Goal: Task Accomplishment & Management: Manage account settings

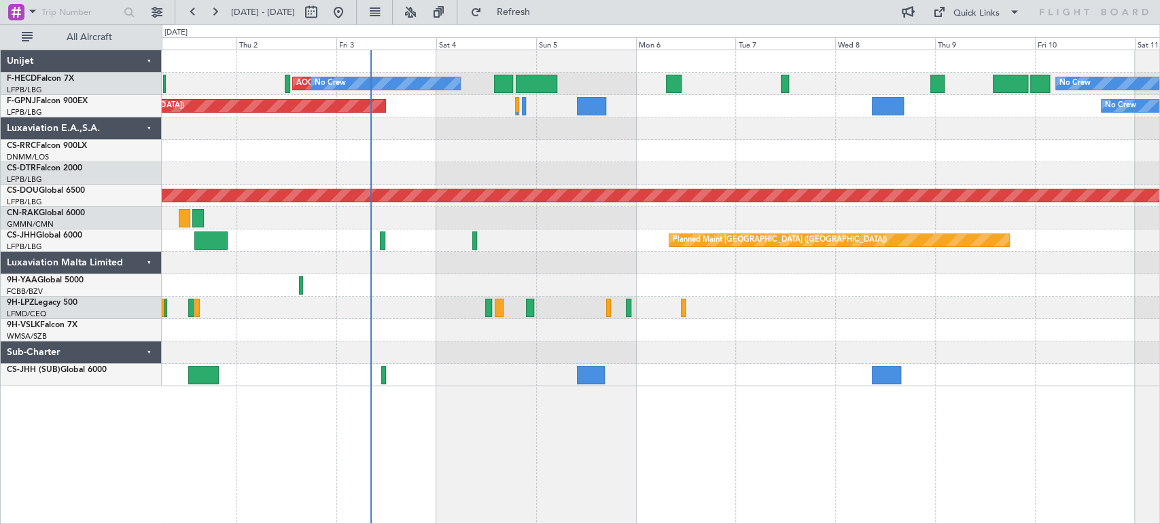
click at [391, 156] on div "AOG Maint Paris ([GEOGRAPHIC_DATA]) No Crew No Crew Planned Maint [GEOGRAPHIC_D…" at bounding box center [660, 218] width 997 height 336
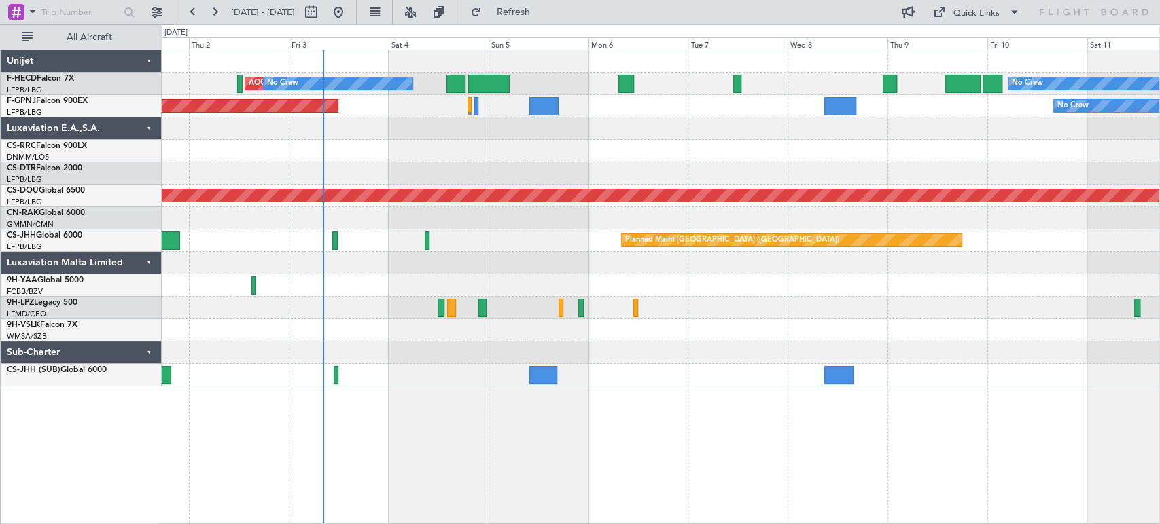
click at [309, 147] on div at bounding box center [660, 151] width 997 height 22
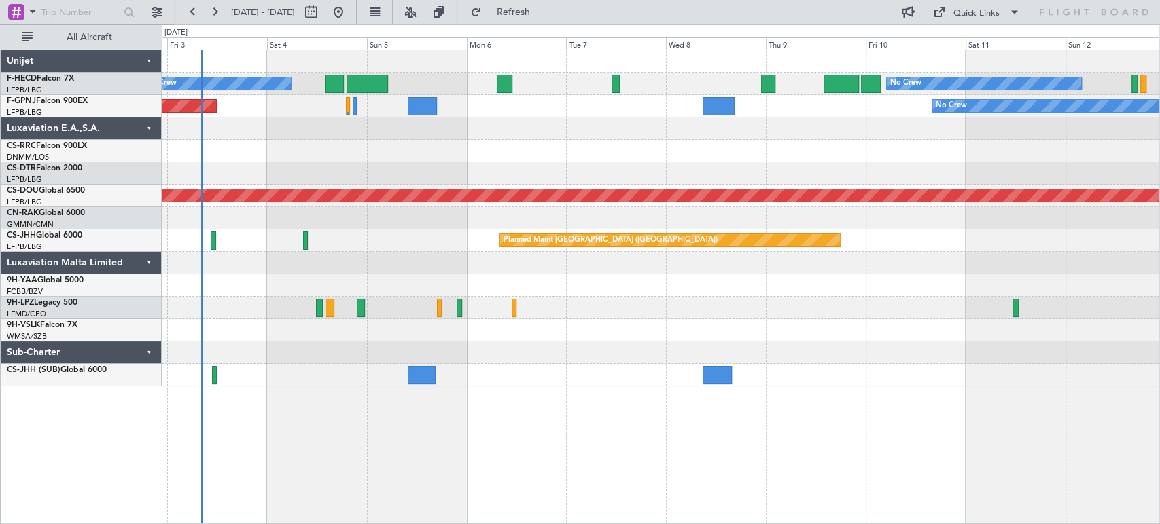
click at [452, 140] on div at bounding box center [660, 151] width 997 height 22
click at [418, 145] on div at bounding box center [660, 151] width 997 height 22
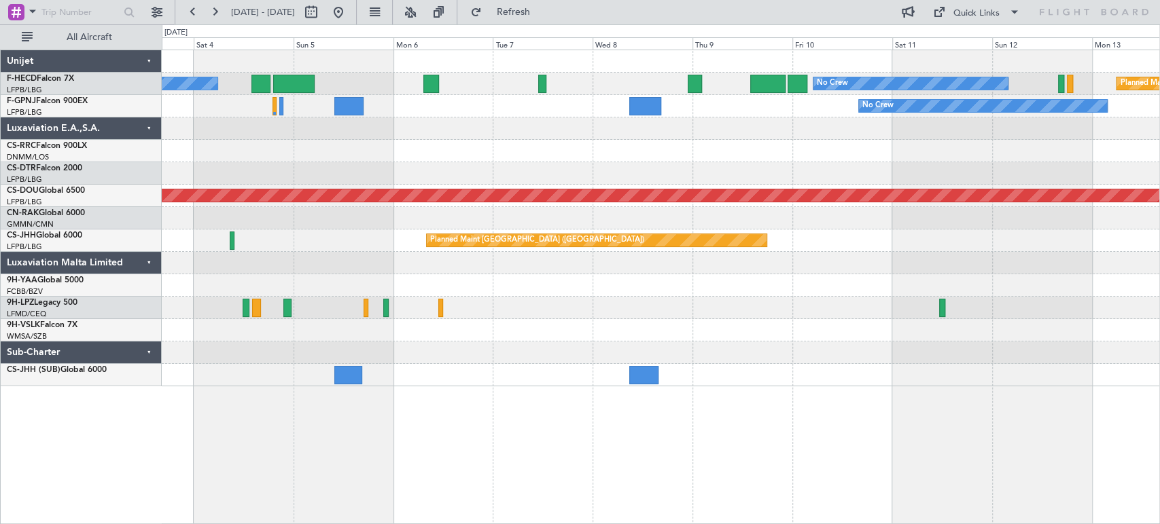
click at [217, 128] on div "No Crew AOG Maint [GEOGRAPHIC_DATA] ([GEOGRAPHIC_DATA]) No Crew Planned Maint […" at bounding box center [660, 218] width 997 height 336
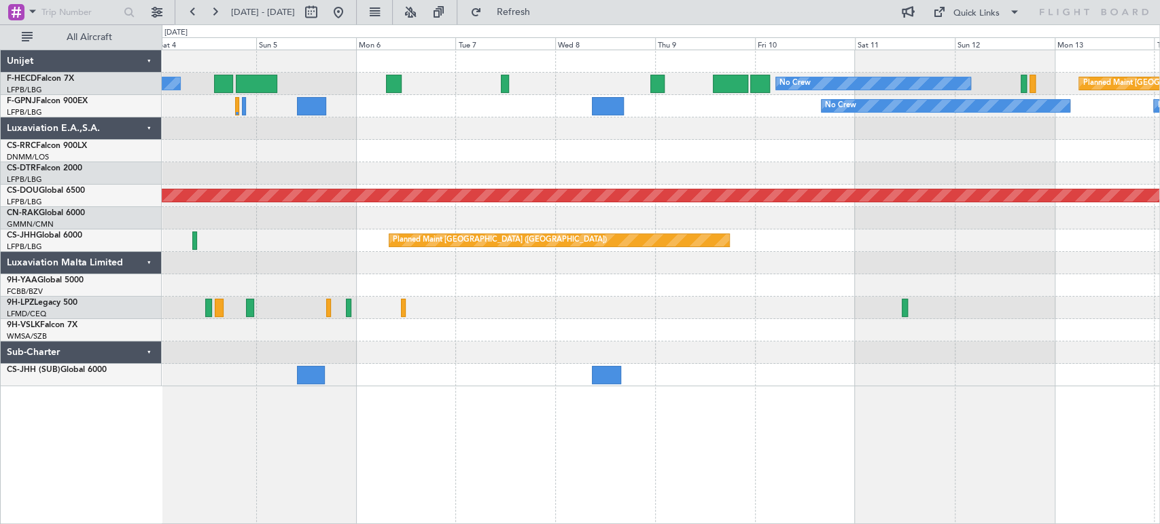
click at [243, 131] on div at bounding box center [660, 129] width 997 height 22
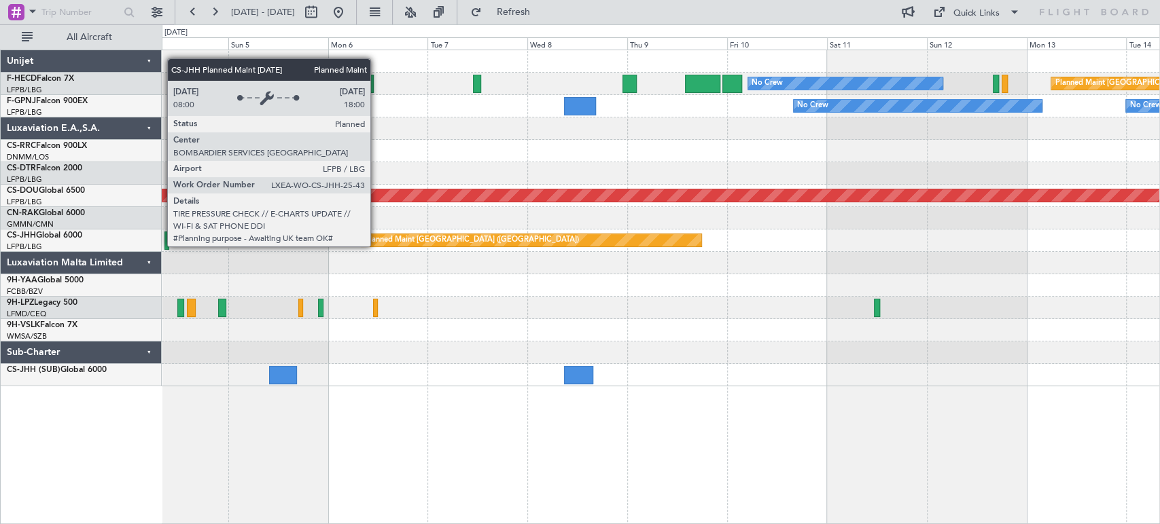
click at [648, 224] on div "No Crew Planned Maint Paris (Le Bourget) AOG Maint Paris (Le Bourget) No Crew N…" at bounding box center [660, 218] width 997 height 336
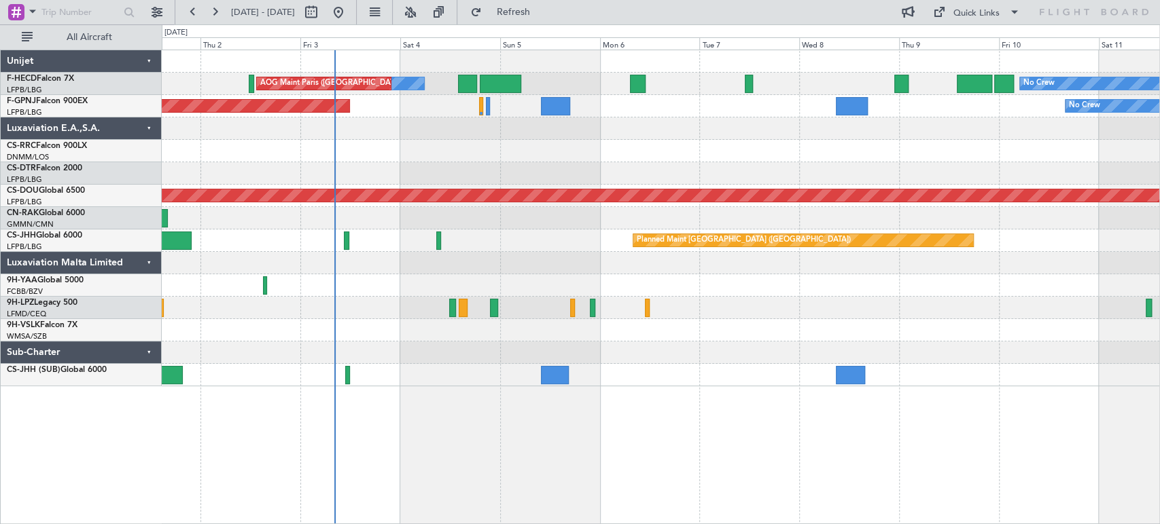
click at [544, 221] on div at bounding box center [660, 218] width 997 height 22
click at [399, 218] on div "No Crew No Crew AOG Maint Paris (Le Bourget) Planned Maint Paris (Le Bourget) N…" at bounding box center [660, 218] width 997 height 336
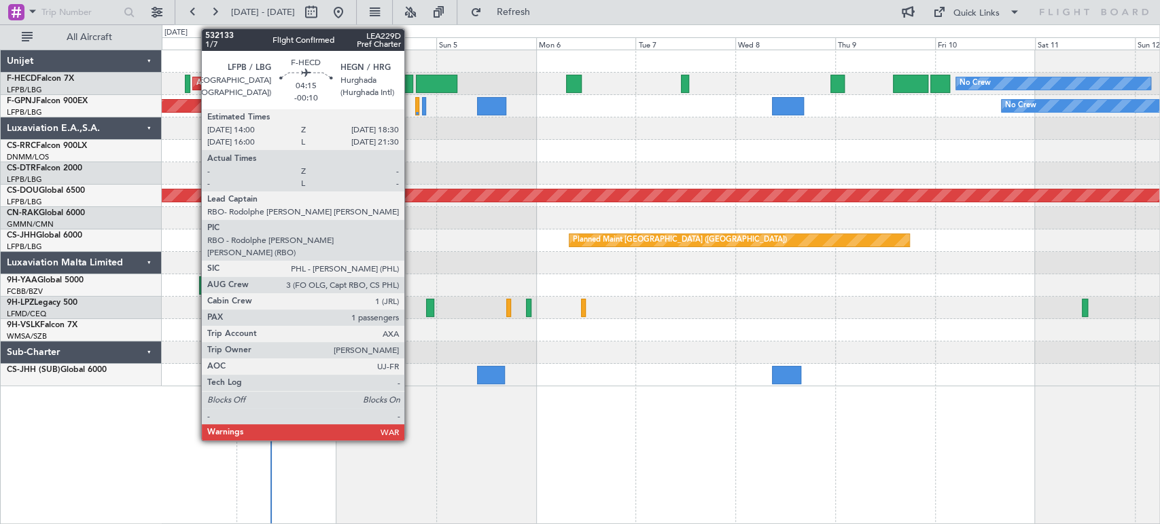
click at [406, 78] on div at bounding box center [403, 84] width 19 height 18
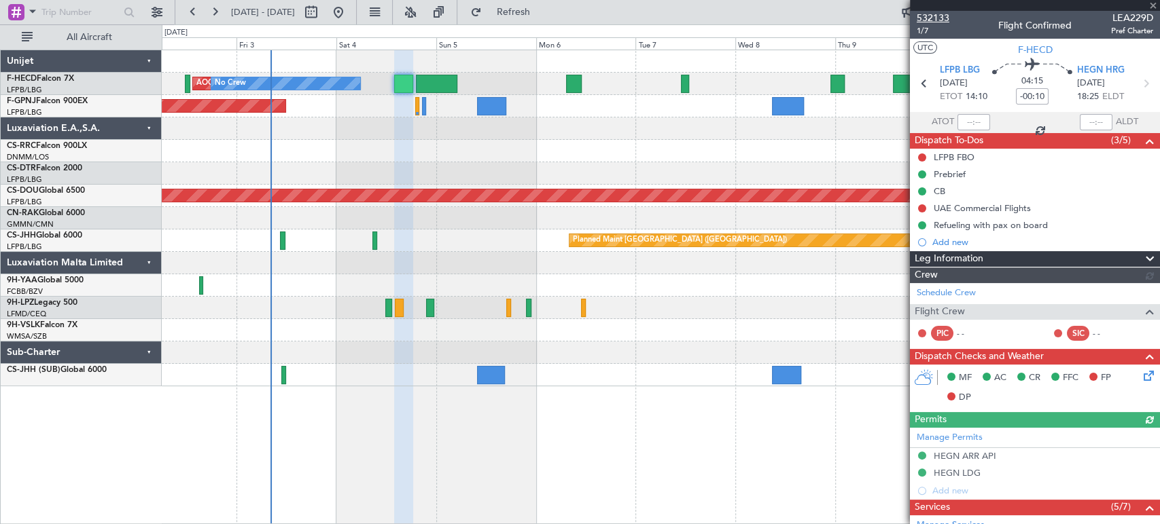
click at [937, 20] on span "532133" at bounding box center [932, 18] width 33 height 14
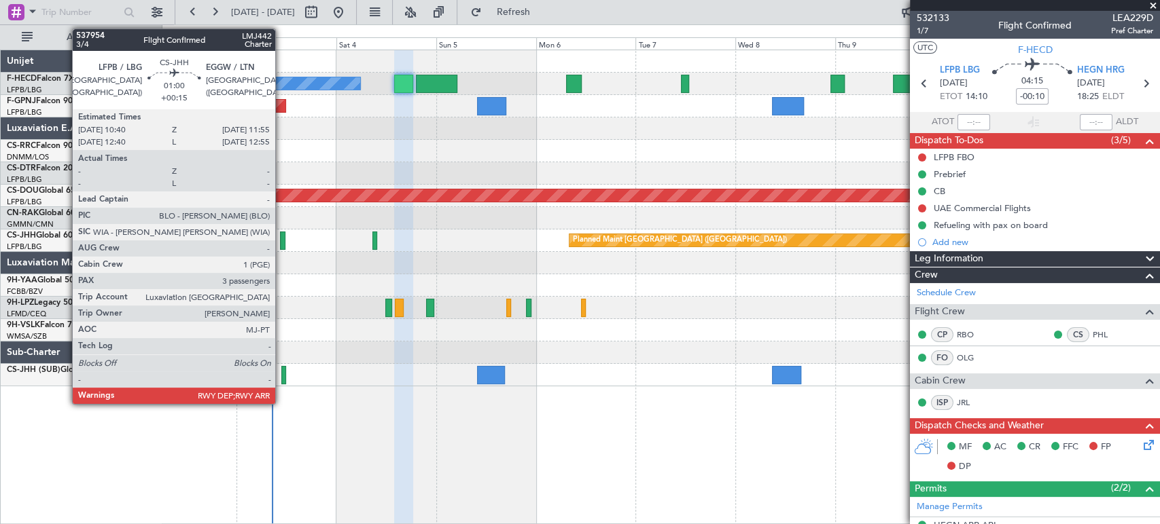
click at [281, 241] on div at bounding box center [282, 241] width 5 height 18
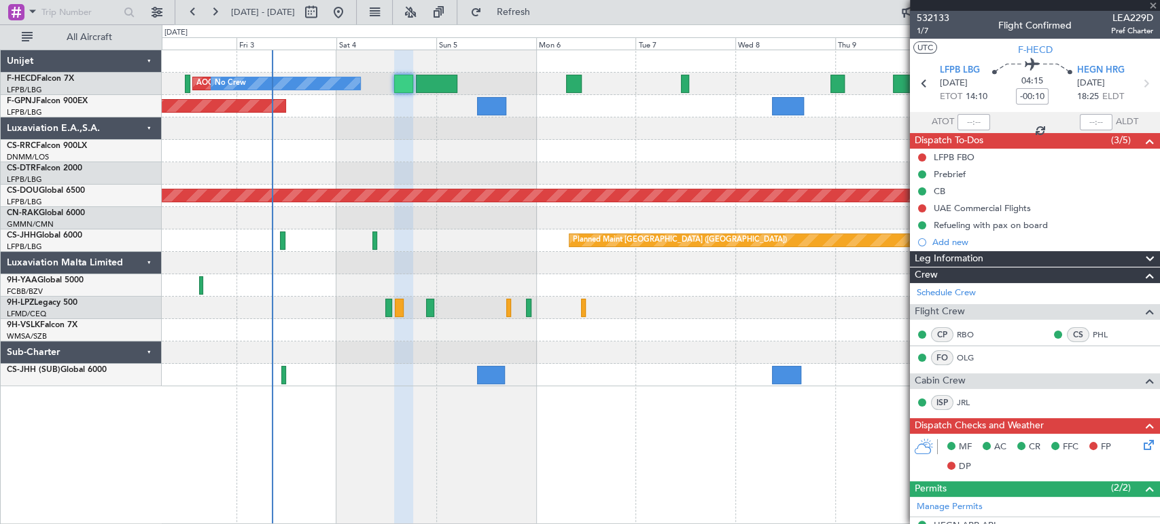
type input "+00:15"
type input "3"
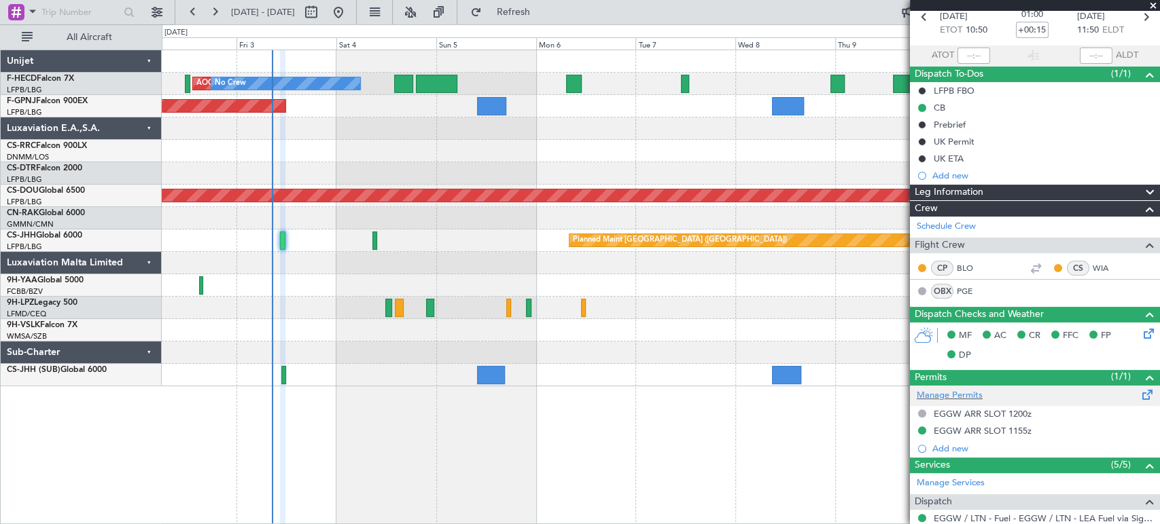
scroll to position [151, 0]
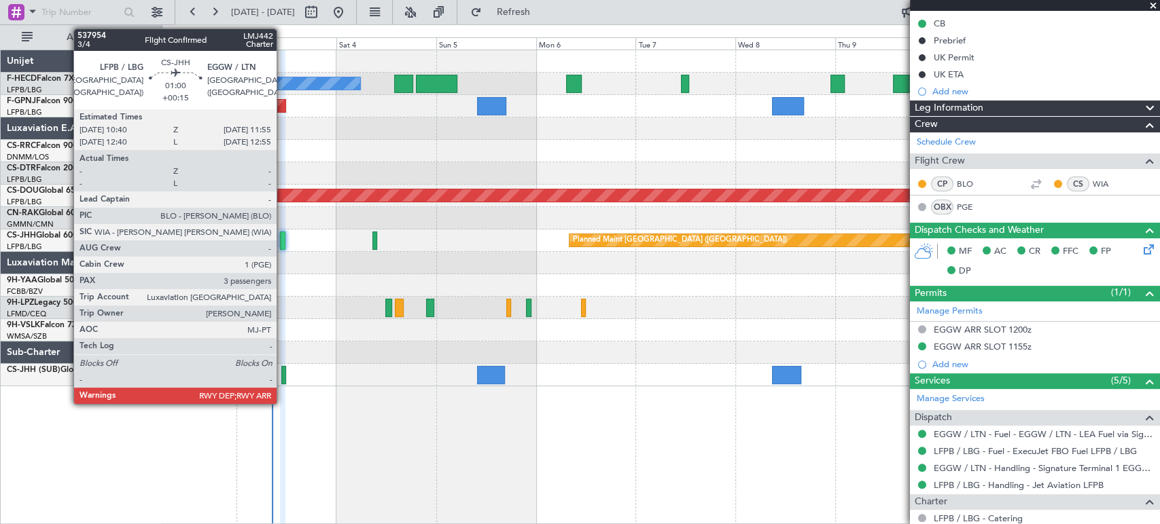
click at [283, 241] on div at bounding box center [282, 241] width 5 height 18
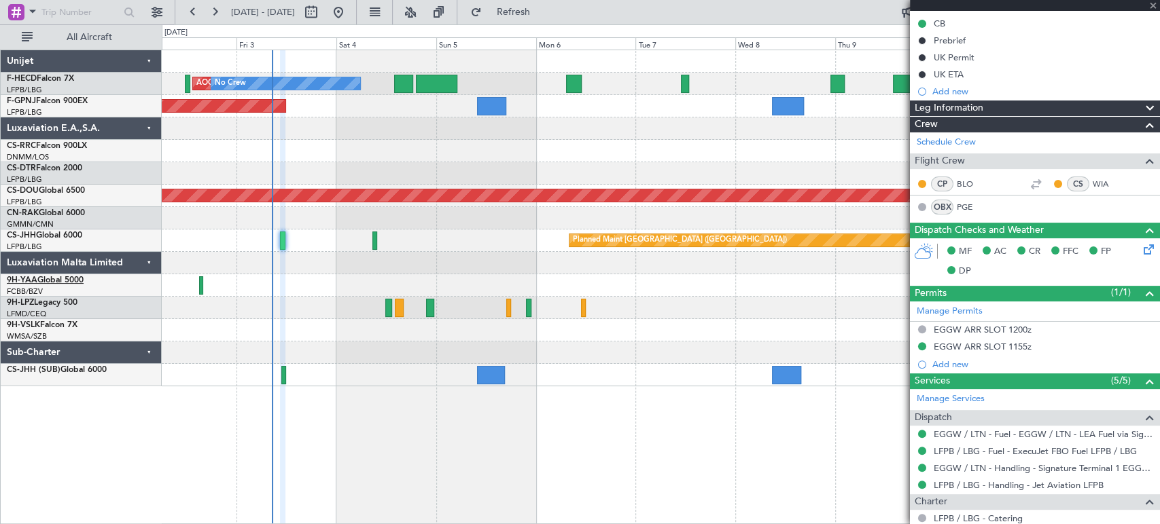
scroll to position [0, 0]
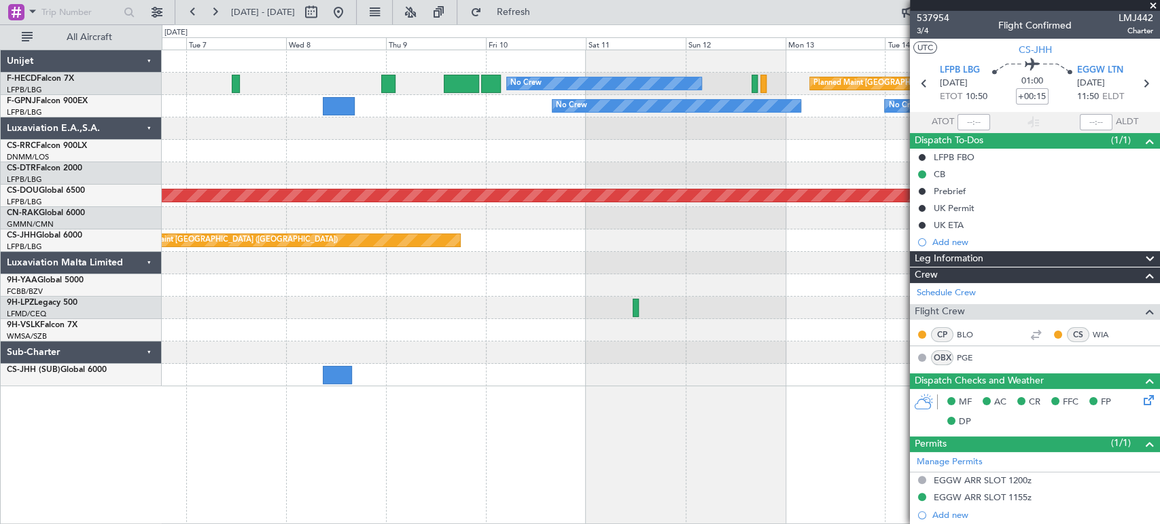
click at [340, 183] on div at bounding box center [660, 173] width 997 height 22
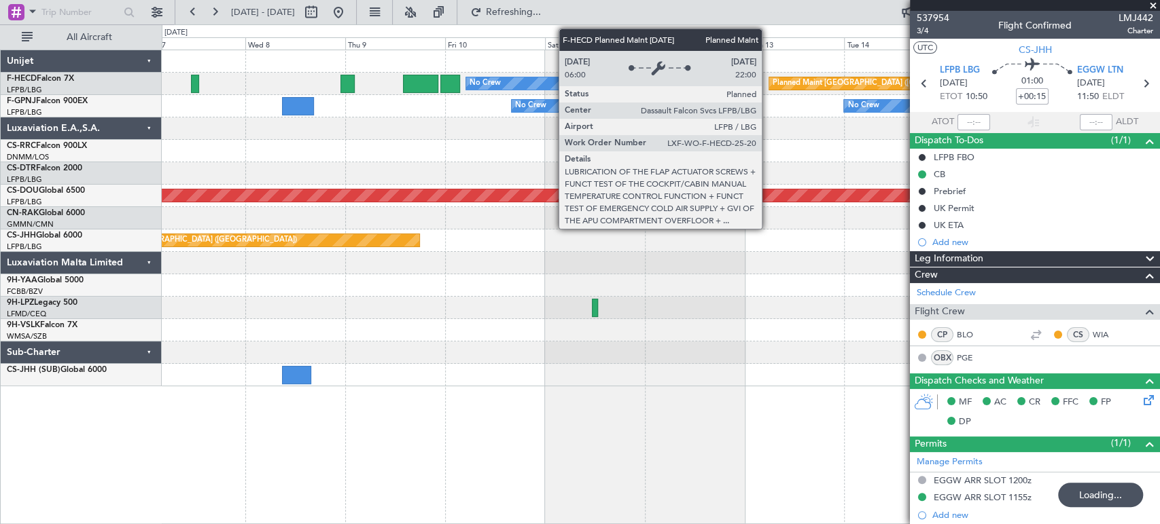
click at [639, 94] on div "No Crew Planned Maint Paris (Le Bourget)" at bounding box center [660, 84] width 997 height 22
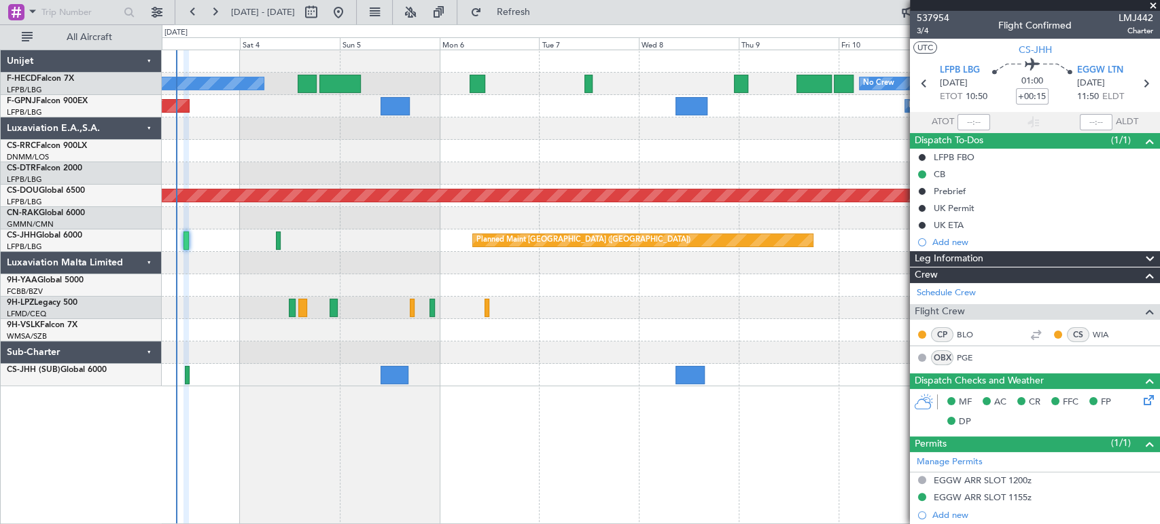
click at [807, 135] on div "No Crew AOG Maint [GEOGRAPHIC_DATA] ([GEOGRAPHIC_DATA]) No Crew Planned Maint […" at bounding box center [660, 218] width 997 height 336
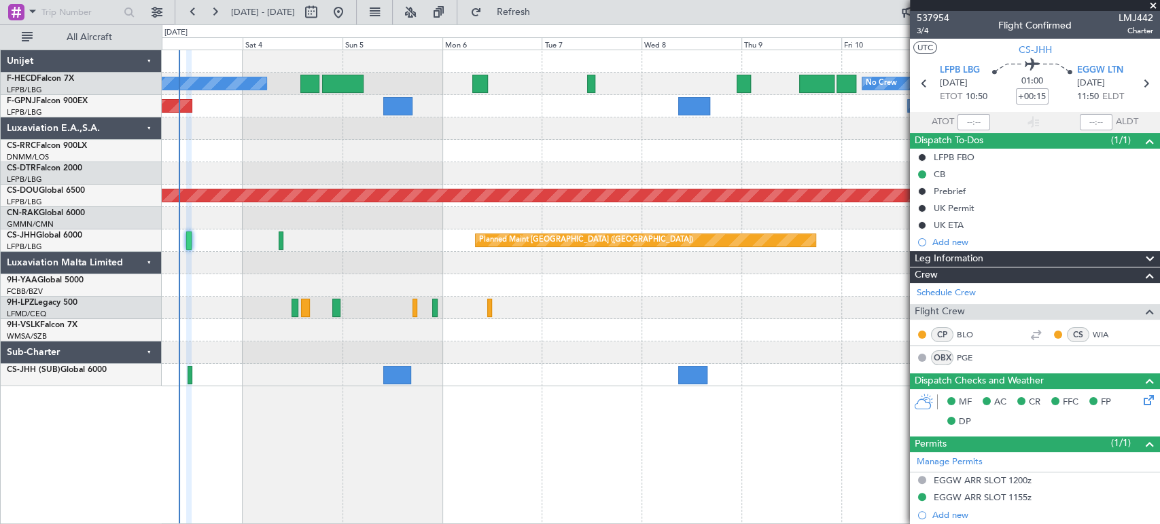
click at [692, 154] on div at bounding box center [660, 151] width 997 height 22
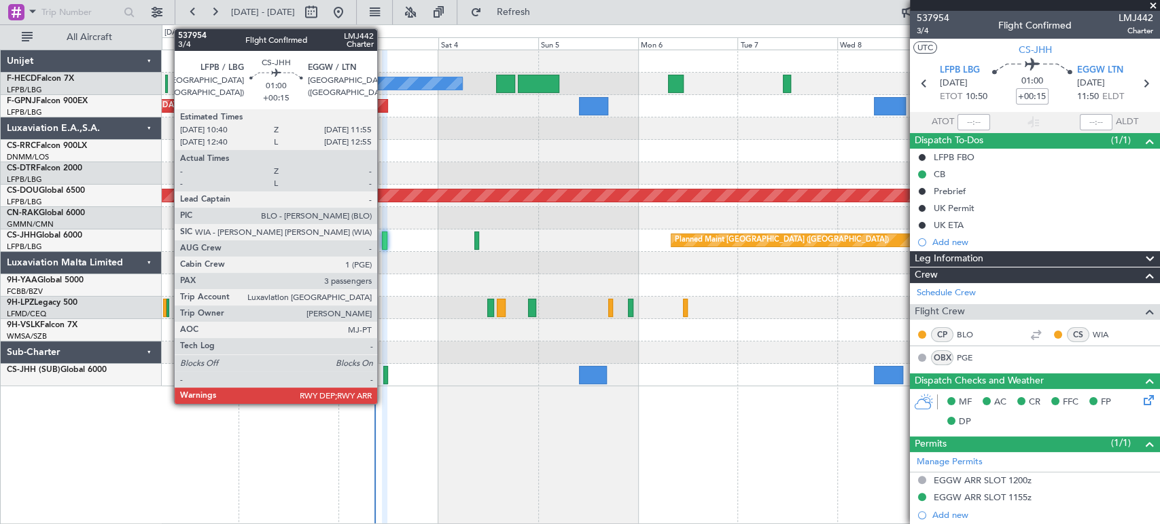
click at [383, 241] on div at bounding box center [384, 241] width 5 height 18
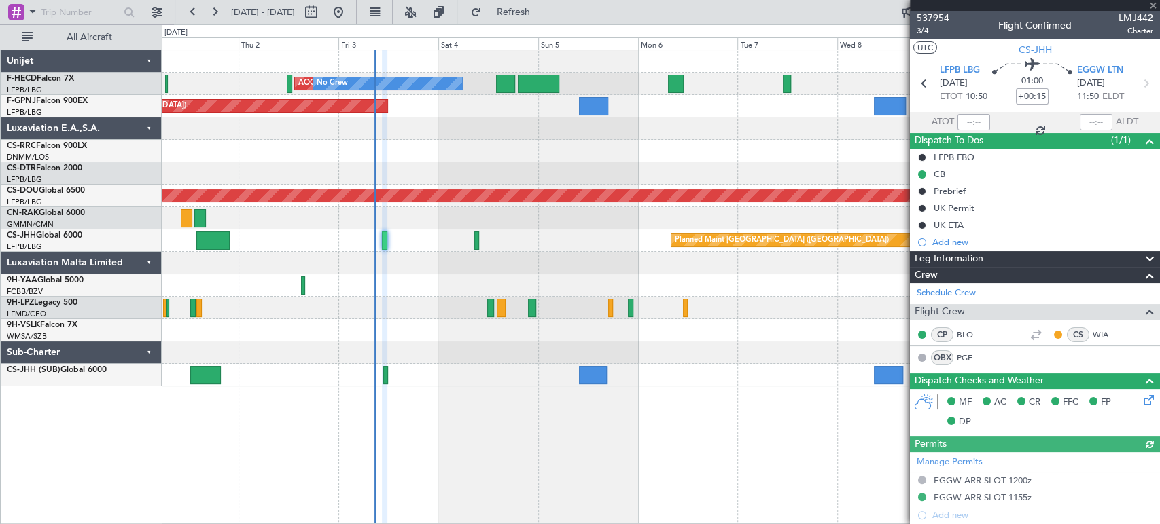
click at [937, 21] on span "537954" at bounding box center [932, 18] width 33 height 14
click at [331, 140] on div at bounding box center [660, 151] width 997 height 22
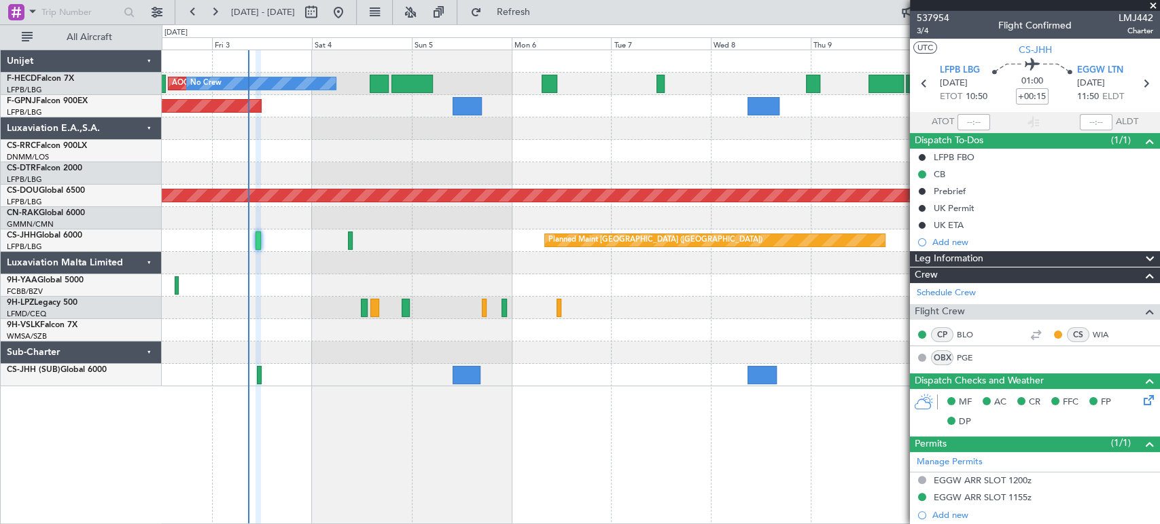
click at [257, 126] on div "No Crew AOG Maint Paris (Le Bourget) No Crew Planned Maint Paris (Le Bourget) P…" at bounding box center [660, 218] width 997 height 336
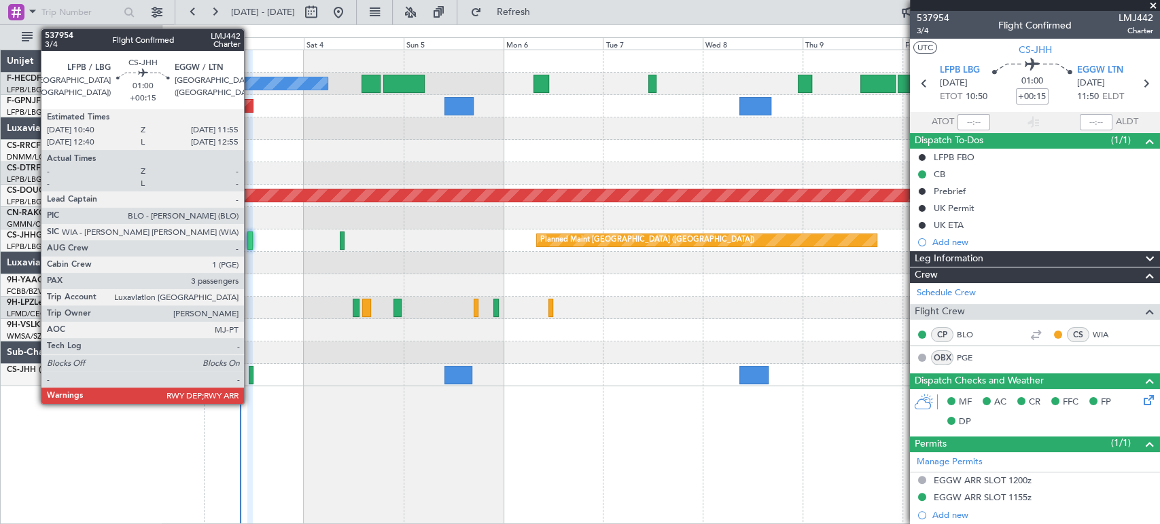
click at [250, 239] on div at bounding box center [249, 241] width 5 height 18
click at [251, 242] on div at bounding box center [249, 241] width 5 height 18
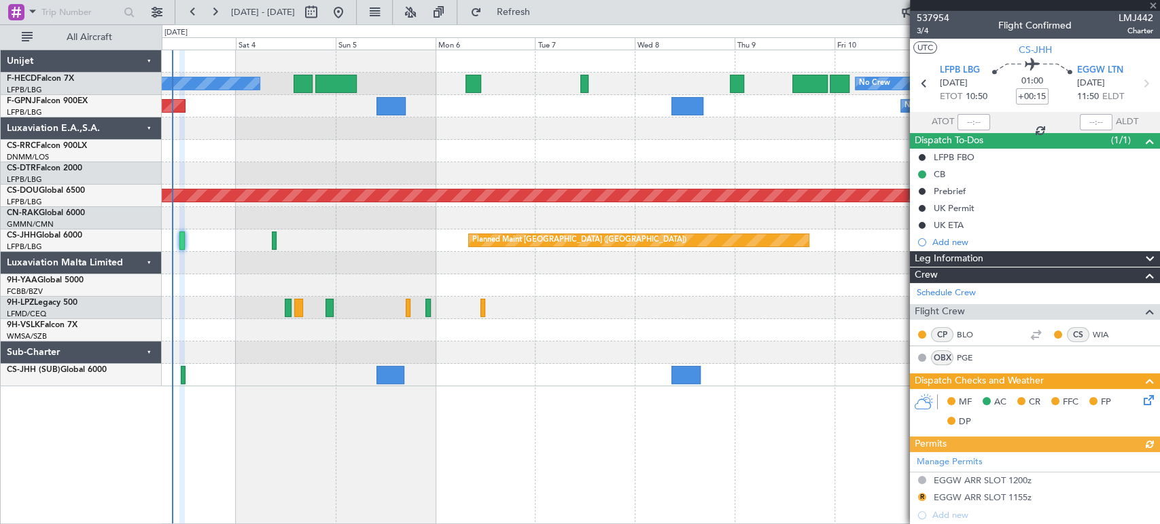
click at [514, 189] on div "Planned Maint London ([GEOGRAPHIC_DATA])" at bounding box center [660, 196] width 997 height 22
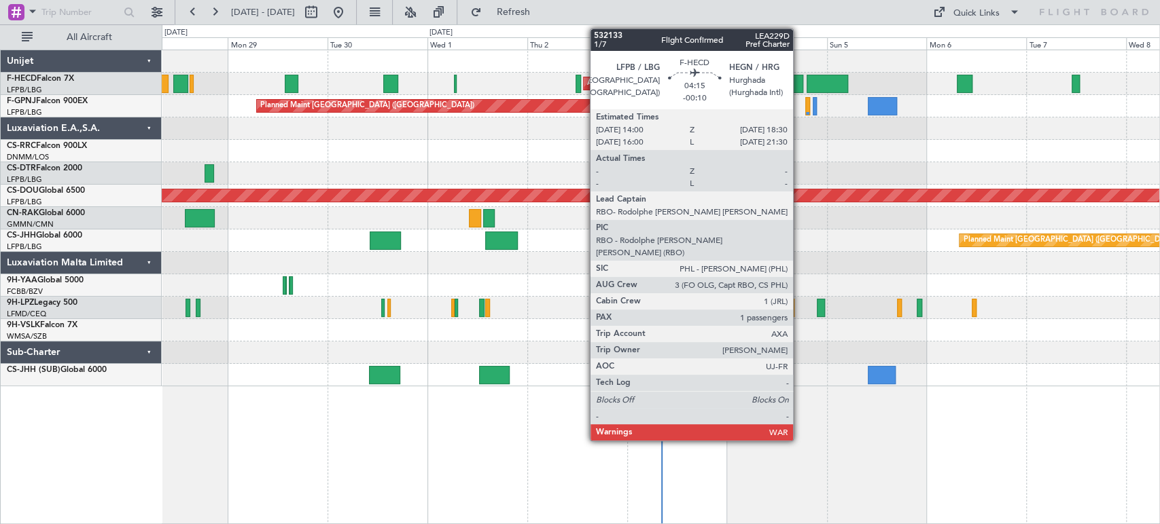
click at [794, 81] on div at bounding box center [793, 84] width 19 height 18
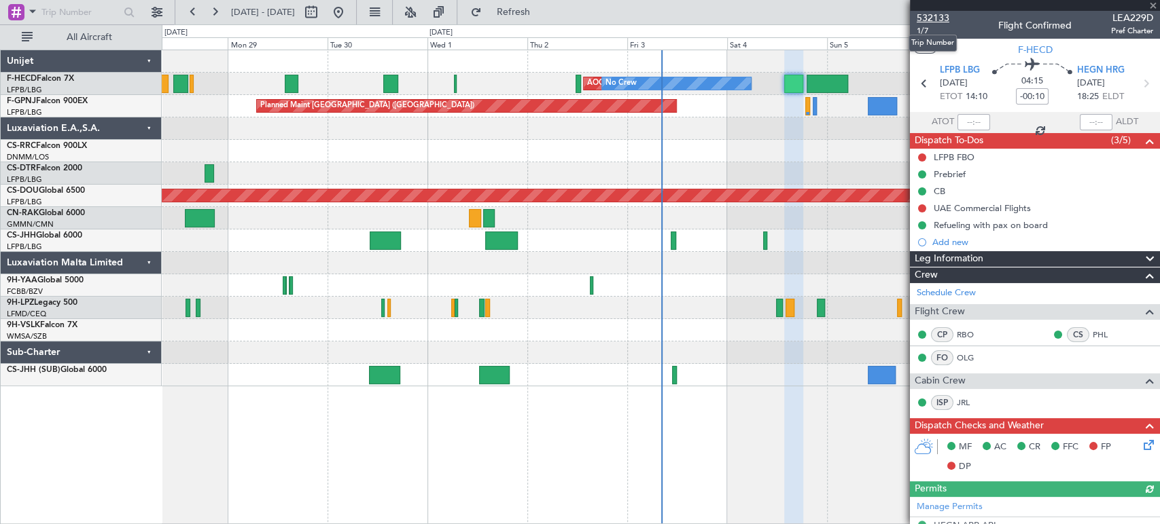
click at [928, 13] on span "532133" at bounding box center [932, 18] width 33 height 14
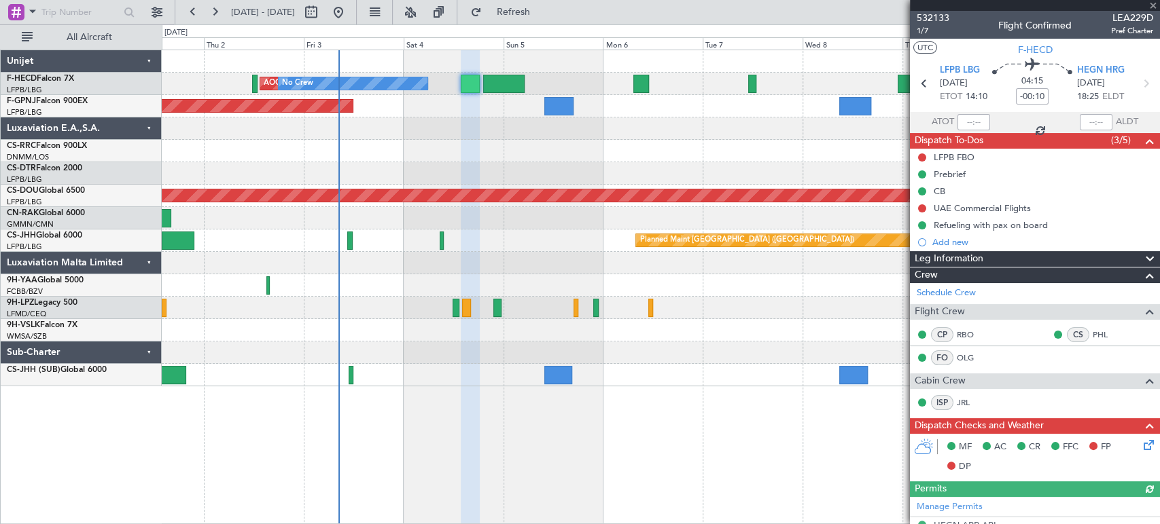
click at [312, 147] on div "AOG Maint Paris ([GEOGRAPHIC_DATA]) No Crew No Crew Planned Maint [GEOGRAPHIC_D…" at bounding box center [660, 218] width 997 height 336
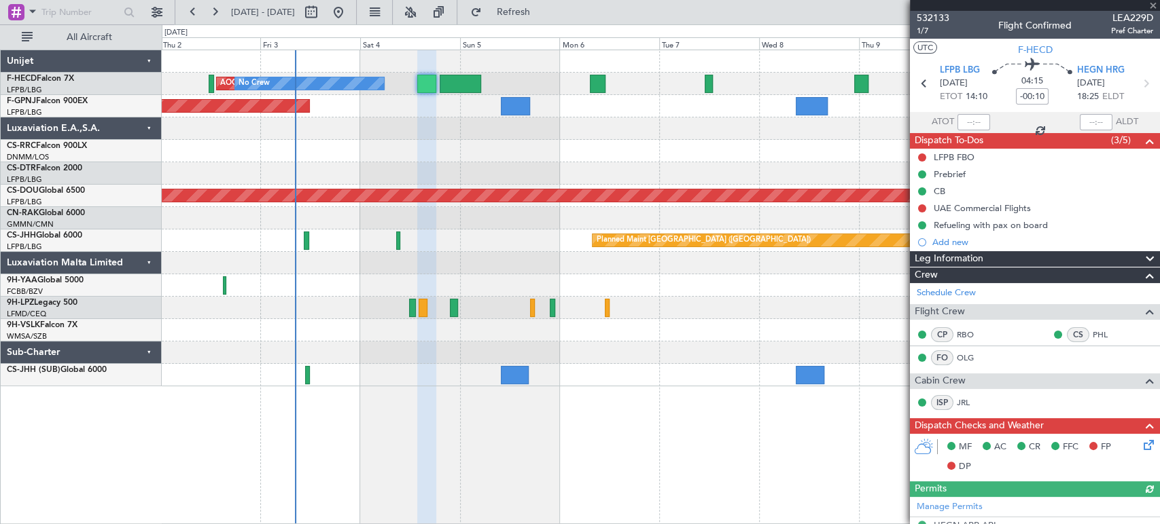
click at [304, 132] on div at bounding box center [660, 129] width 997 height 22
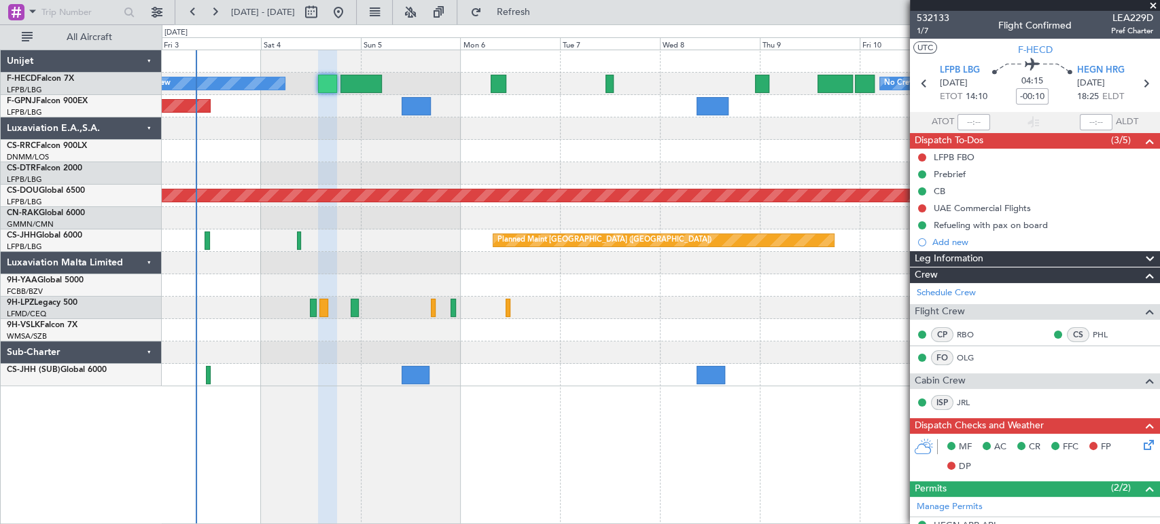
click at [236, 132] on div at bounding box center [660, 129] width 997 height 22
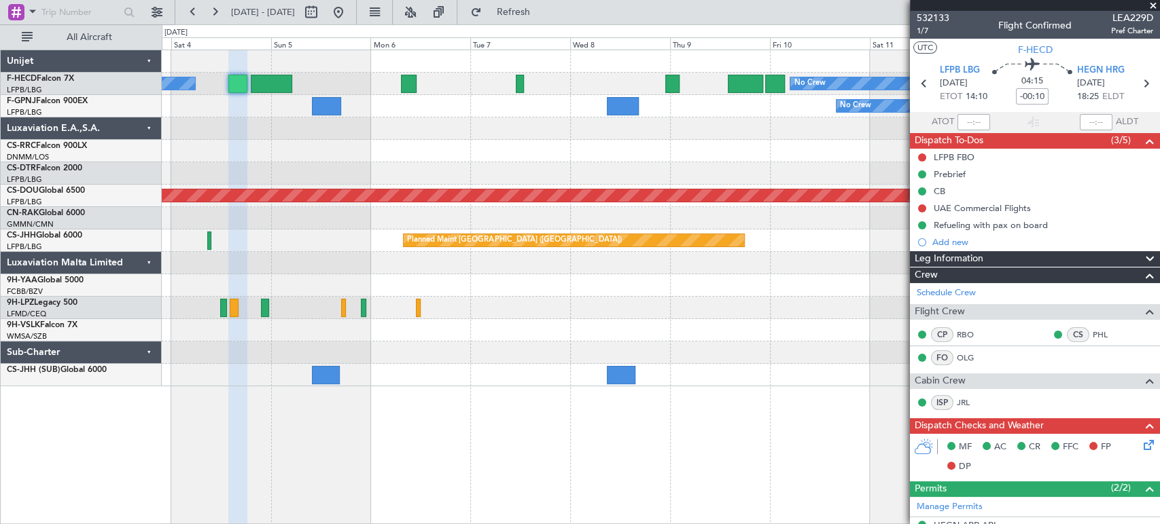
click at [264, 126] on div "No Crew AOG Maint Paris (Le Bourget) No Crew Planned Maint Paris (Le Bourget) N…" at bounding box center [660, 218] width 997 height 336
click at [239, 124] on div "No Crew No Crew Planned Maint Paris (Le Bourget) AOG Maint Paris (Le Bourget) N…" at bounding box center [660, 218] width 997 height 336
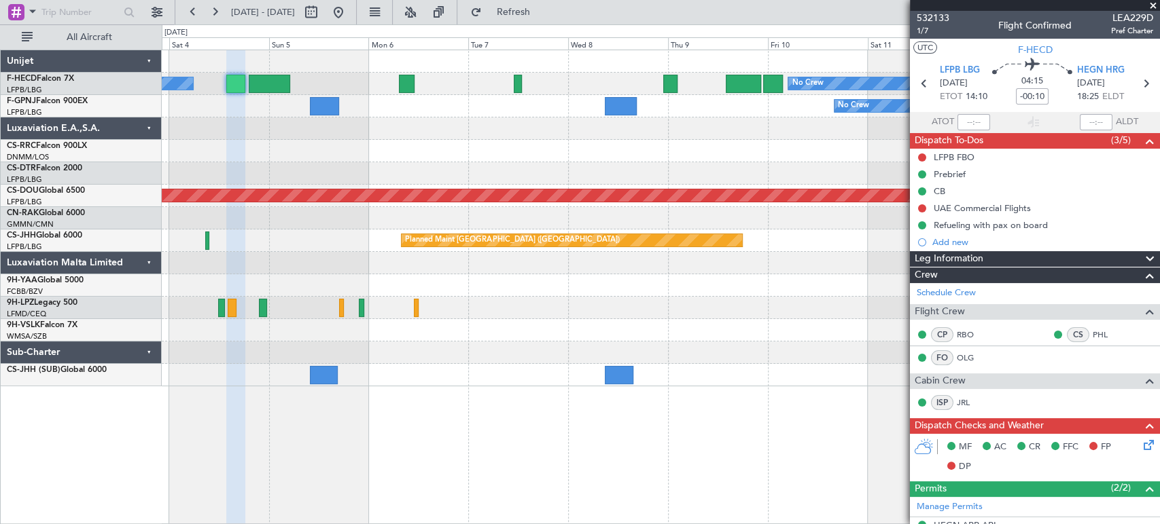
click at [263, 113] on div "No Crew No Crew Planned Maint Paris (Le Bourget) AOG Maint Paris (Le Bourget) N…" at bounding box center [660, 218] width 997 height 336
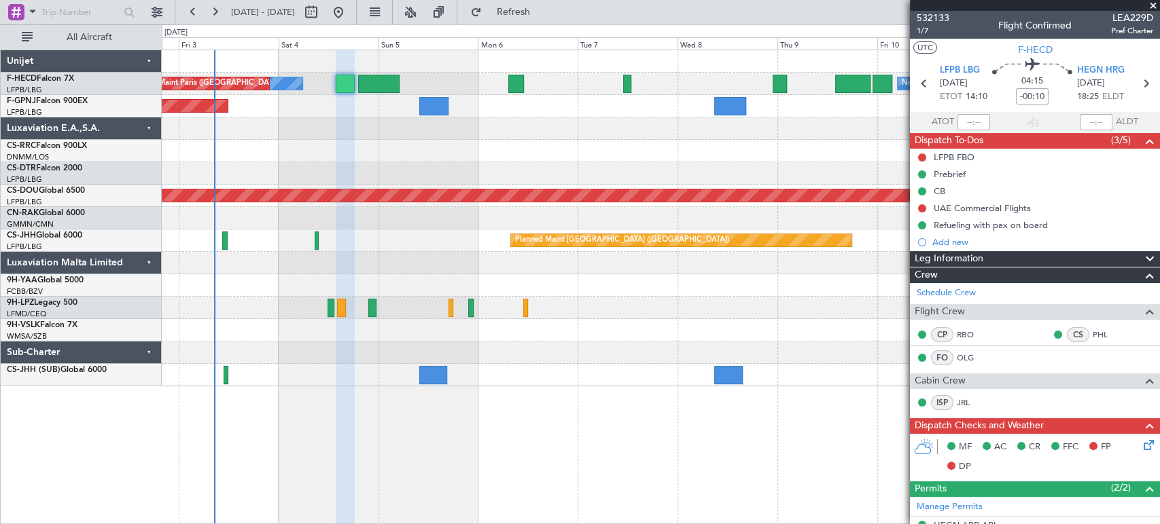
click at [342, 126] on div at bounding box center [660, 129] width 997 height 22
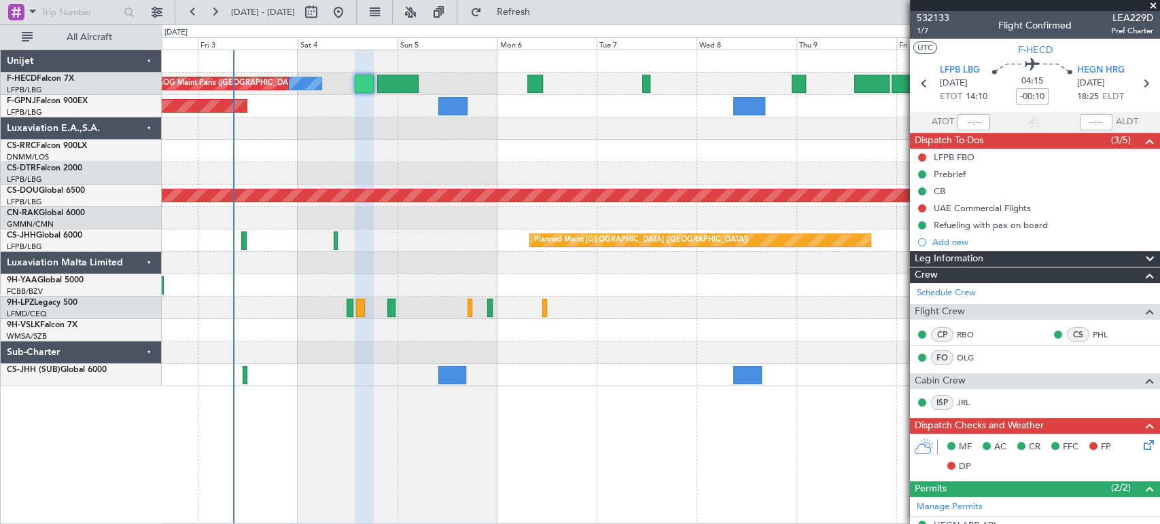
click at [319, 131] on div at bounding box center [660, 129] width 997 height 22
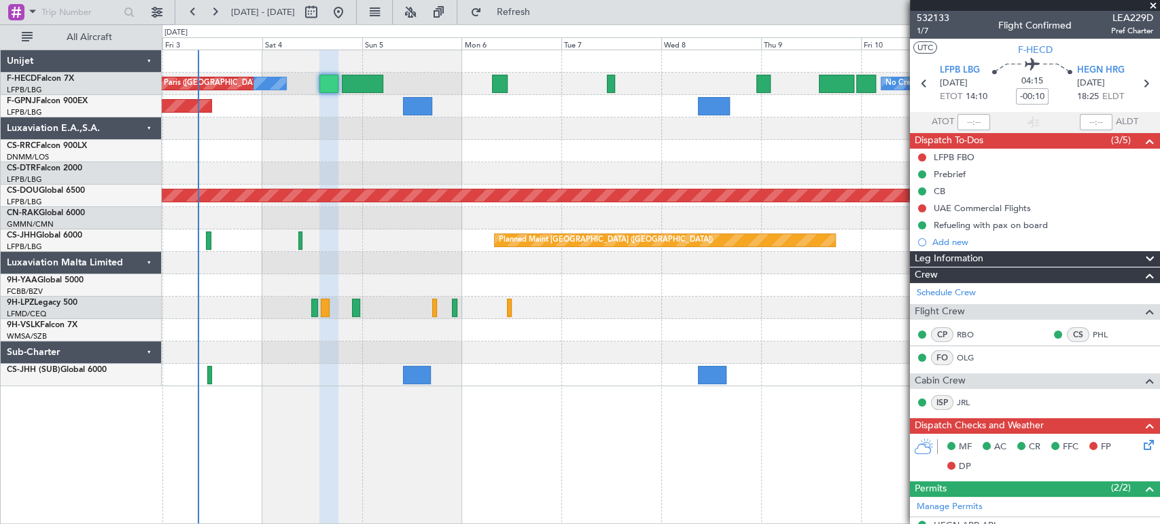
click at [306, 126] on div at bounding box center [660, 129] width 997 height 22
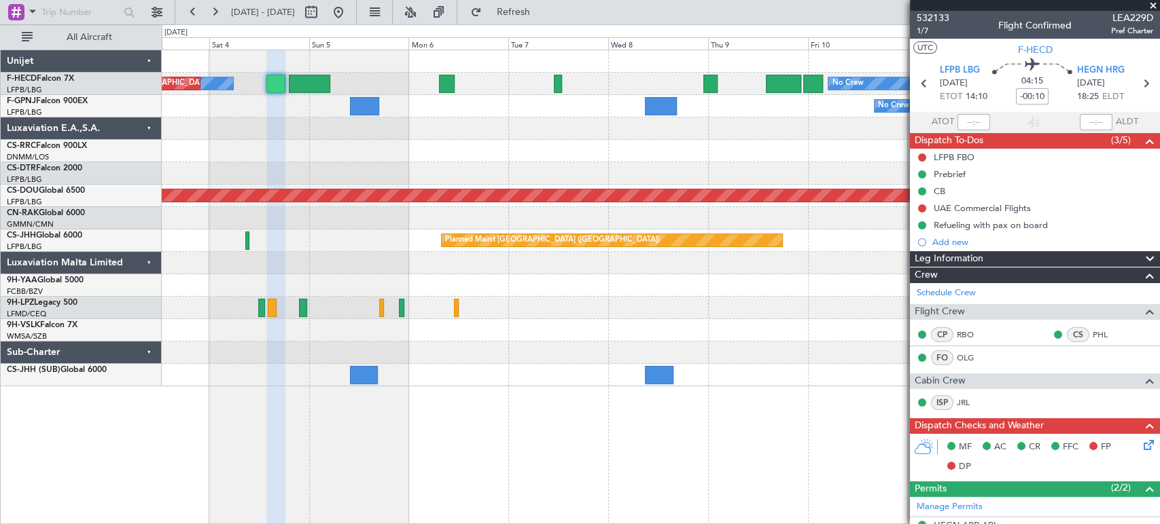
click at [275, 127] on div at bounding box center [660, 129] width 997 height 22
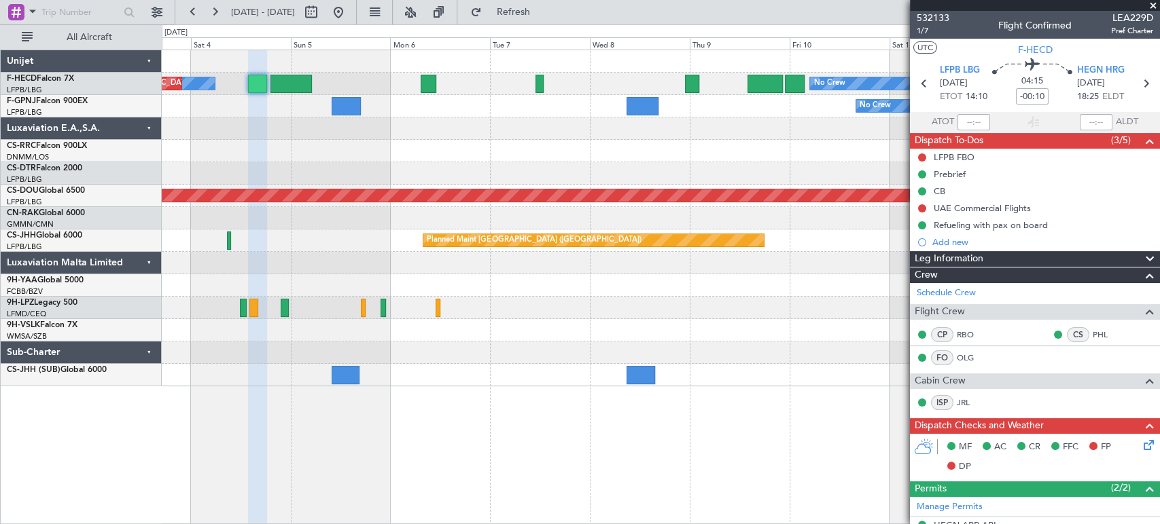
click at [263, 122] on div "No Crew No Crew AOG Maint Paris (Le Bourget) Planned Maint Paris (Le Bourget) N…" at bounding box center [660, 218] width 997 height 336
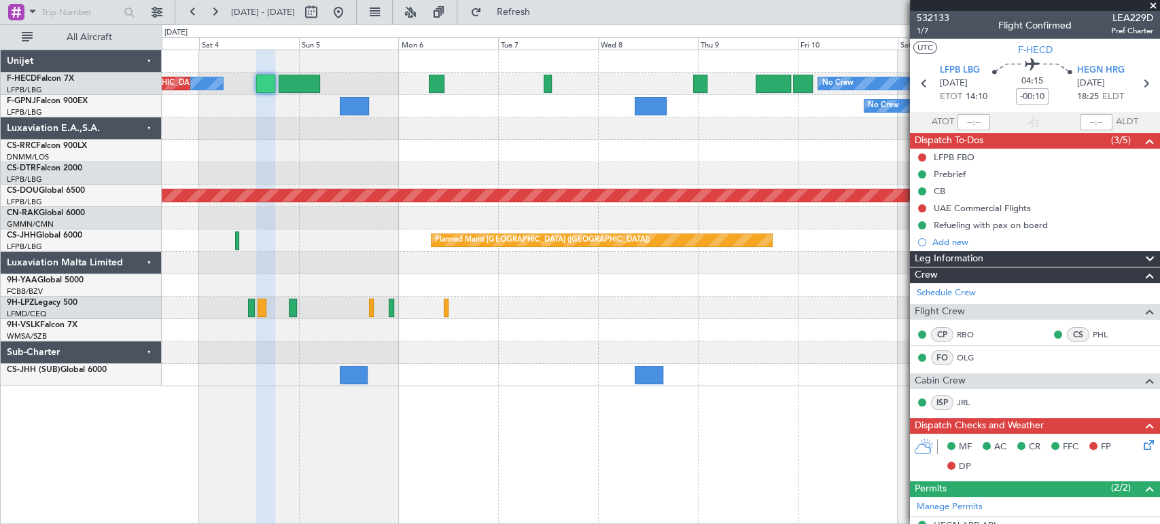
click at [266, 126] on div at bounding box center [660, 129] width 997 height 22
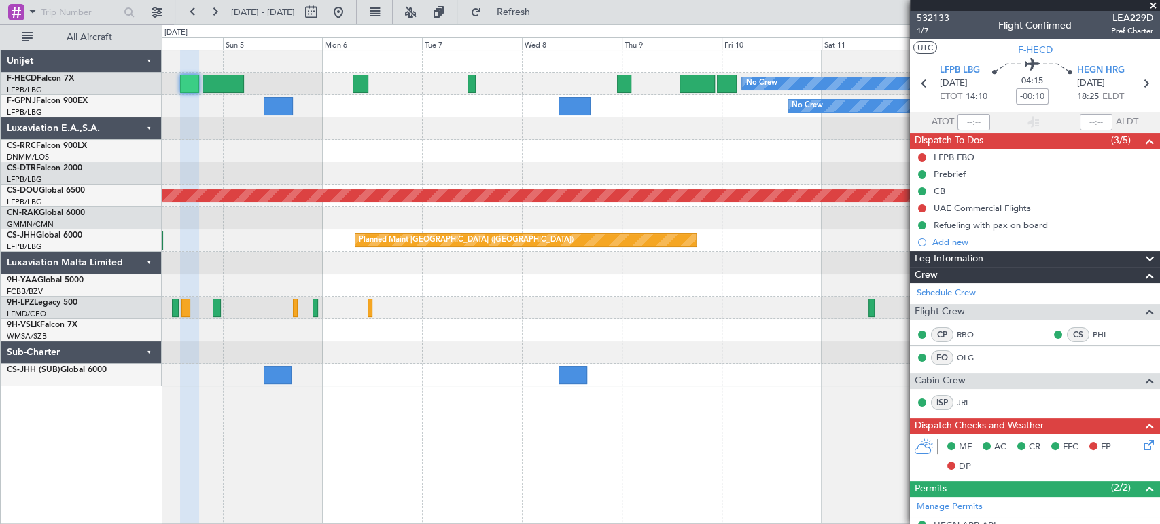
click at [198, 146] on div at bounding box center [660, 151] width 997 height 22
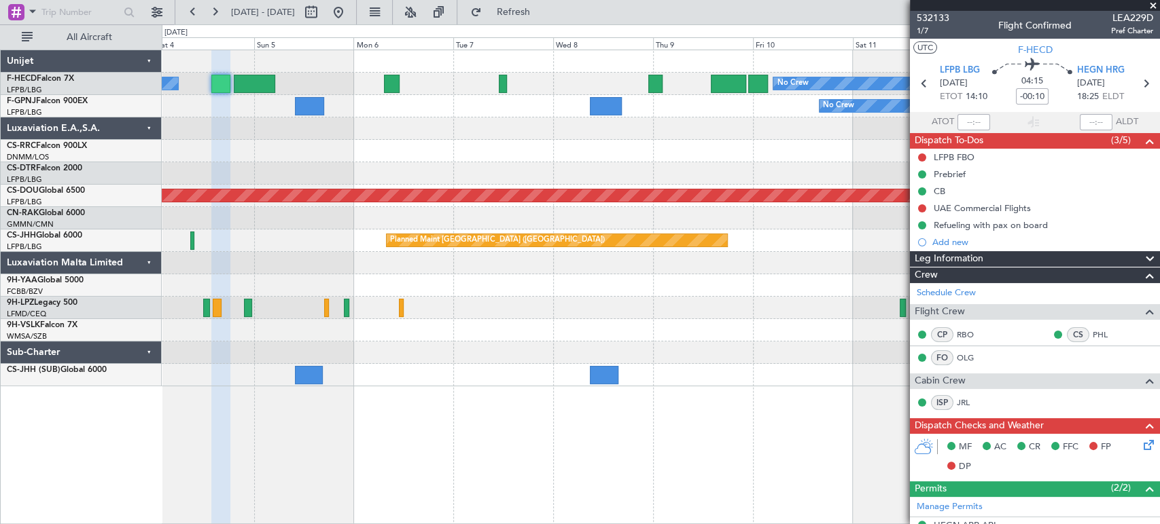
click at [241, 139] on div "No Crew Planned Maint Paris (Le Bourget) No Crew AOG Maint Paris (Le Bourget) N…" at bounding box center [660, 218] width 997 height 336
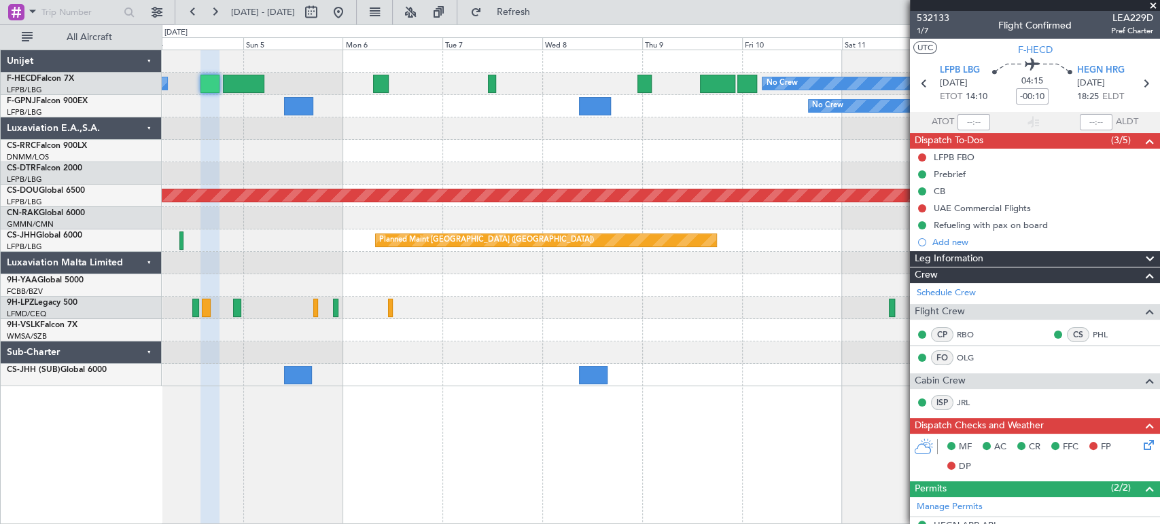
click at [218, 109] on div "No Crew No Crew Planned Maint Paris (Le Bourget)" at bounding box center [660, 106] width 997 height 22
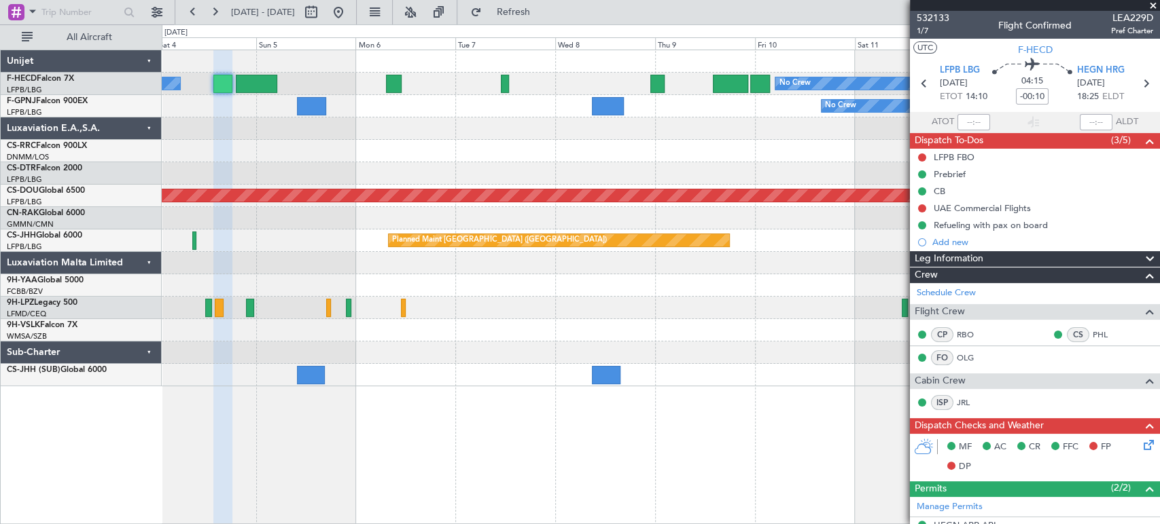
click at [251, 107] on div "No Crew No Crew Planned Maint Paris (Le Bourget)" at bounding box center [660, 106] width 997 height 22
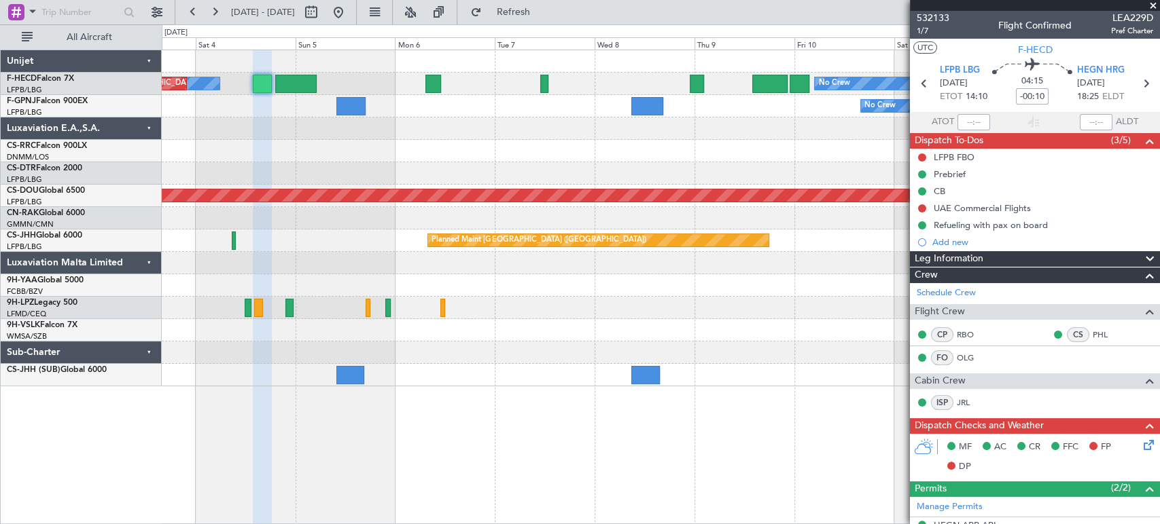
click at [268, 107] on div "No Crew No Crew Planned Maint Paris (Le Bourget)" at bounding box center [660, 106] width 997 height 22
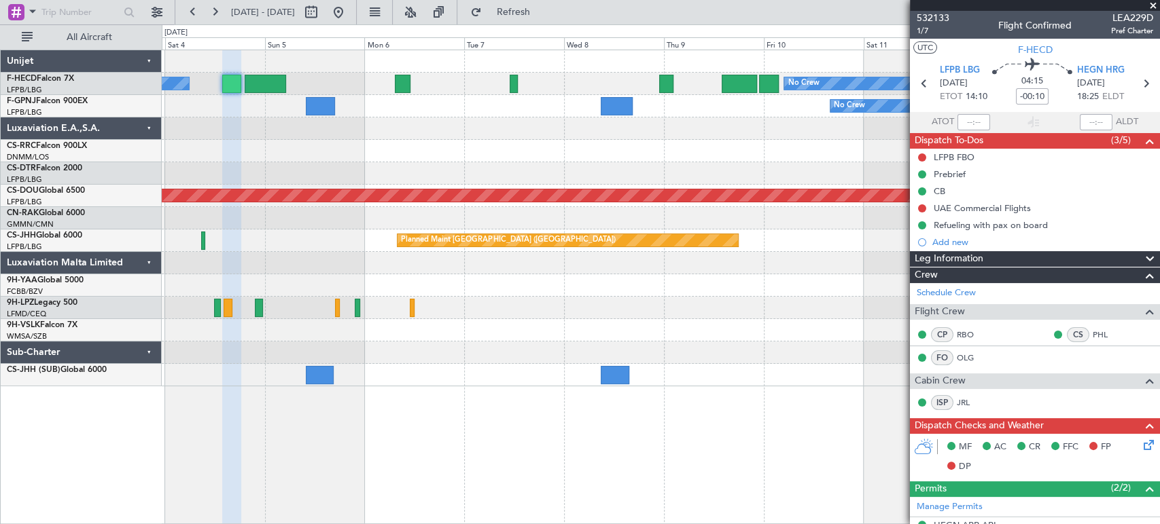
click at [228, 118] on div "No Crew Planned Maint Paris (Le Bourget) No Crew AOG Maint Paris (Le Bourget) N…" at bounding box center [660, 218] width 997 height 336
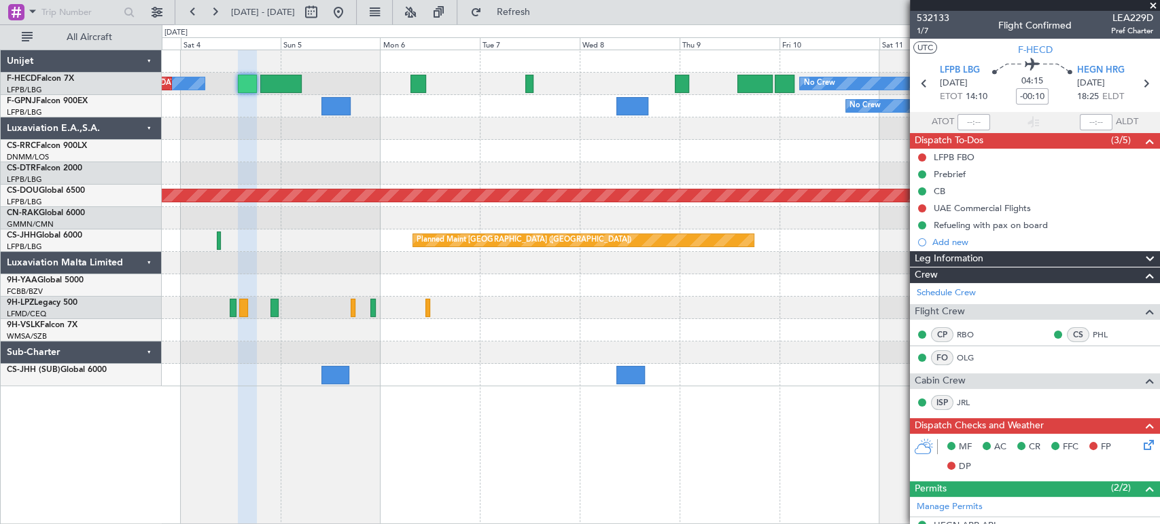
click at [250, 113] on div "No Crew Planned Maint Paris (Le Bourget) No Crew AOG Maint Paris (Le Bourget) N…" at bounding box center [660, 218] width 997 height 336
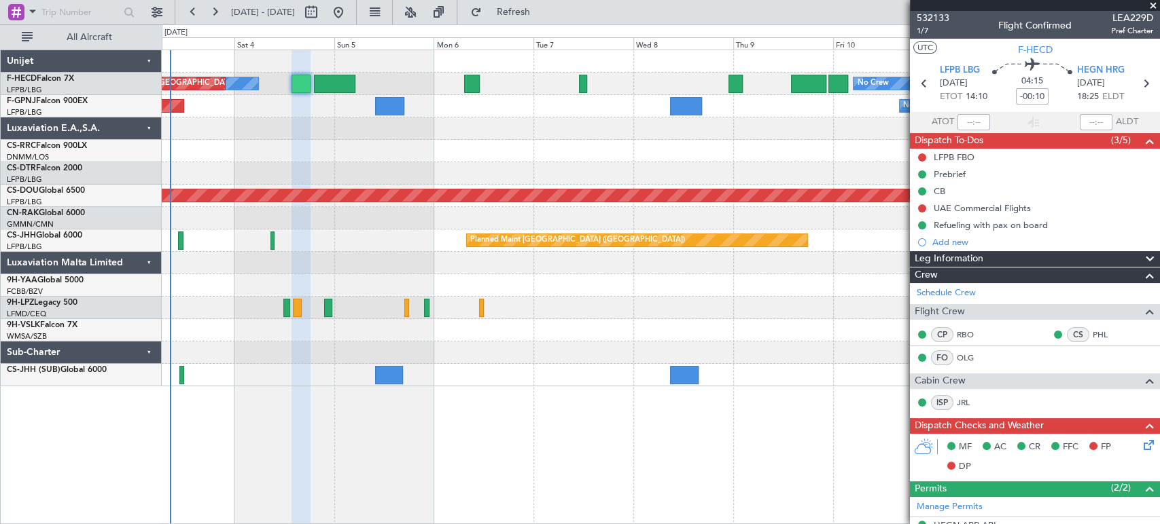
click at [434, 125] on div "No Crew Planned Maint Paris (Le Bourget) No Crew AOG Maint Paris (Le Bourget) N…" at bounding box center [660, 218] width 997 height 336
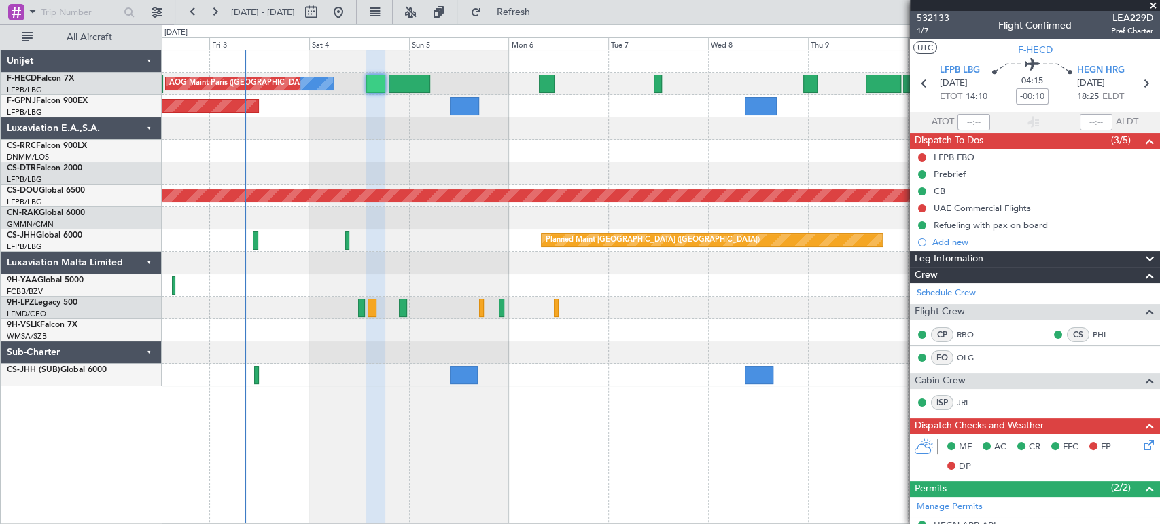
click at [377, 137] on div at bounding box center [660, 129] width 997 height 22
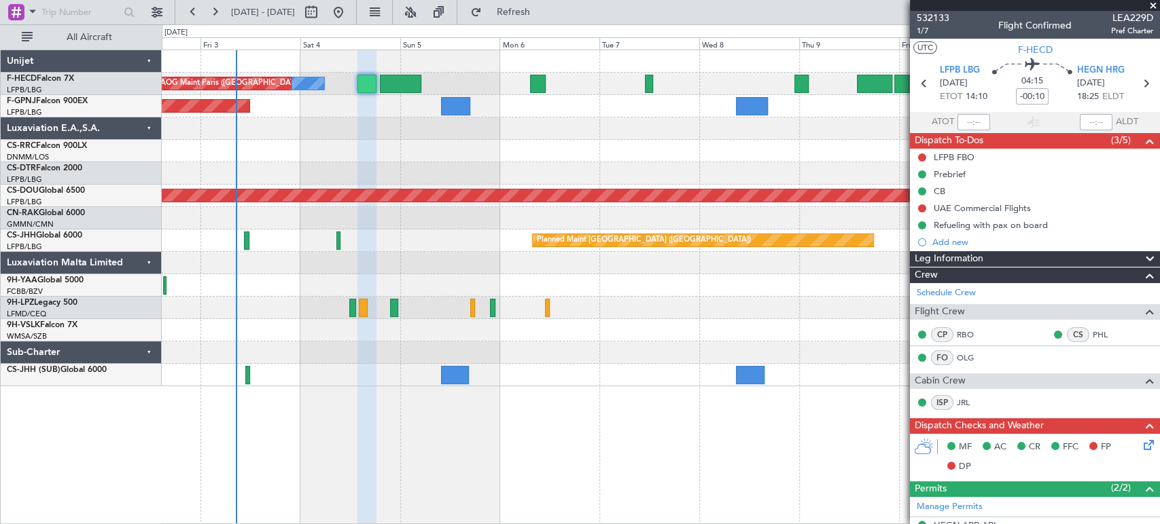
click at [326, 141] on div "No Crew No Crew AOG Maint Paris (Le Bourget) Planned Maint Paris (Le Bourget) N…" at bounding box center [660, 218] width 997 height 336
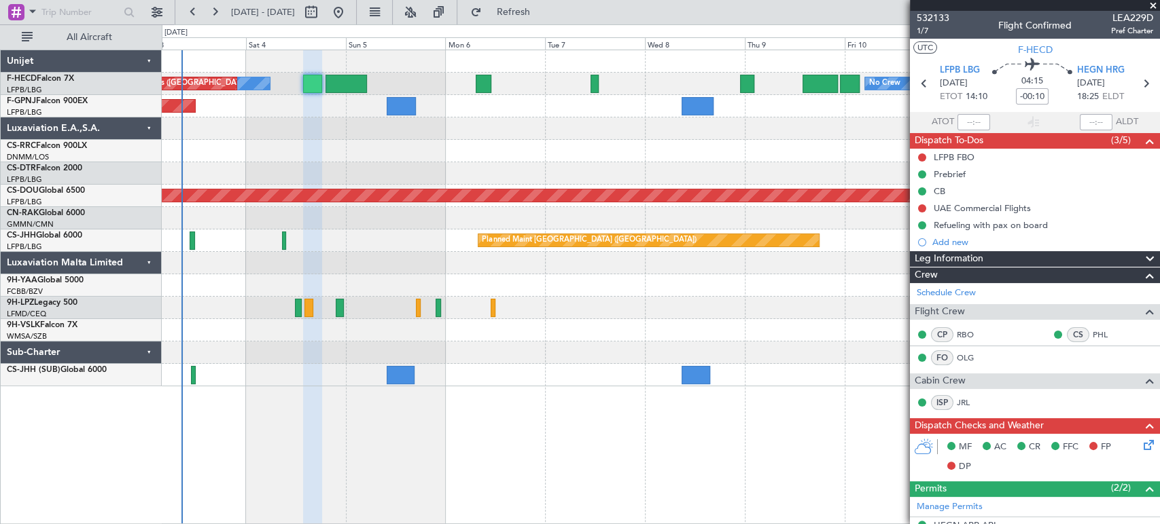
click at [302, 127] on div at bounding box center [660, 129] width 997 height 22
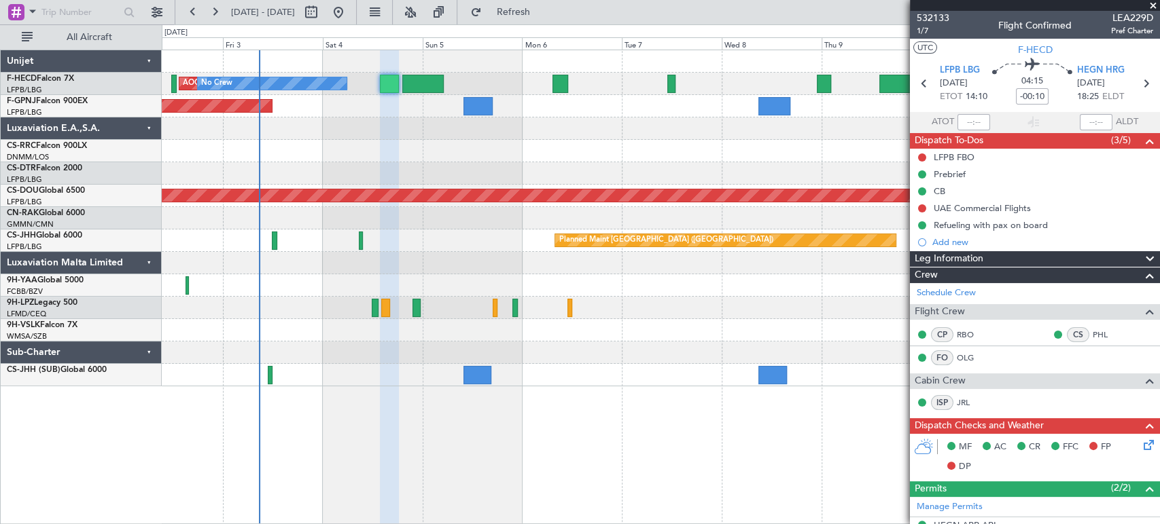
click at [482, 185] on div "Planned Maint London ([GEOGRAPHIC_DATA])" at bounding box center [660, 196] width 997 height 22
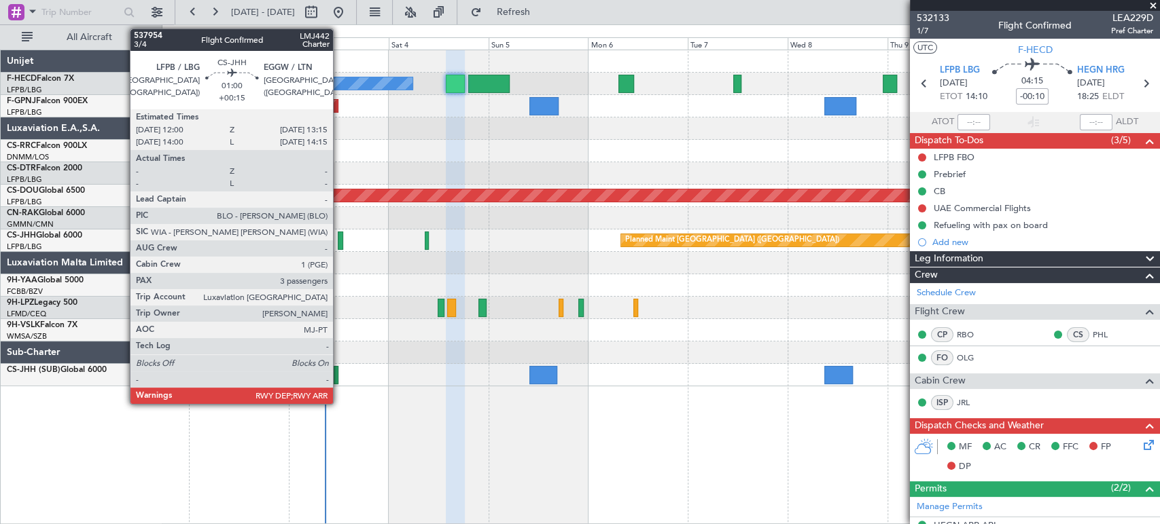
click at [339, 236] on div at bounding box center [340, 241] width 5 height 18
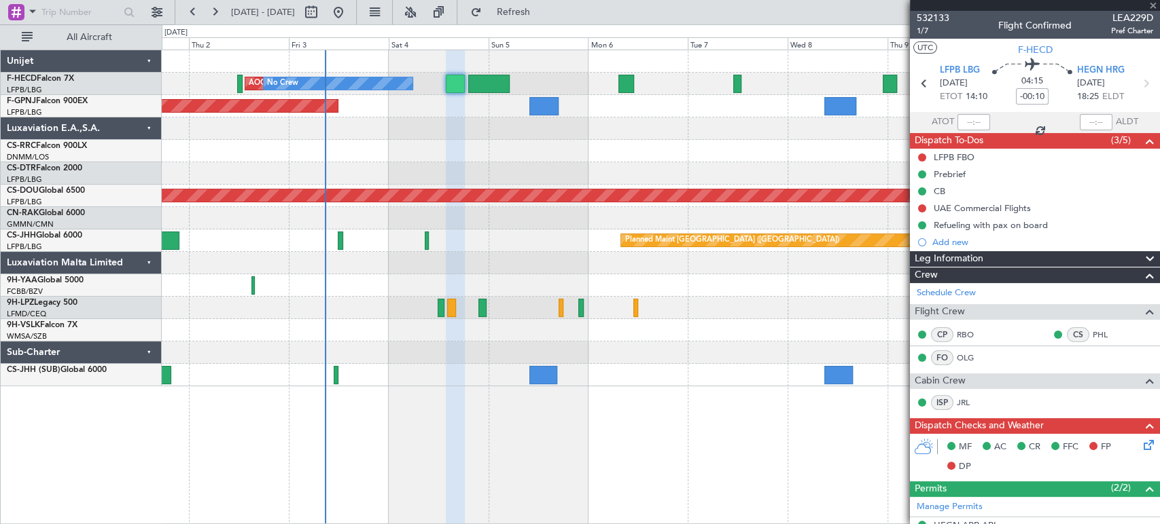
type input "+00:15"
type input "3"
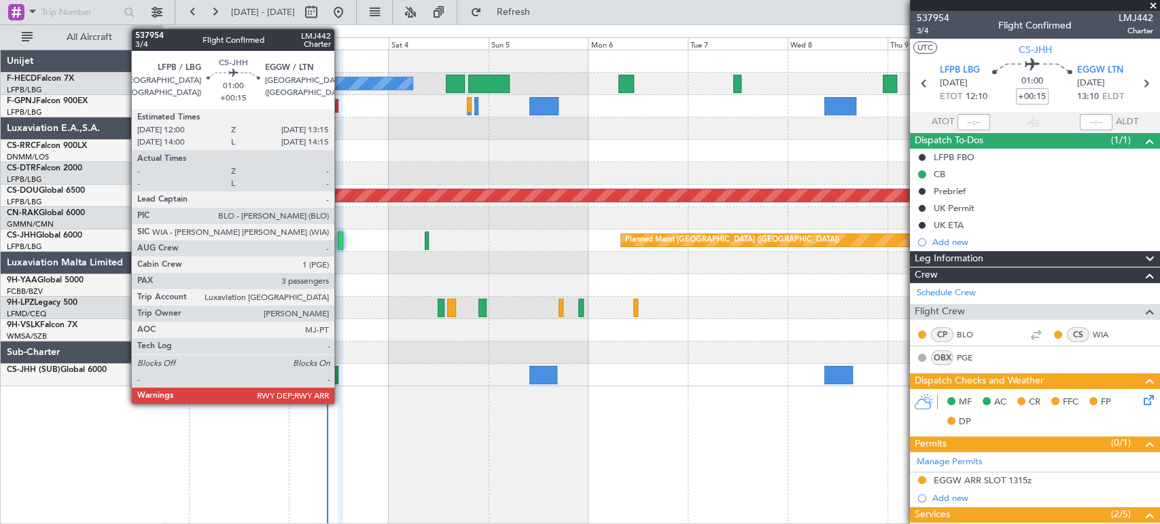
click at [340, 240] on div at bounding box center [340, 241] width 5 height 18
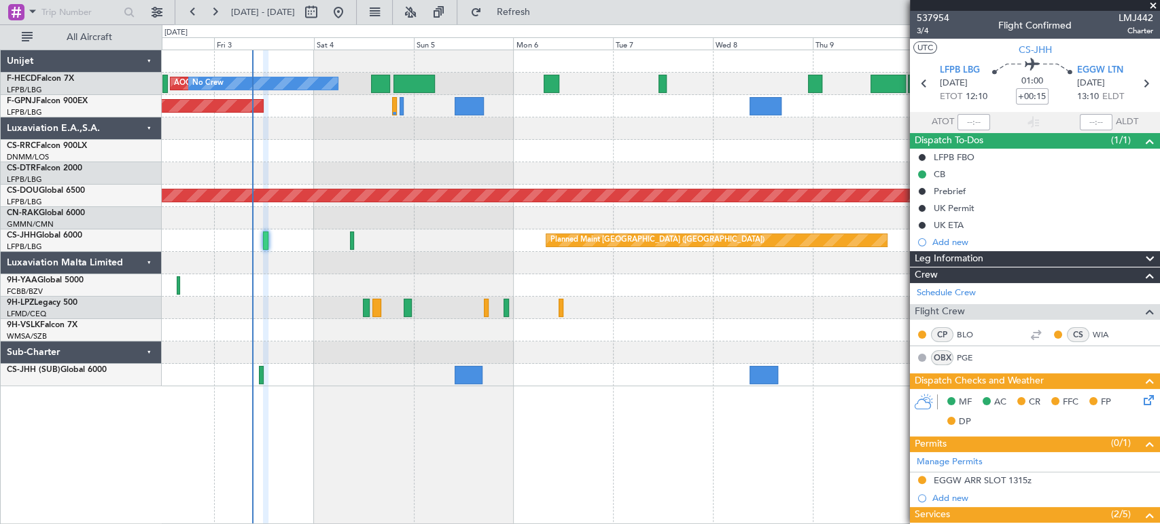
click at [226, 162] on div "No Crew AOG Maint Paris (Le Bourget) No Crew Planned Maint Paris (Le Bourget) P…" at bounding box center [660, 218] width 997 height 336
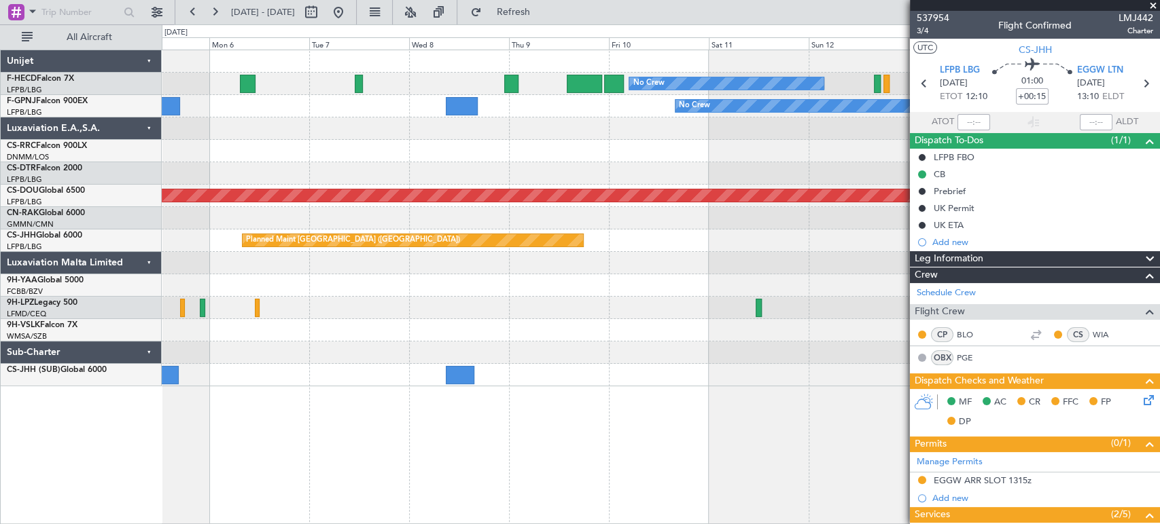
click at [144, 113] on div "No Crew Planned Maint Paris (Le Bourget) No Crew AOG Maint Paris (Le Bourget) N…" at bounding box center [580, 274] width 1160 height 500
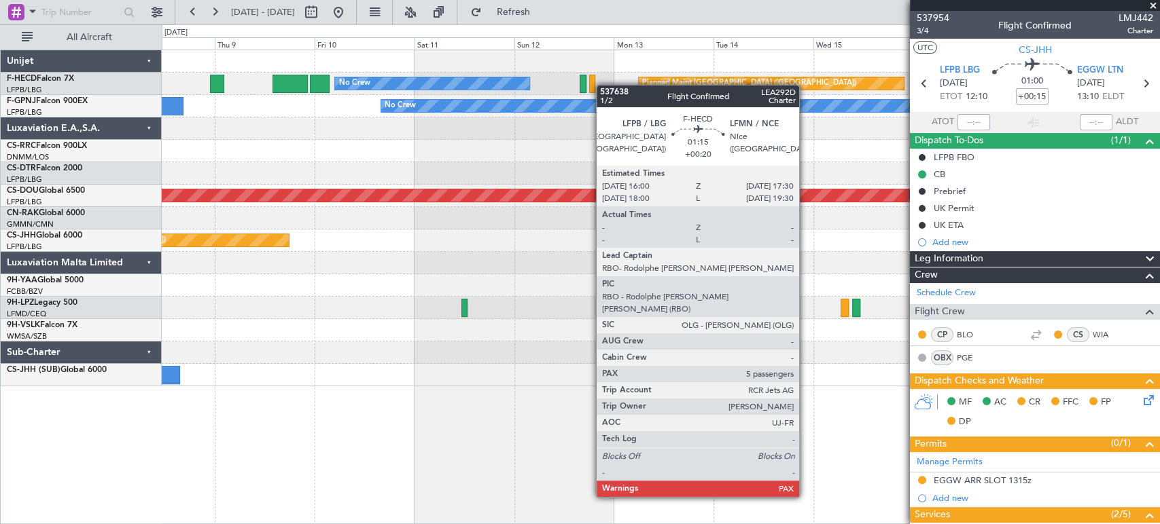
click at [230, 94] on div "No Crew Planned Maint Paris (Le Bourget) No Crew No Crew No Crew Planned Maint …" at bounding box center [660, 218] width 997 height 336
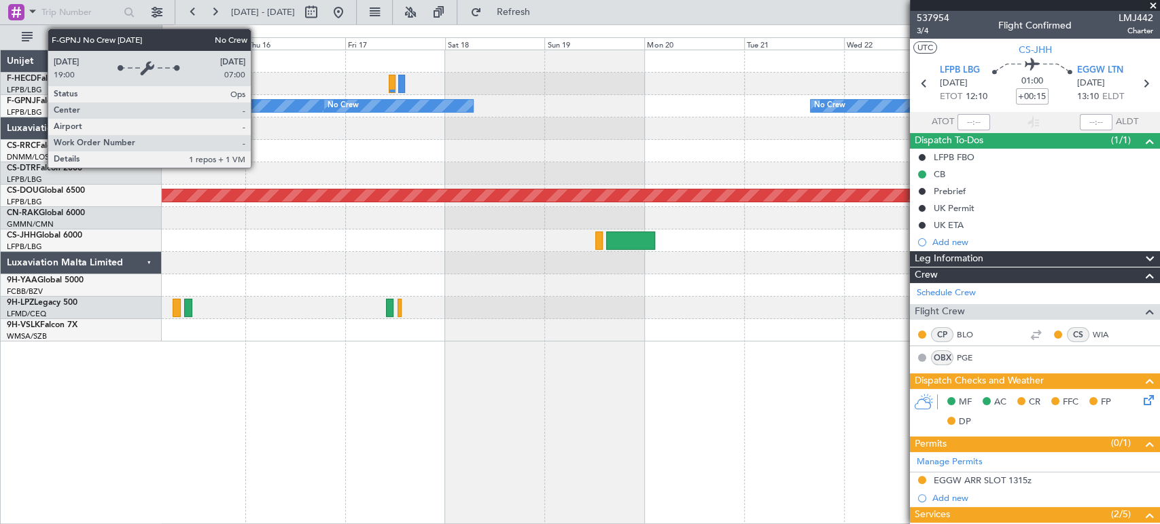
click at [555, 92] on div "Planned Maint Paris (Le Bourget) Planned Maint Paris (Le Bourget) No Crew No Cr…" at bounding box center [660, 195] width 997 height 291
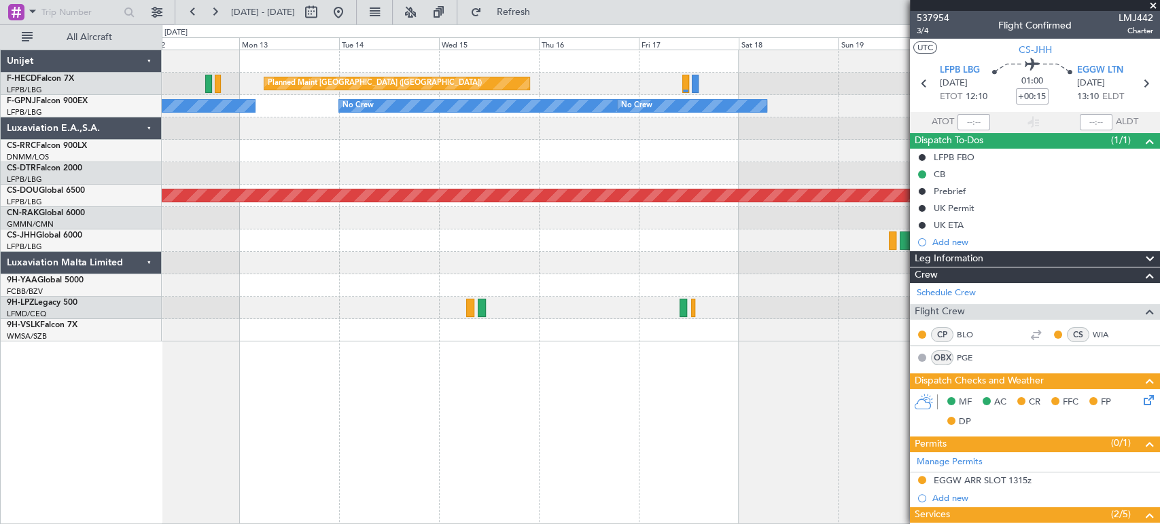
click at [529, 80] on div "Planned Maint [GEOGRAPHIC_DATA] ([GEOGRAPHIC_DATA])" at bounding box center [396, 83] width 265 height 12
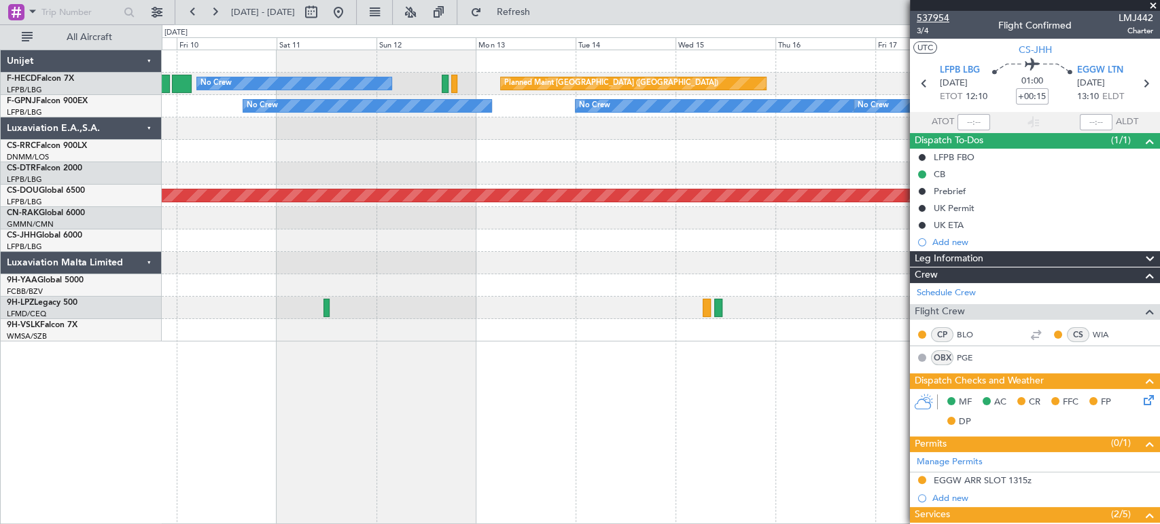
click at [935, 12] on span "537954" at bounding box center [932, 18] width 33 height 14
click at [912, 141] on fb-app "09 Oct 2025 - 19 Oct 2025 Refresh Quick Links All Aircraft No Crew Planned Main…" at bounding box center [580, 267] width 1160 height 514
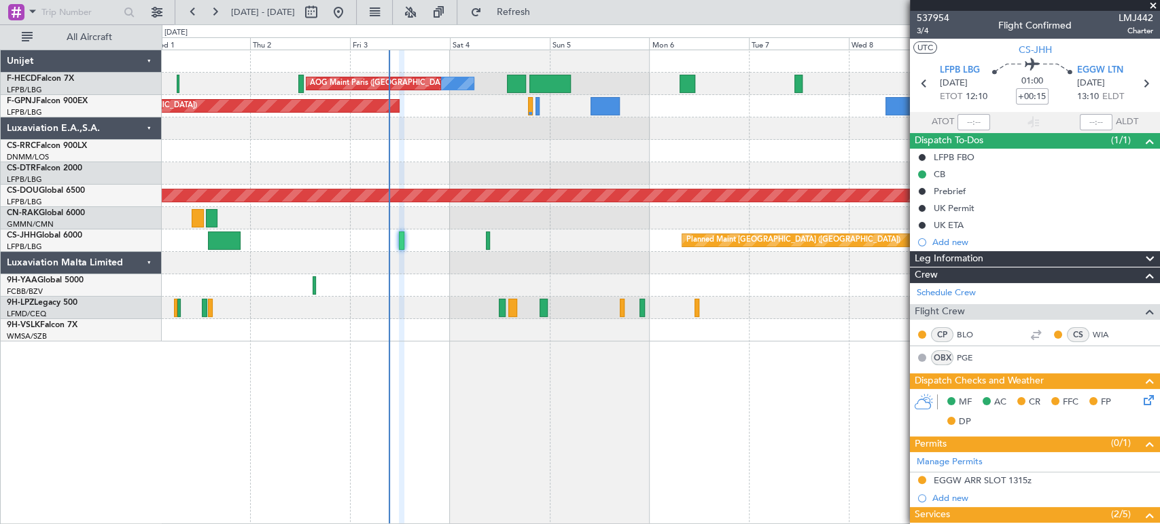
click at [919, 152] on fb-app "09 Oct 2025 - 19 Oct 2025 Refresh Quick Links All Aircraft No Crew No Crew AOG …" at bounding box center [580, 267] width 1160 height 514
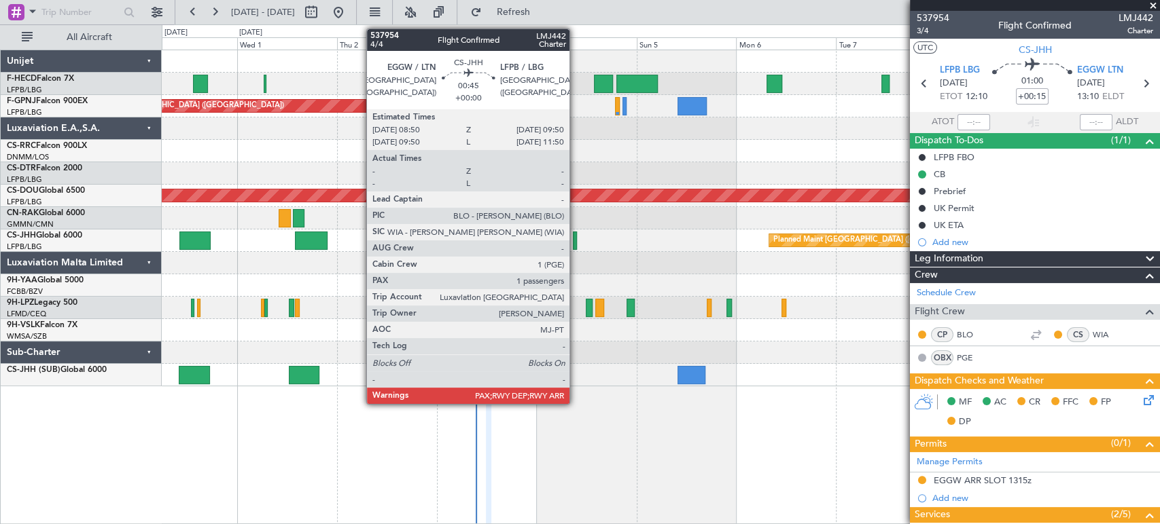
click at [575, 243] on div at bounding box center [575, 241] width 5 height 18
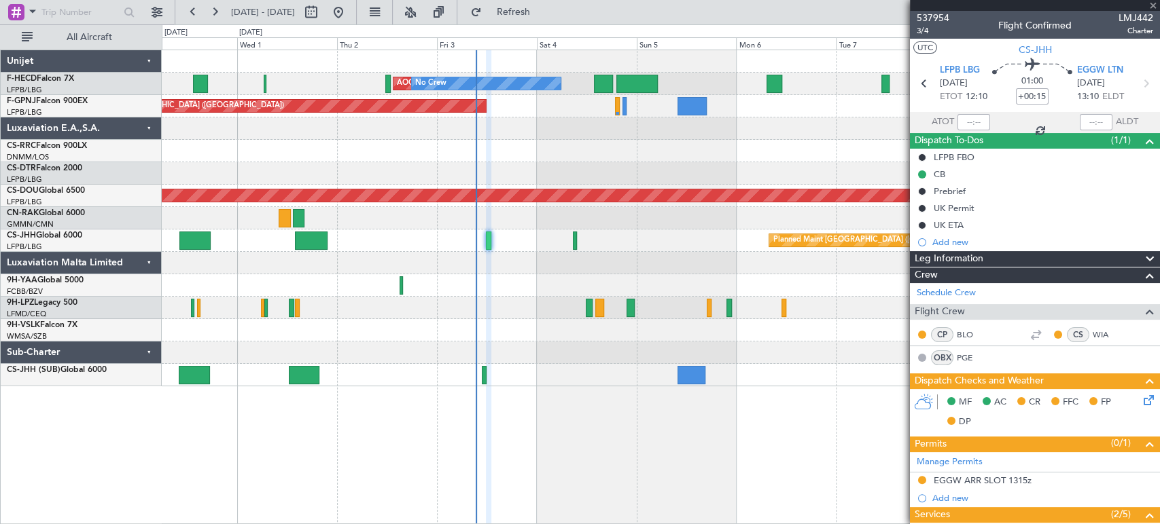
type input "4"
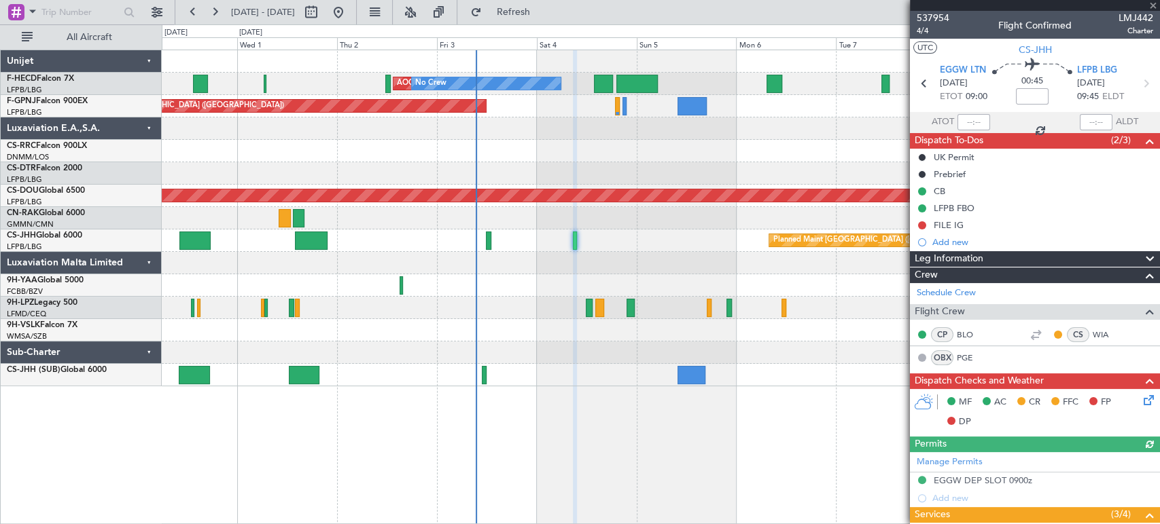
scroll to position [288, 0]
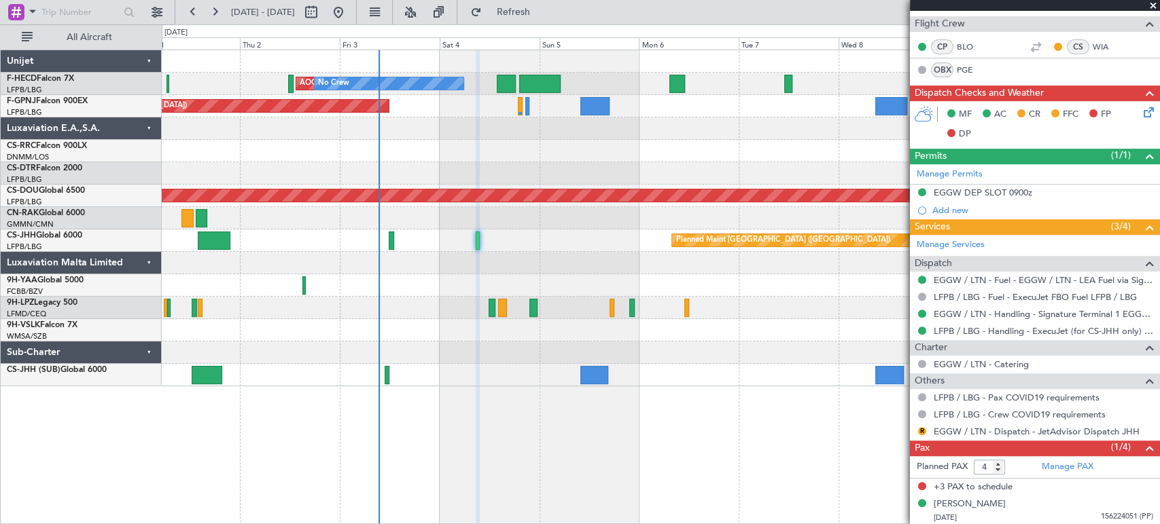
click at [508, 236] on div "No Crew AOG Maint Paris (Le Bourget) No Crew Planned Maint Paris (Le Bourget) P…" at bounding box center [660, 218] width 997 height 336
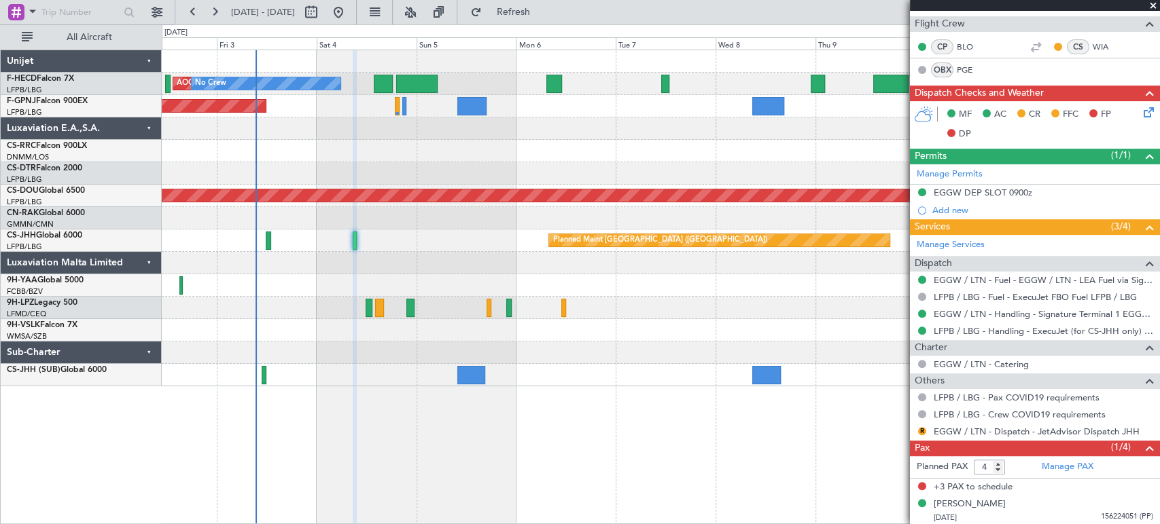
click at [274, 185] on div "No Crew AOG Maint Paris (Le Bourget) No Crew Planned Maint Paris (Le Bourget) P…" at bounding box center [660, 218] width 997 height 336
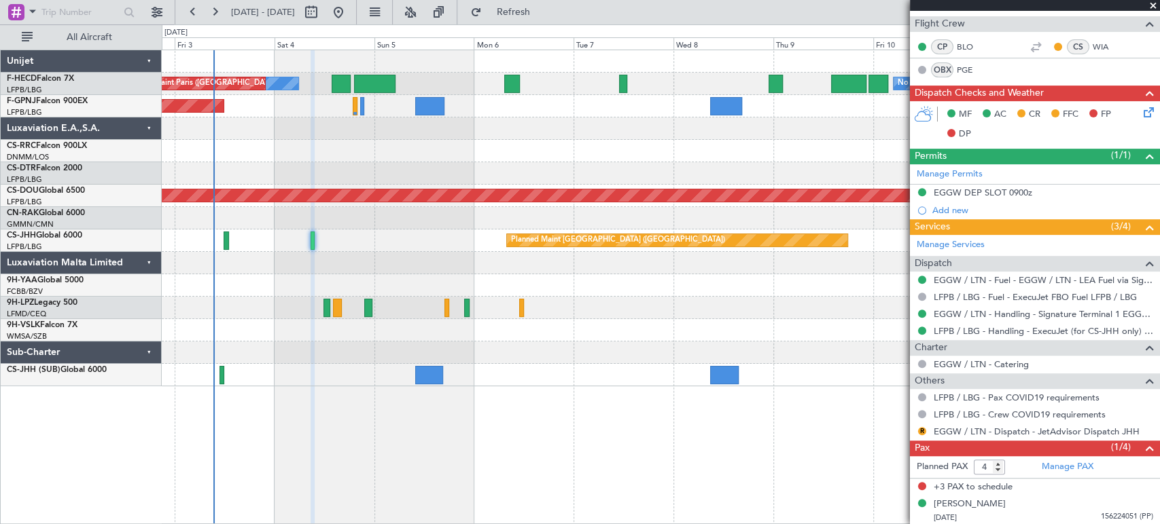
click at [735, 151] on div at bounding box center [660, 151] width 997 height 22
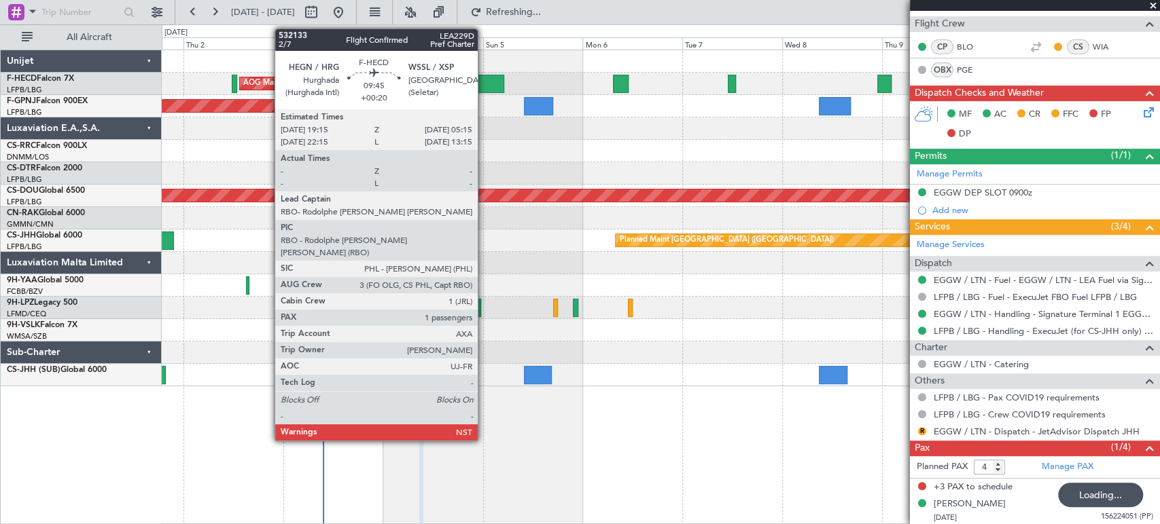
click at [484, 82] on div at bounding box center [484, 84] width 42 height 18
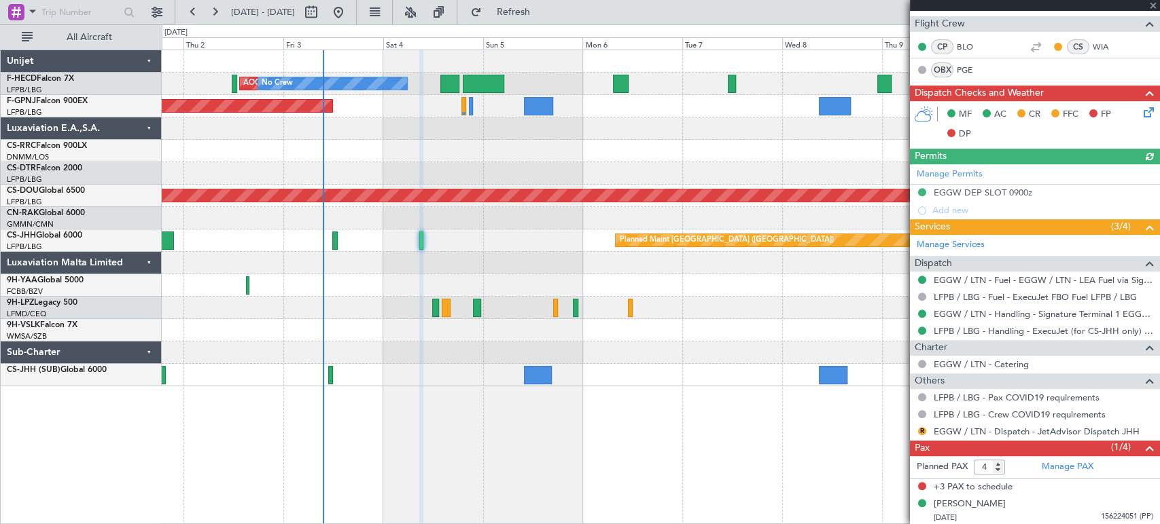
type input "+00:20"
type input "1"
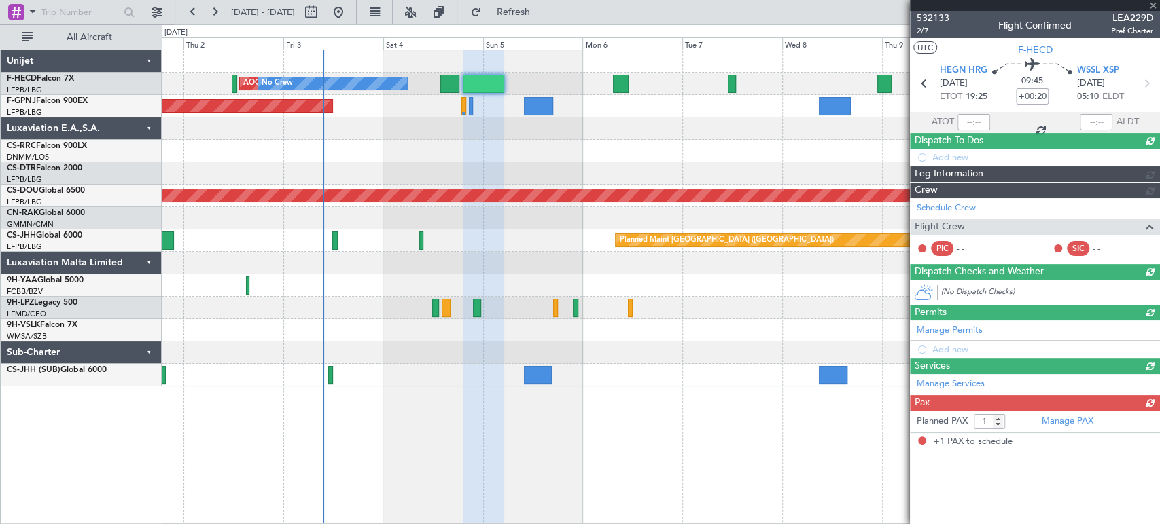
scroll to position [0, 0]
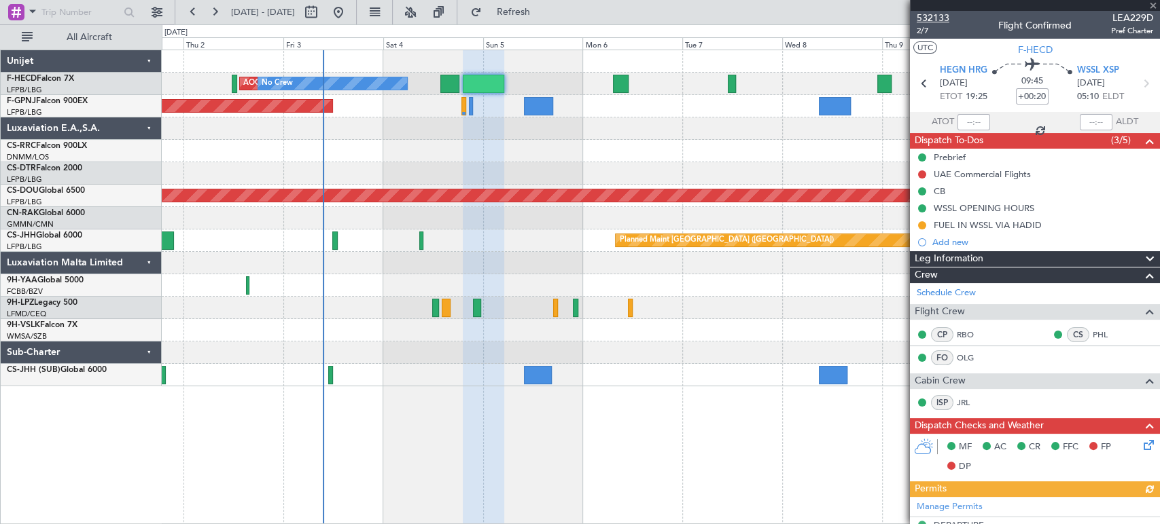
click at [939, 22] on span "532133" at bounding box center [932, 18] width 33 height 14
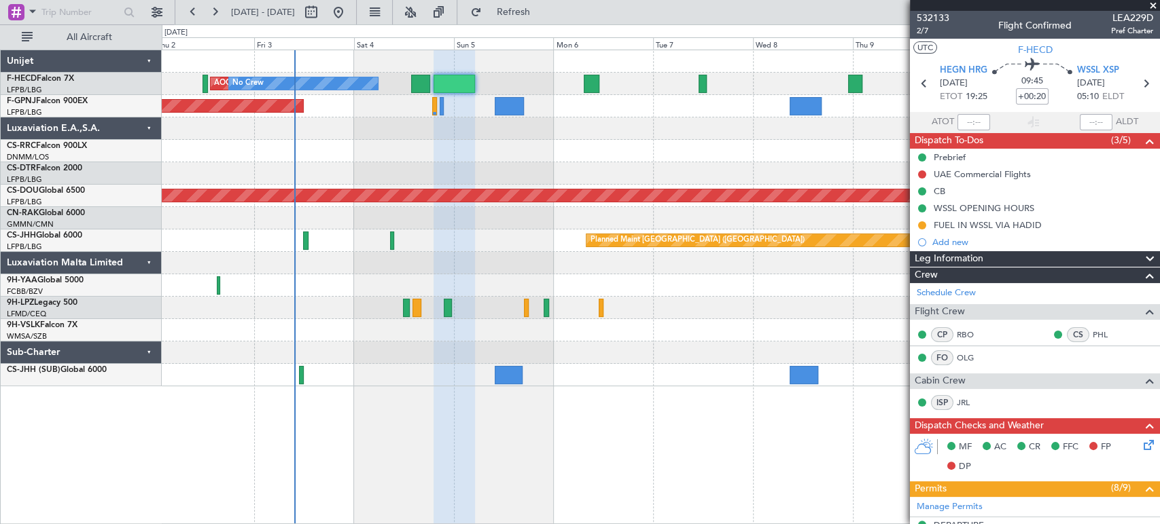
click at [338, 196] on div "No Crew AOG Maint Paris (Le Bourget) No Crew Planned Maint Paris (Le Bourget) N…" at bounding box center [660, 218] width 997 height 336
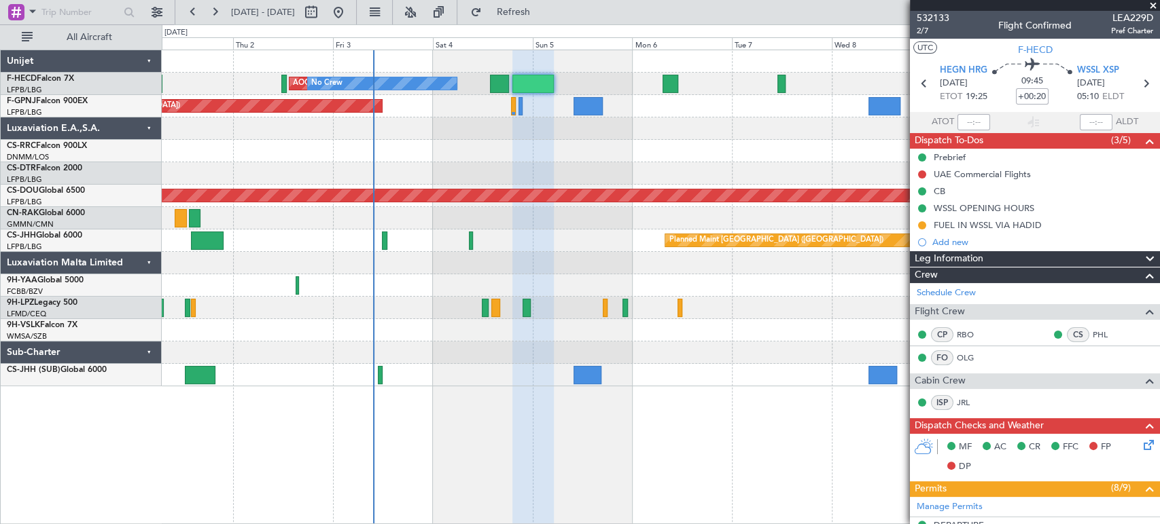
click at [598, 181] on div "No Crew AOG Maint Paris (Le Bourget) No Crew Planned Maint Paris (Le Bourget) N…" at bounding box center [660, 218] width 997 height 336
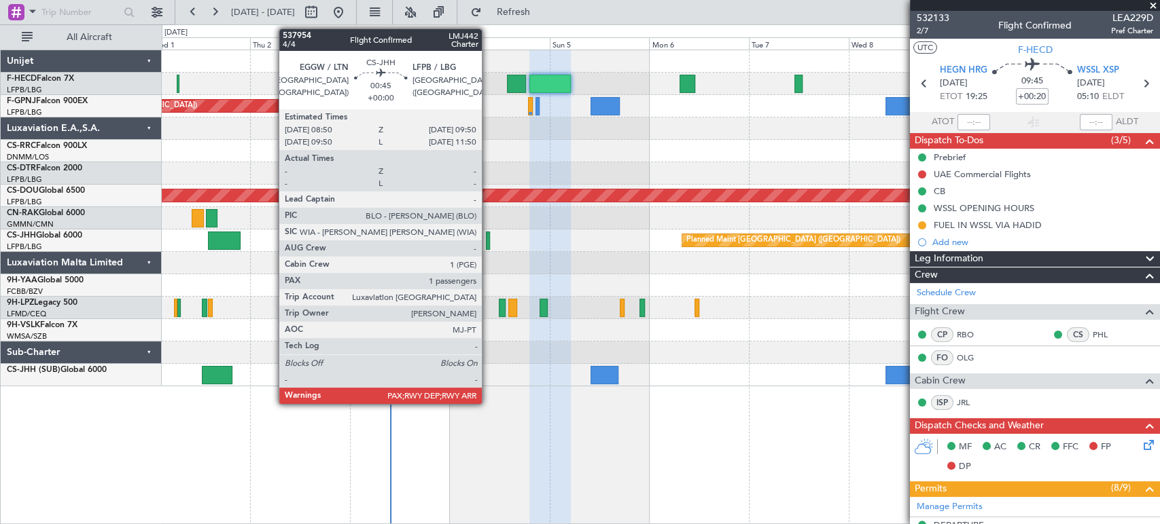
click at [488, 240] on div at bounding box center [488, 241] width 5 height 18
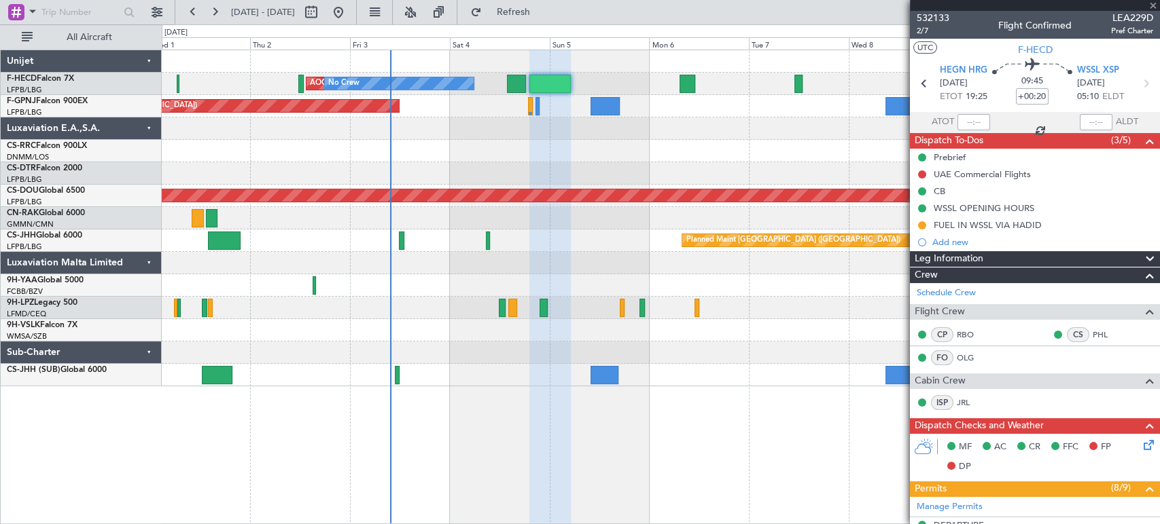
type input "4"
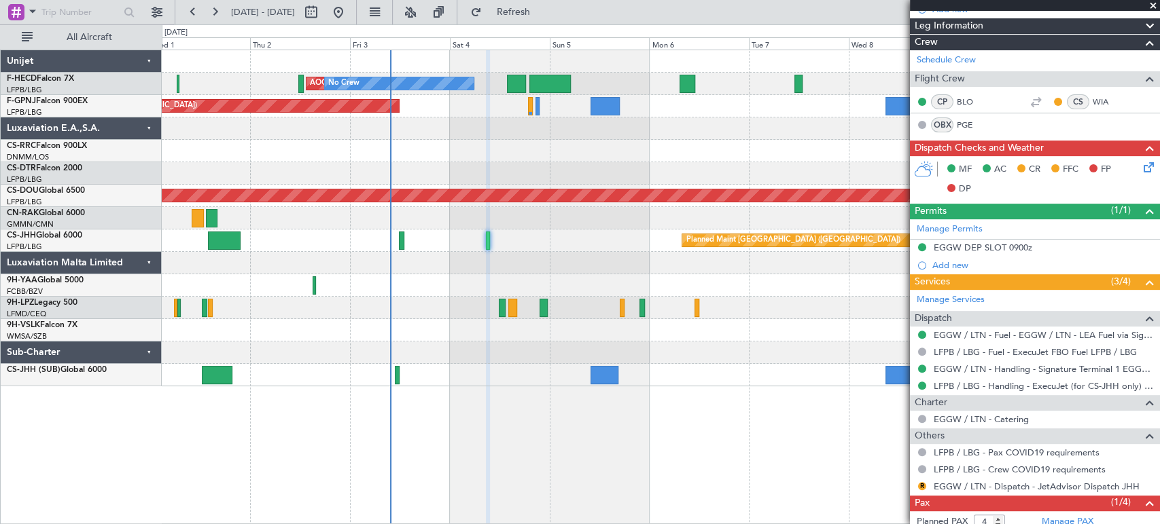
scroll to position [213, 0]
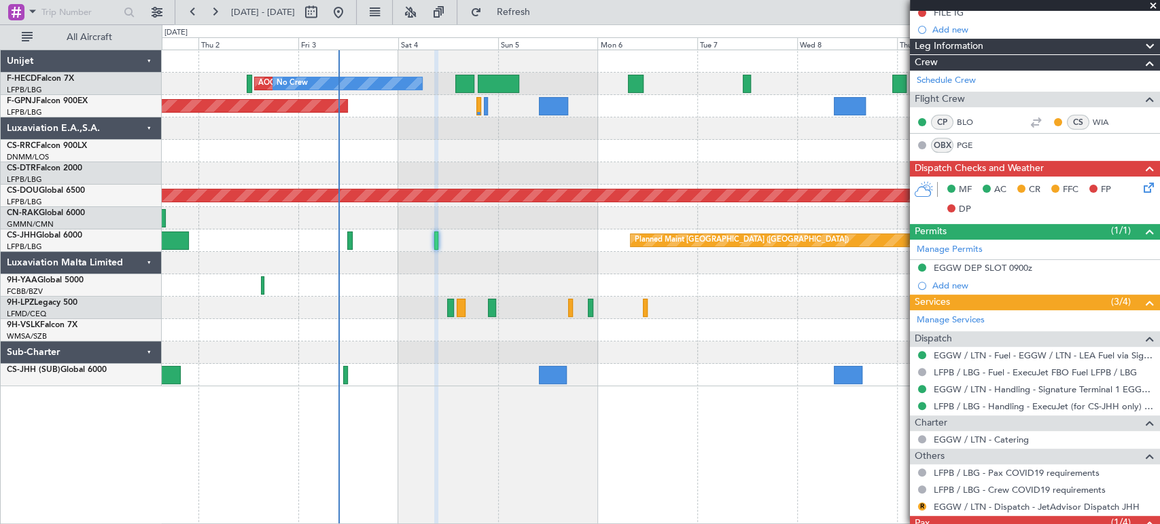
click at [385, 234] on div "No Crew AOG Maint Paris (Le Bourget) No Crew Planned Maint Paris (Le Bourget) N…" at bounding box center [660, 218] width 997 height 336
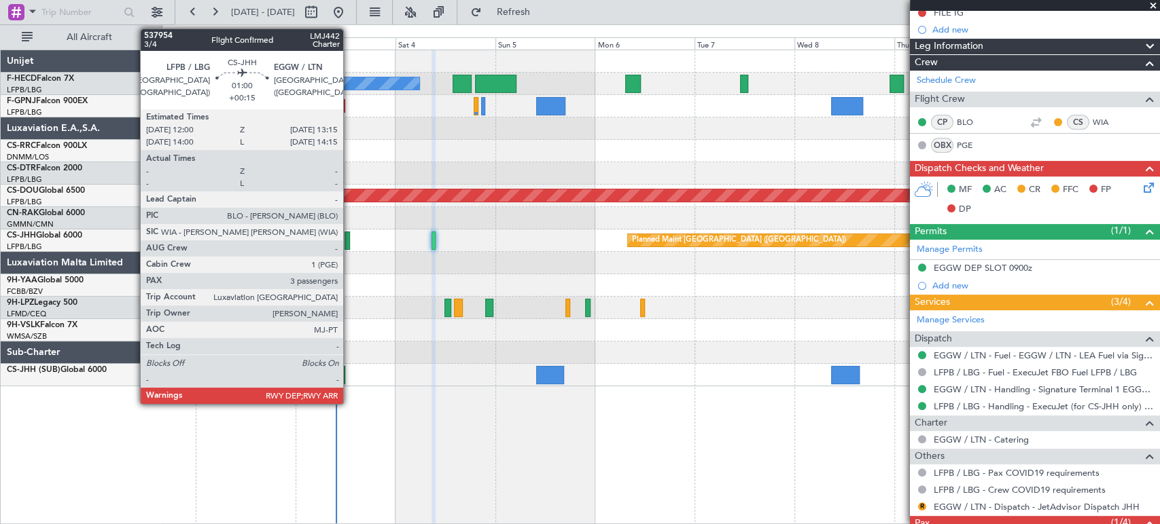
click at [349, 240] on div at bounding box center [346, 241] width 5 height 18
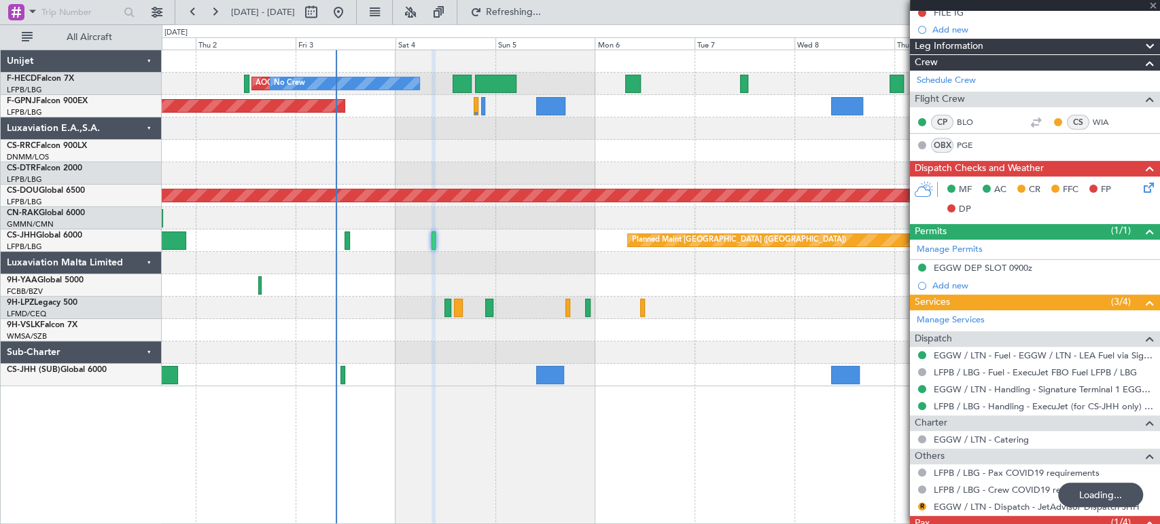
type input "+00:15"
type input "3"
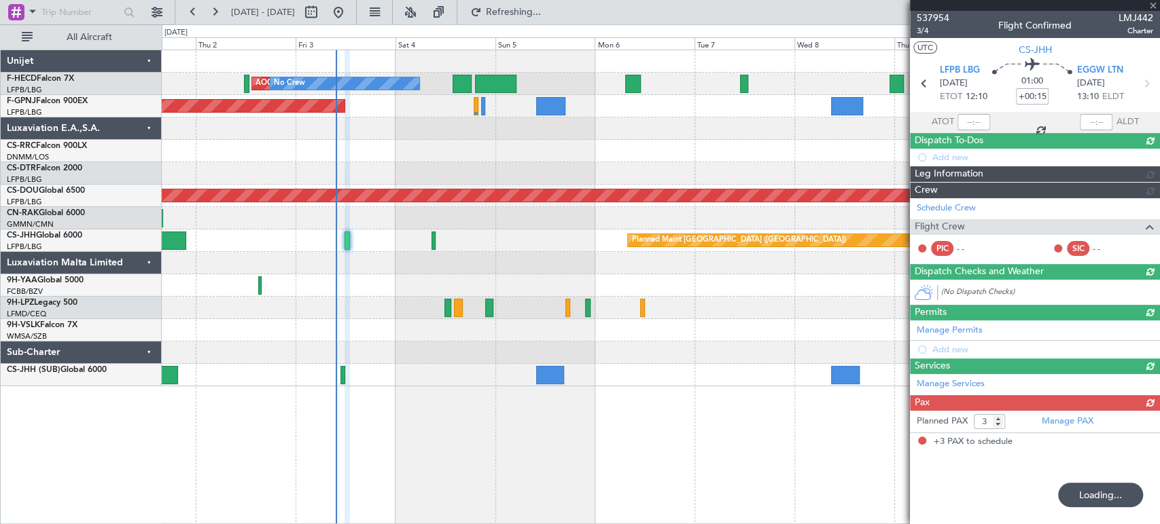
scroll to position [0, 0]
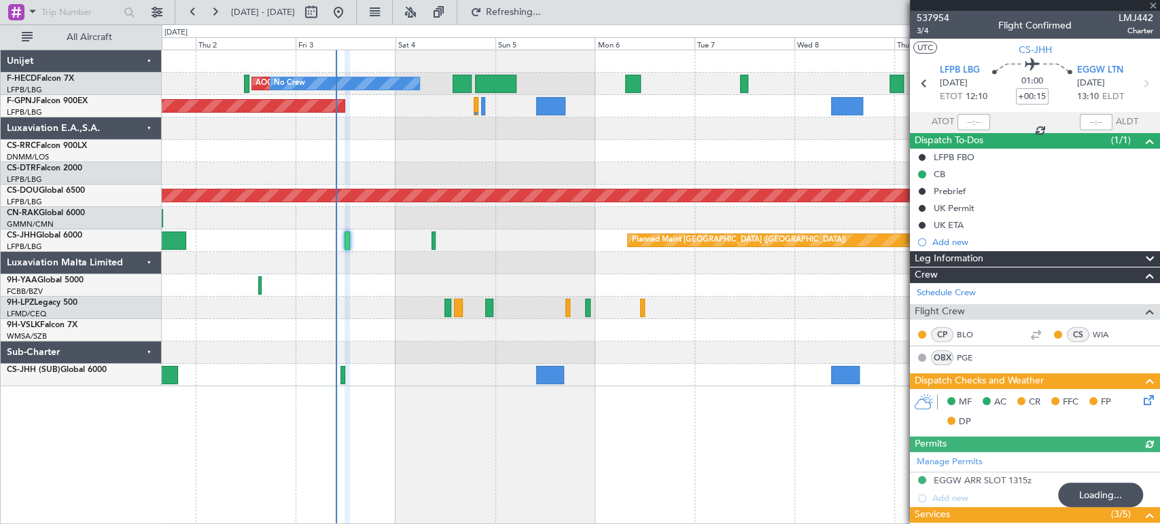
type input "4"
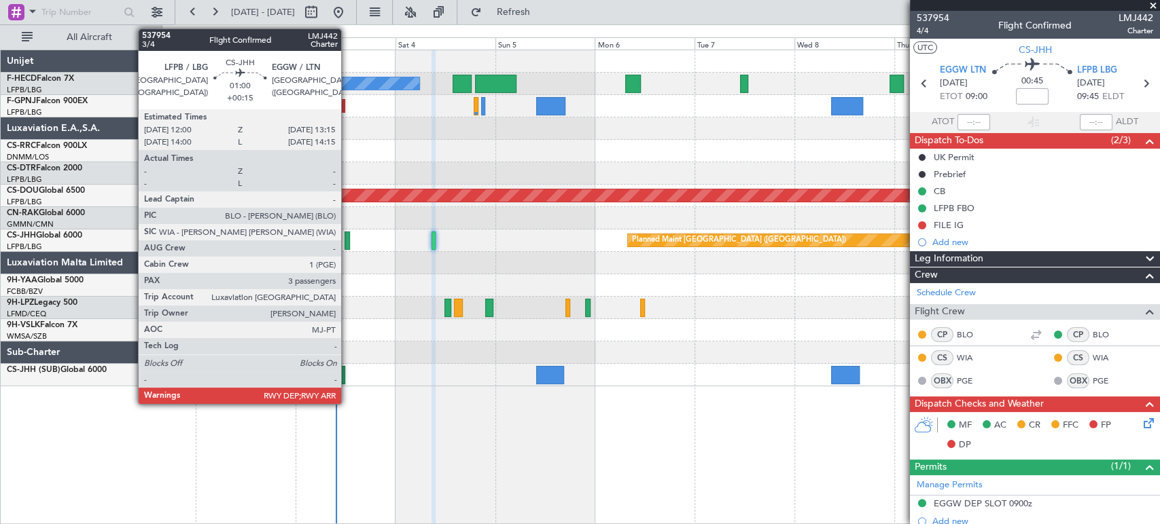
click at [347, 238] on div at bounding box center [346, 241] width 5 height 18
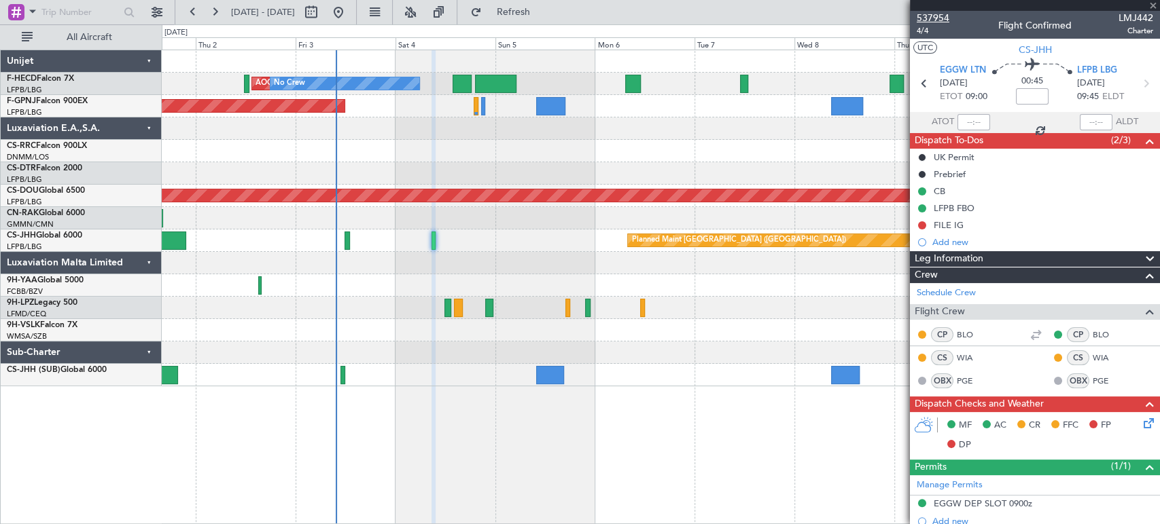
click at [929, 15] on span "537954" at bounding box center [932, 18] width 33 height 14
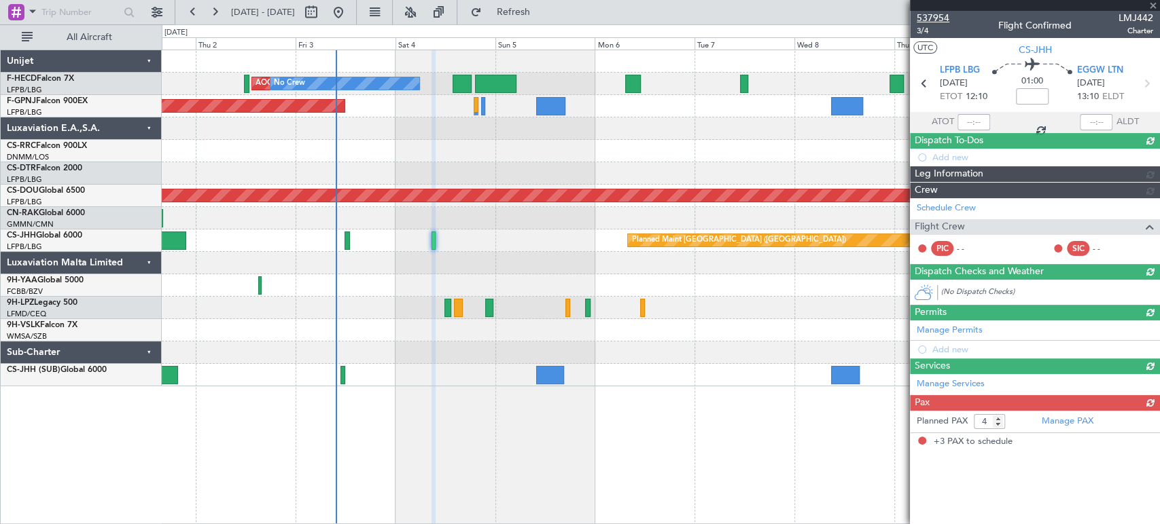
type input "+00:15"
type input "3"
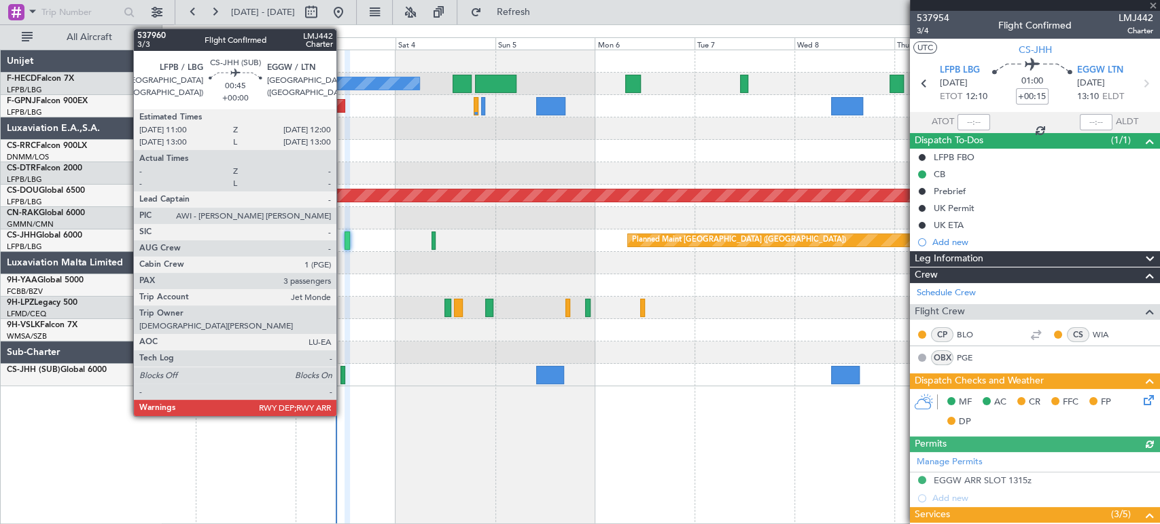
click at [342, 376] on div at bounding box center [342, 375] width 5 height 18
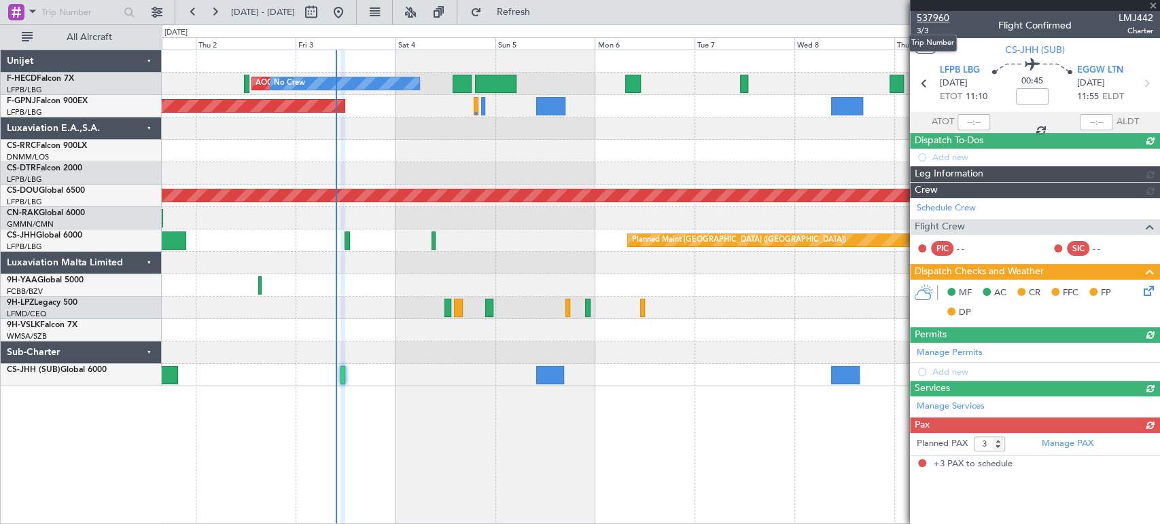
click at [936, 14] on span "537960" at bounding box center [932, 18] width 33 height 14
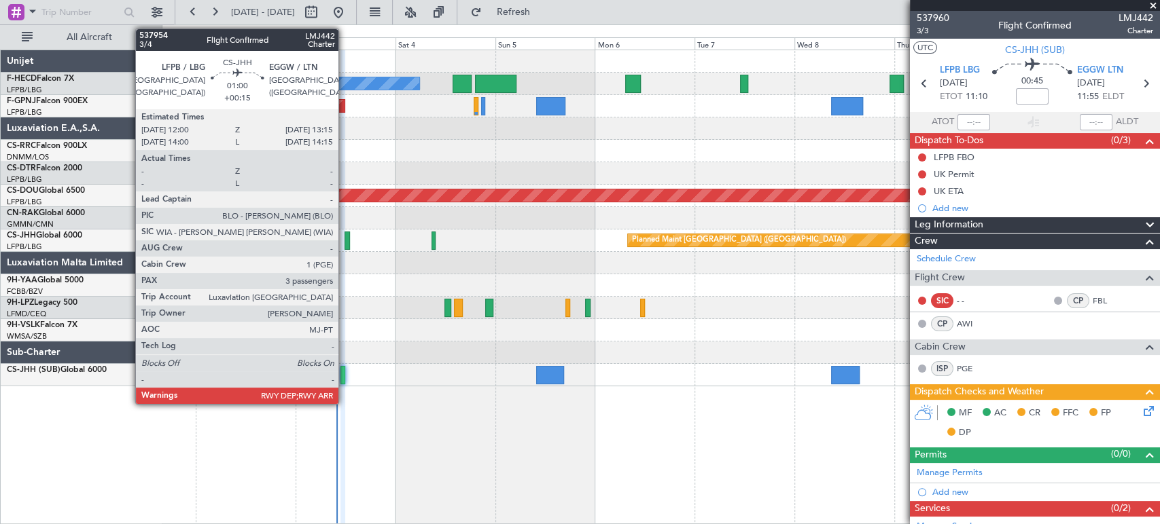
click at [344, 245] on div at bounding box center [346, 241] width 5 height 18
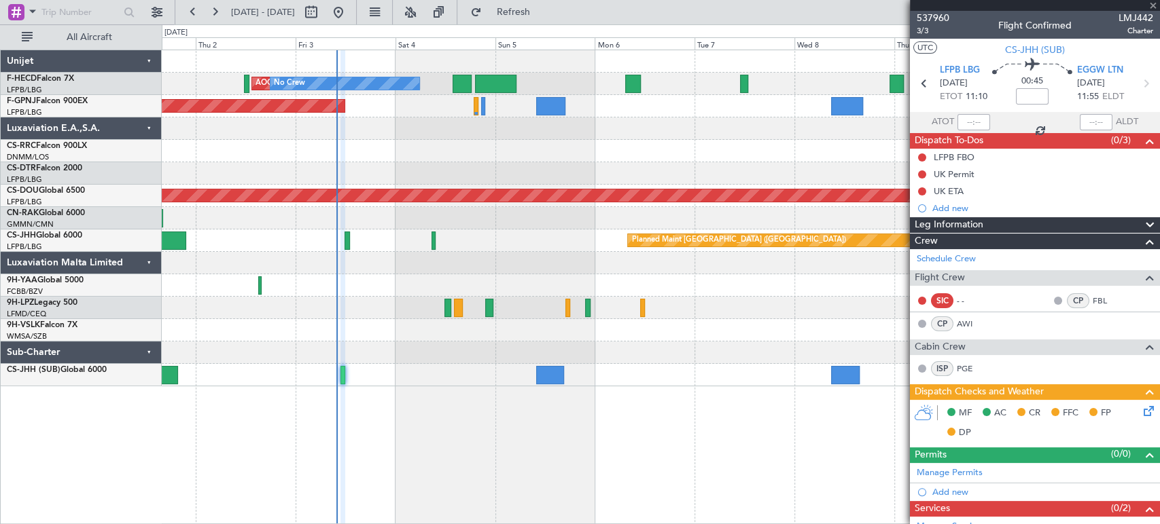
type input "+00:15"
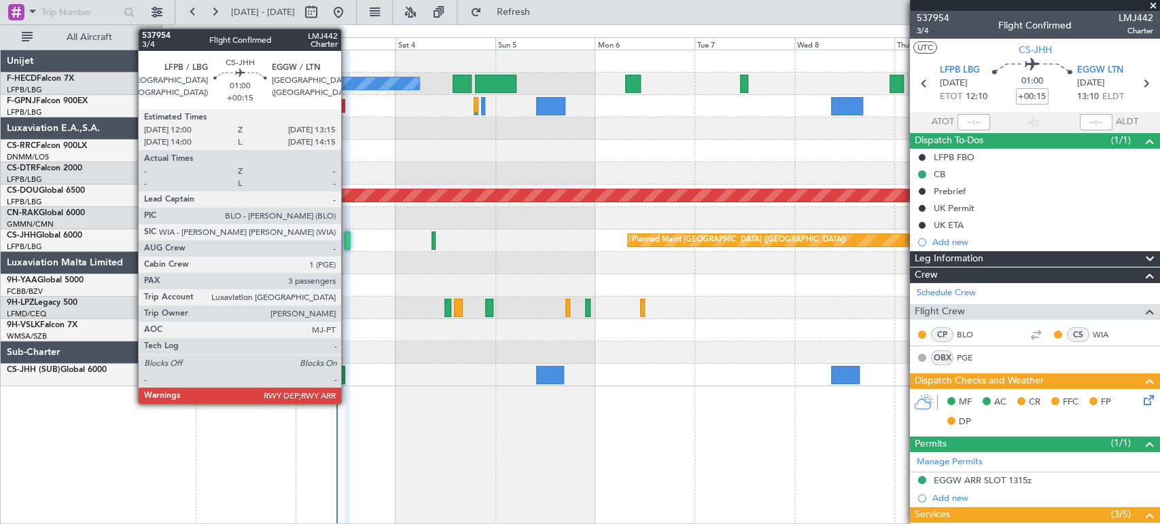
click at [348, 240] on div at bounding box center [346, 241] width 5 height 18
click at [348, 242] on div at bounding box center [346, 241] width 5 height 18
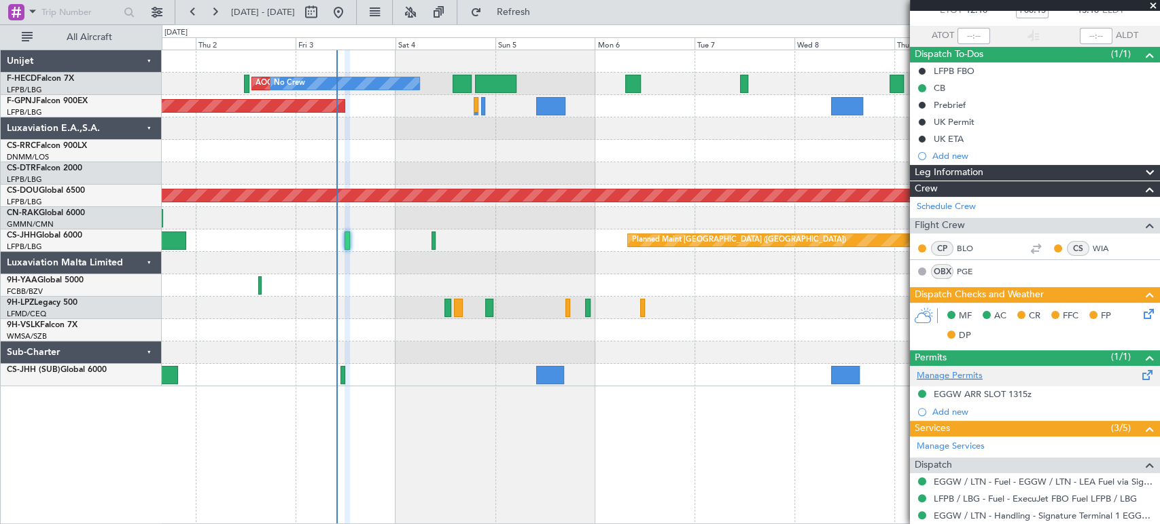
scroll to position [151, 0]
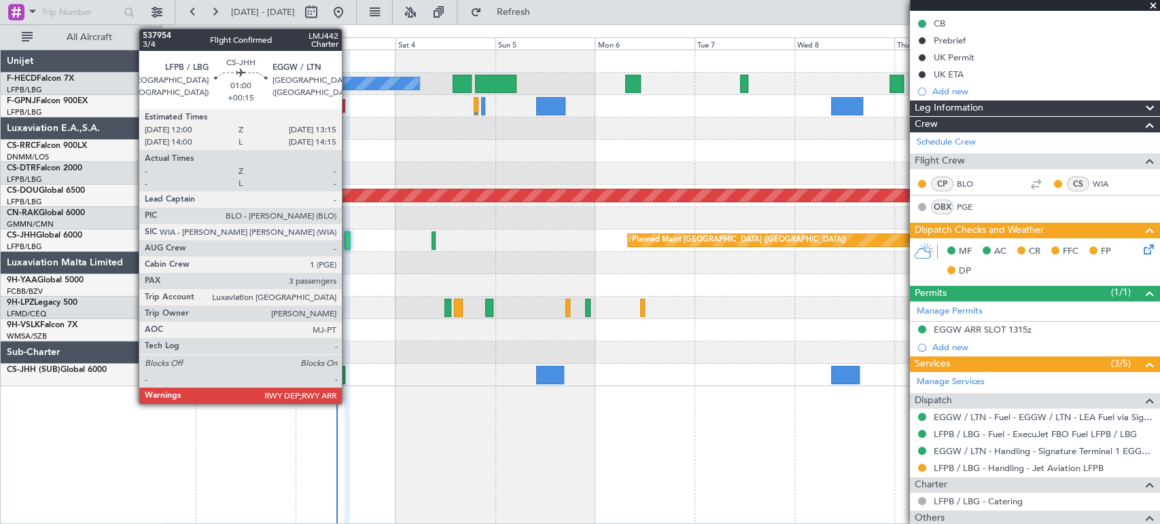
click at [348, 241] on div at bounding box center [346, 241] width 5 height 18
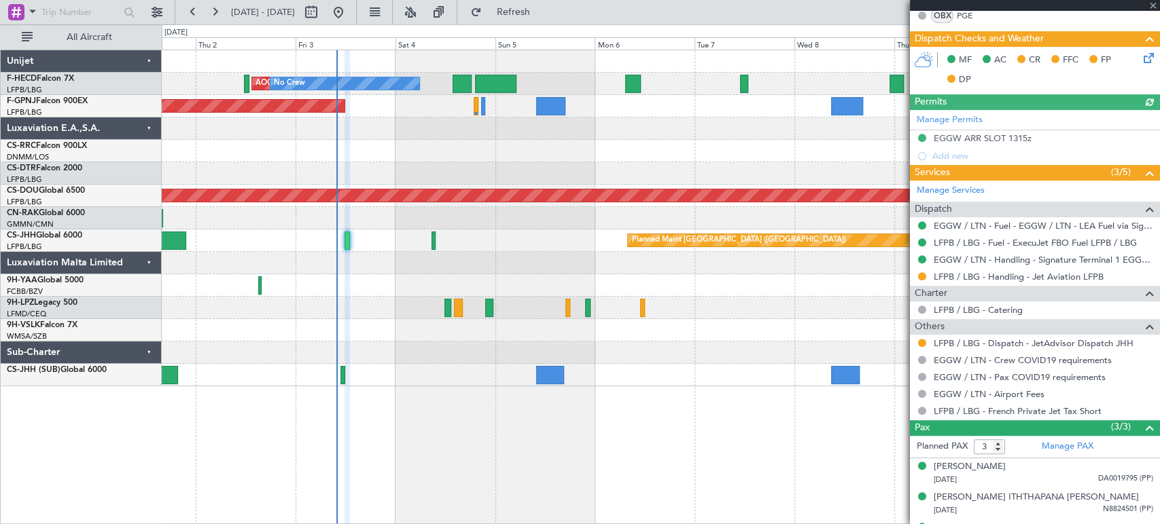
scroll to position [380, 0]
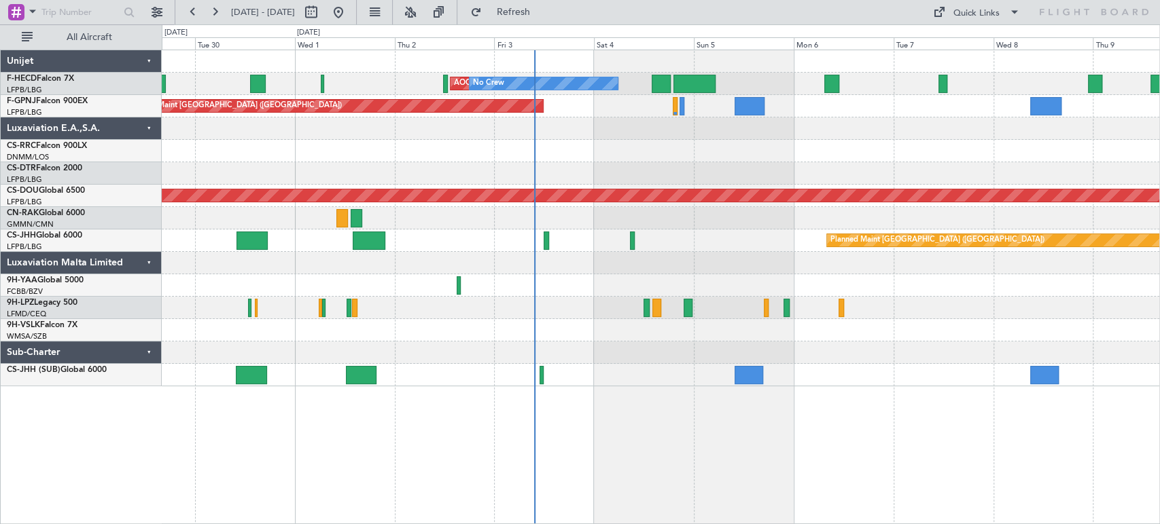
click at [415, 212] on div at bounding box center [660, 218] width 997 height 22
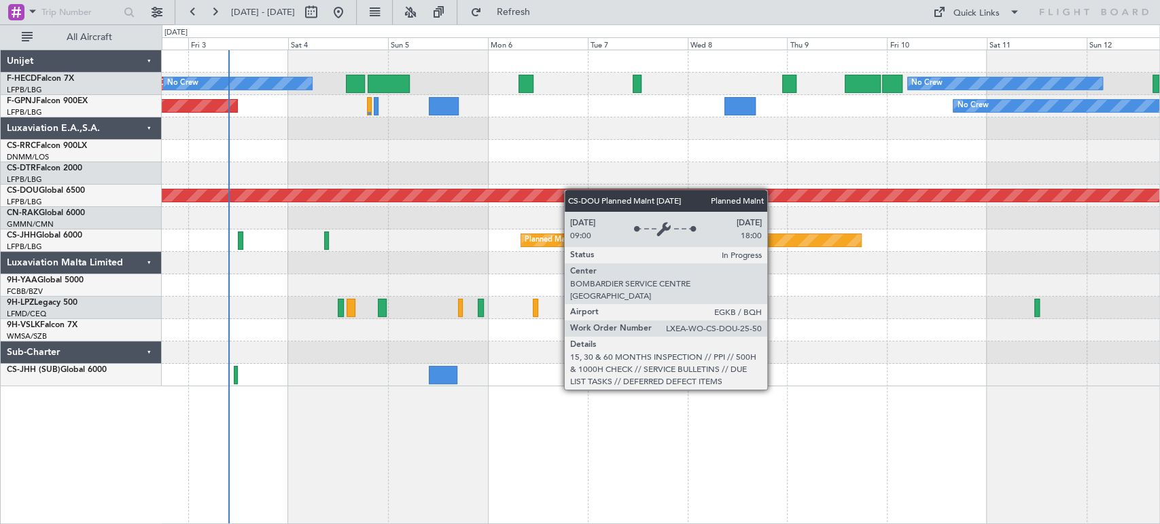
click at [444, 198] on div "AOG Maint Paris ([GEOGRAPHIC_DATA]) No Crew No Crew Planned Maint [GEOGRAPHIC_D…" at bounding box center [660, 218] width 997 height 336
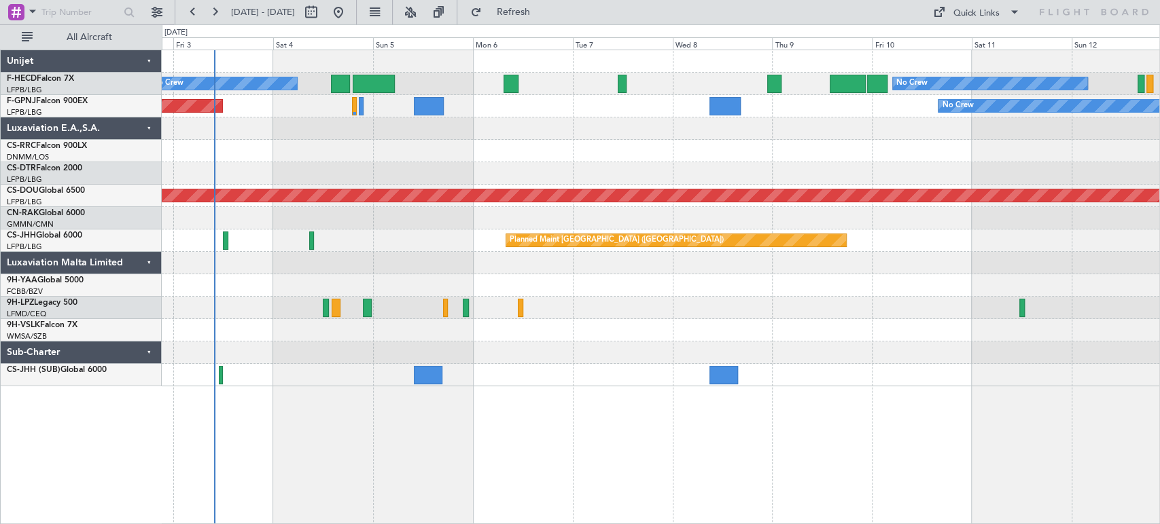
click at [461, 105] on div "AOG Maint Paris ([GEOGRAPHIC_DATA]) No Crew No Crew Planned Maint [GEOGRAPHIC_D…" at bounding box center [660, 218] width 997 height 336
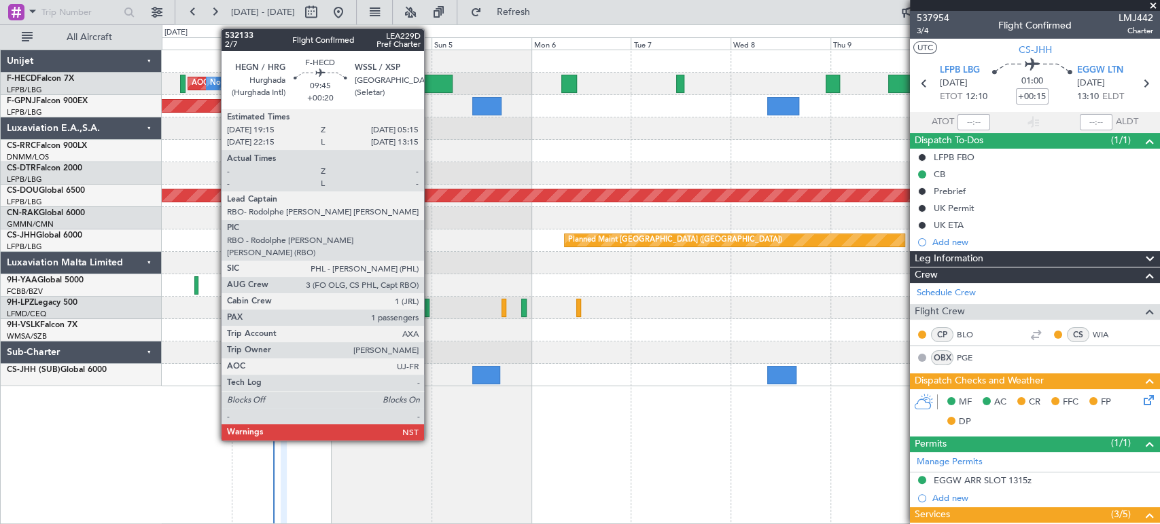
click at [429, 81] on div at bounding box center [432, 84] width 42 height 18
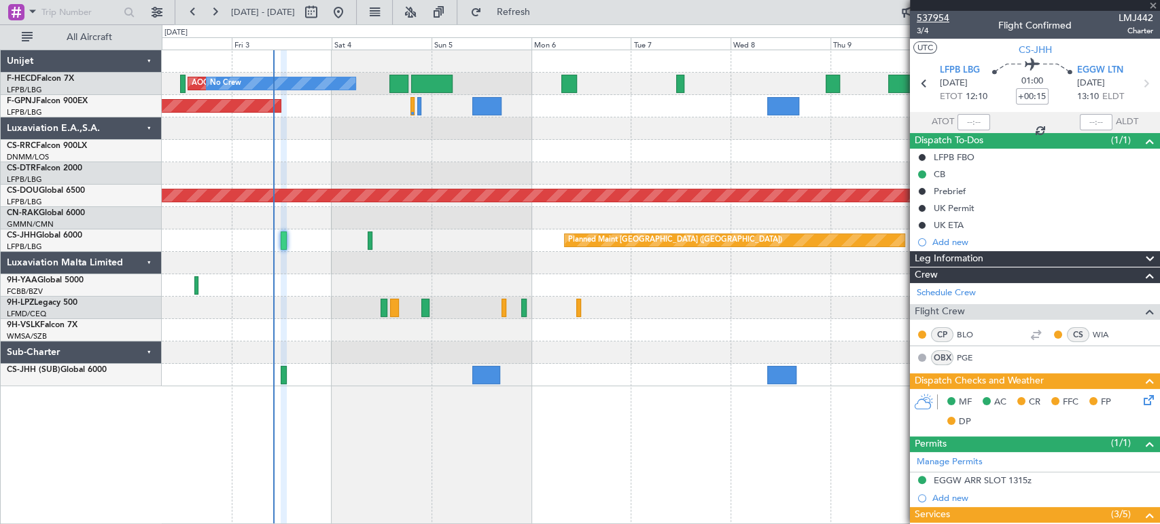
click at [945, 17] on span "537954" at bounding box center [932, 18] width 33 height 14
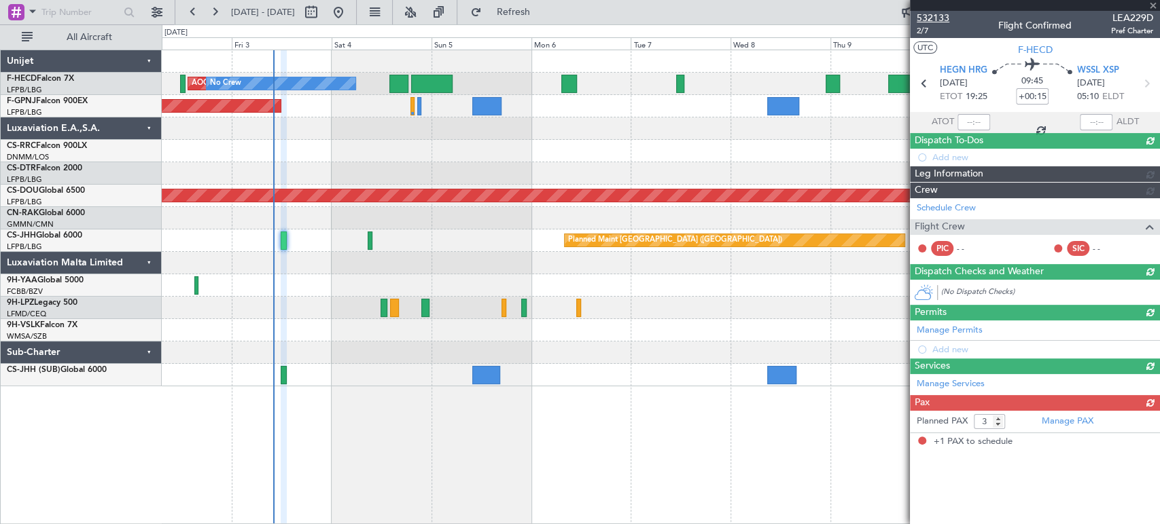
type input "+00:20"
type input "1"
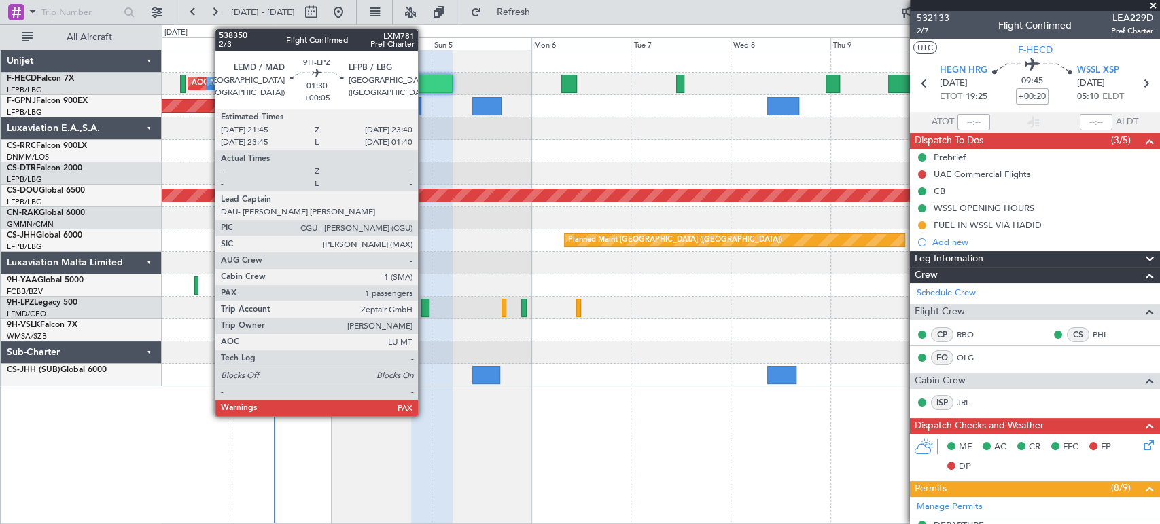
click at [424, 306] on div at bounding box center [425, 308] width 8 height 18
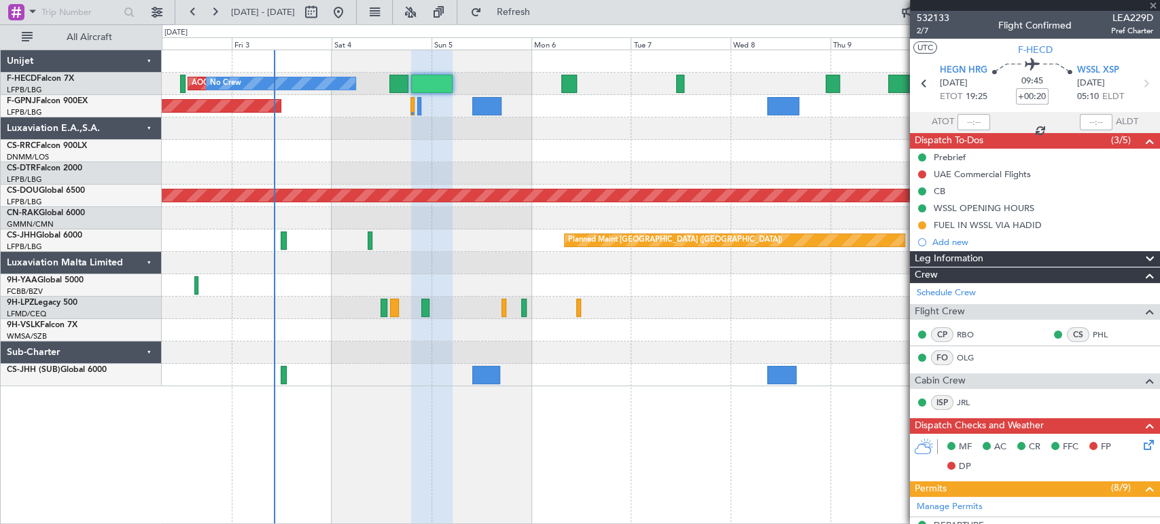
type input "+00:05"
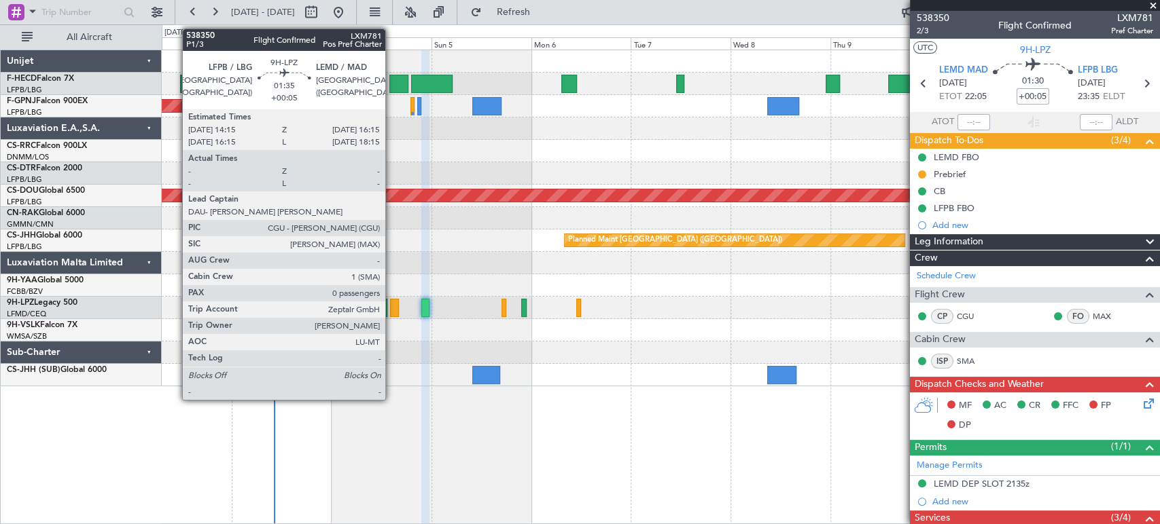
click at [391, 307] on div at bounding box center [394, 308] width 9 height 18
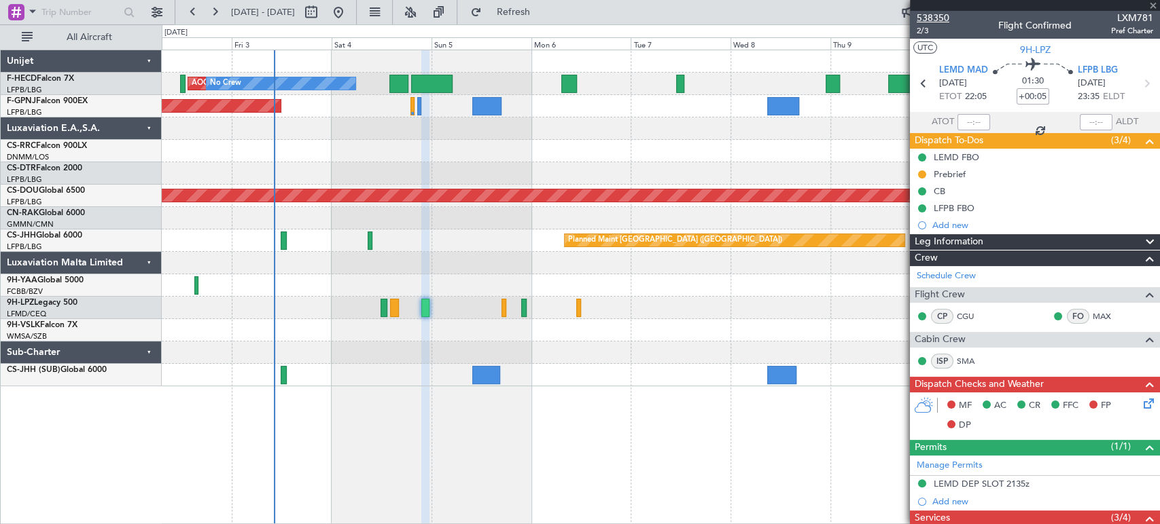
type input "0"
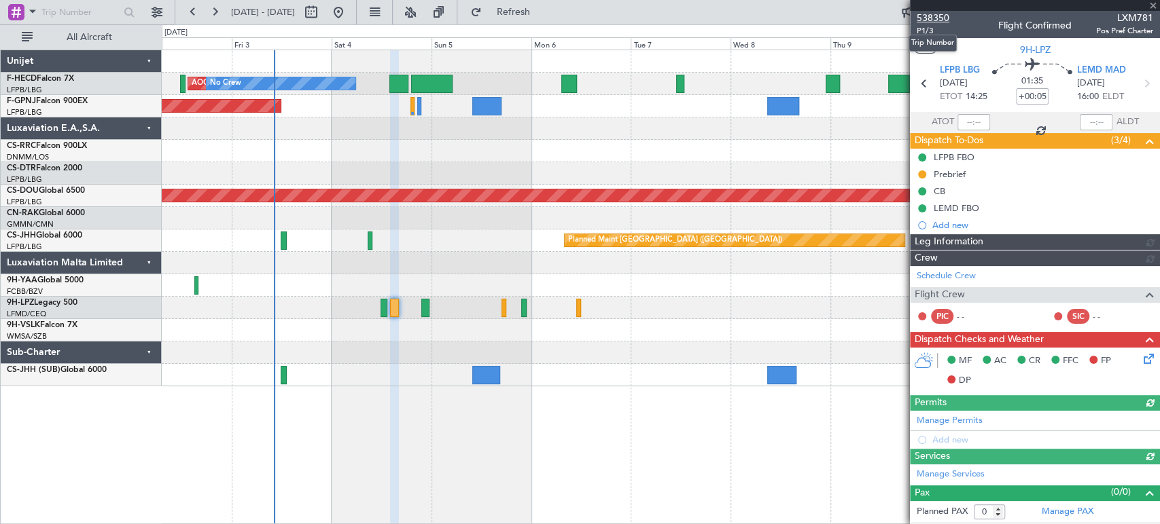
click at [925, 16] on span "538350" at bounding box center [932, 18] width 33 height 14
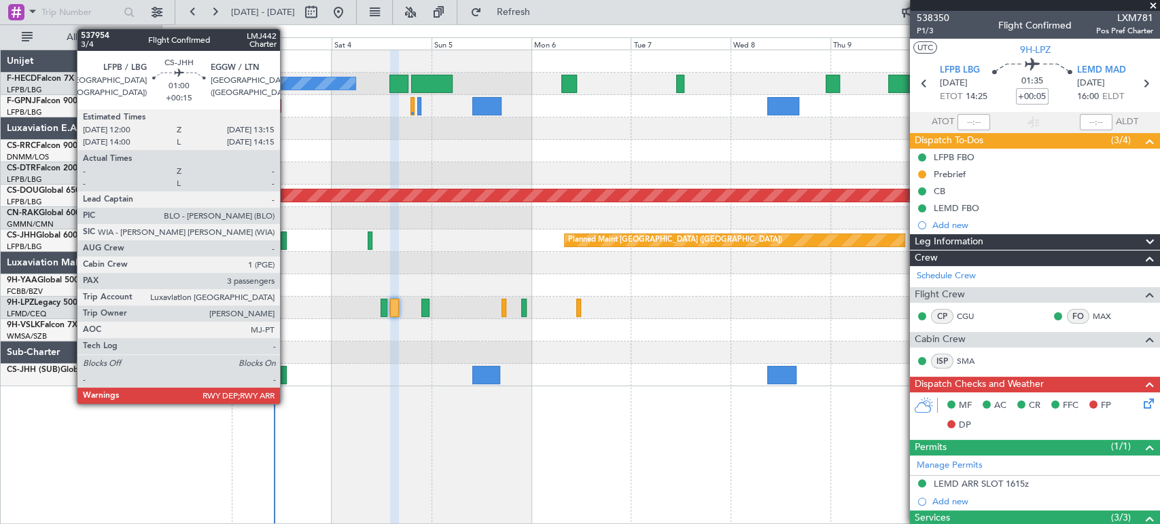
click at [286, 241] on div at bounding box center [283, 241] width 5 height 18
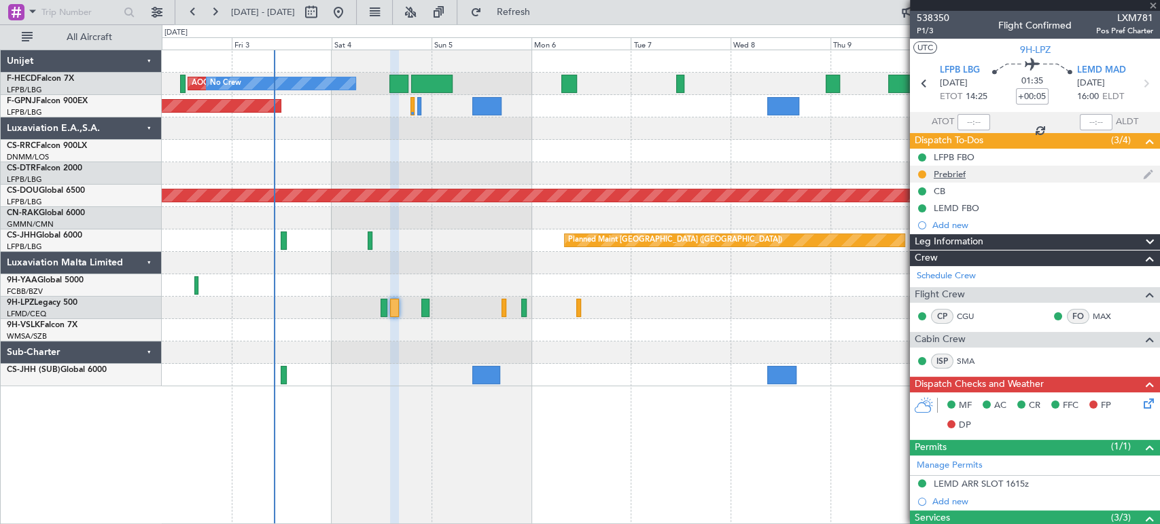
type input "+00:15"
type input "3"
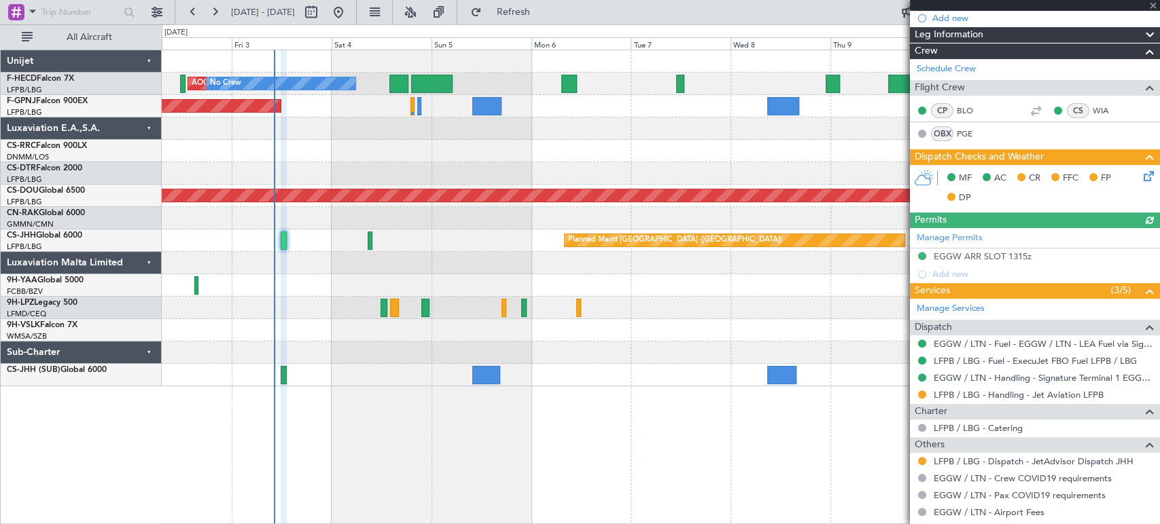
scroll to position [302, 0]
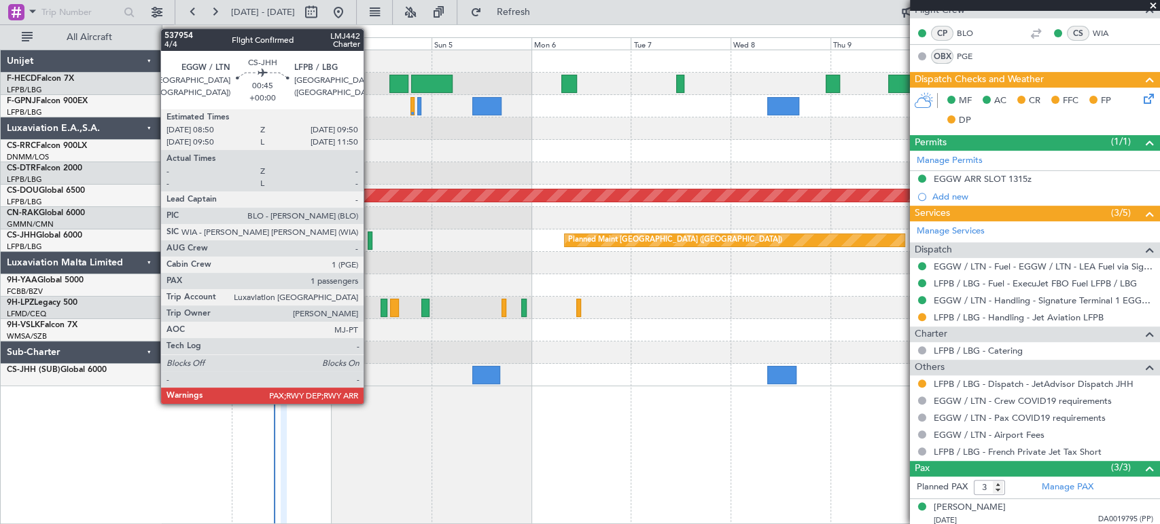
click at [370, 237] on div at bounding box center [370, 241] width 5 height 18
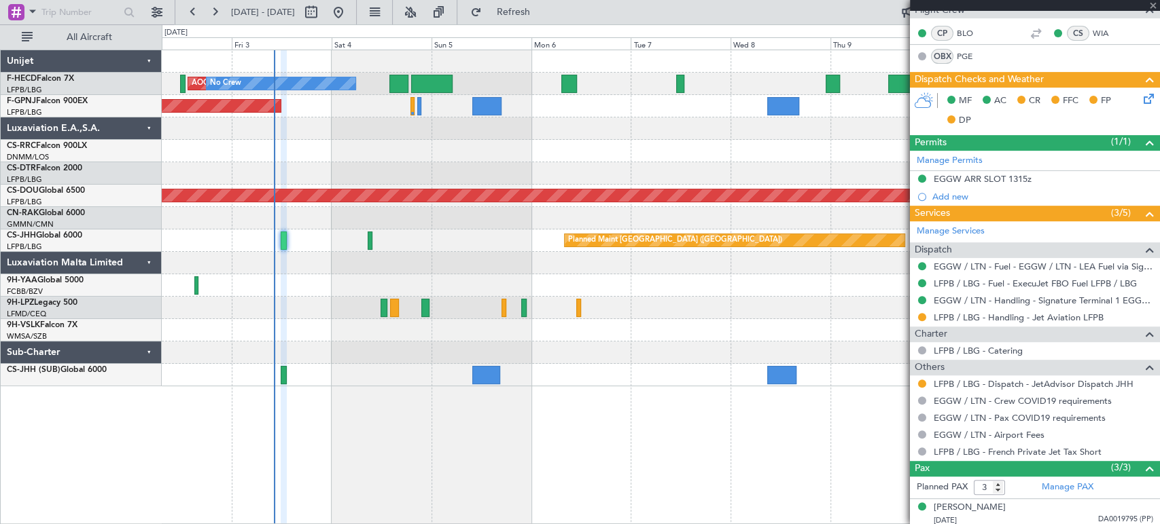
type input "4"
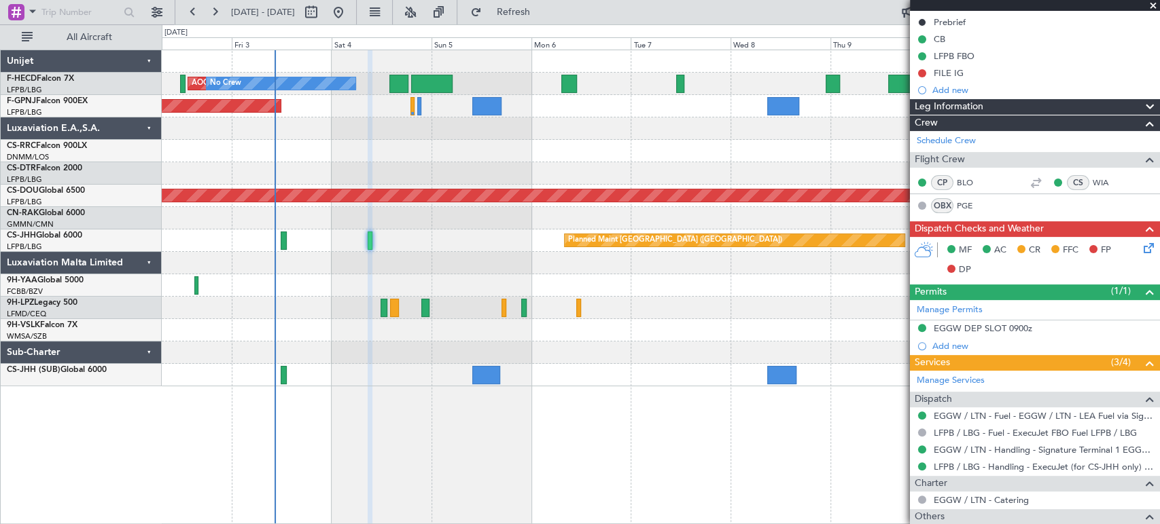
scroll to position [288, 0]
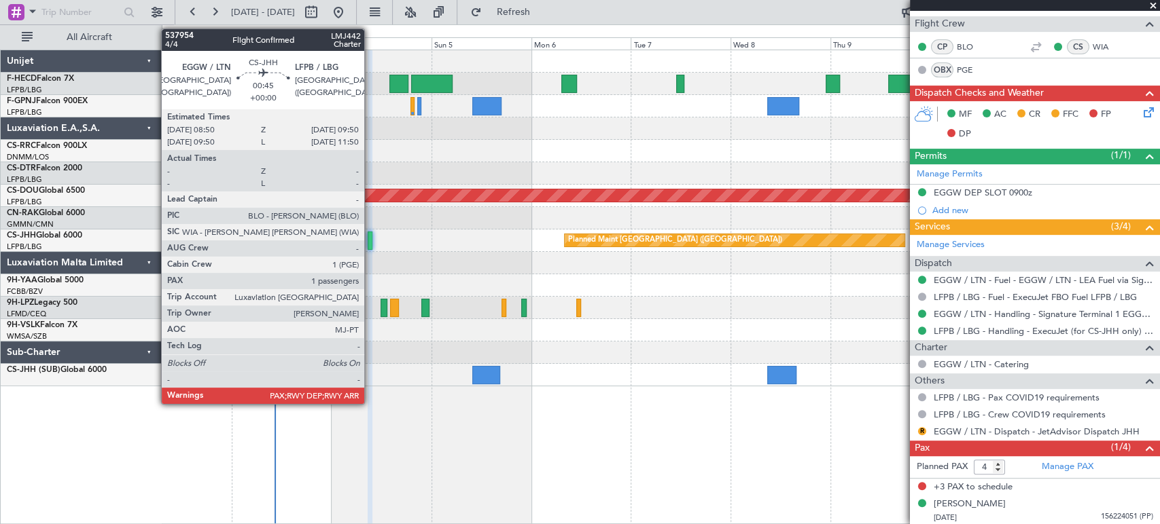
click at [370, 238] on div at bounding box center [370, 241] width 5 height 18
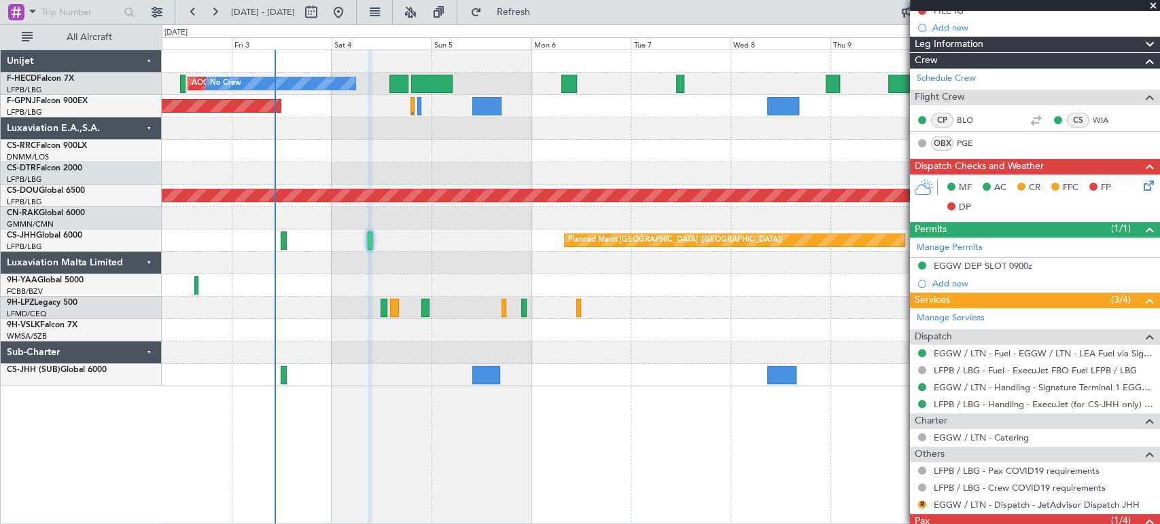
scroll to position [226, 0]
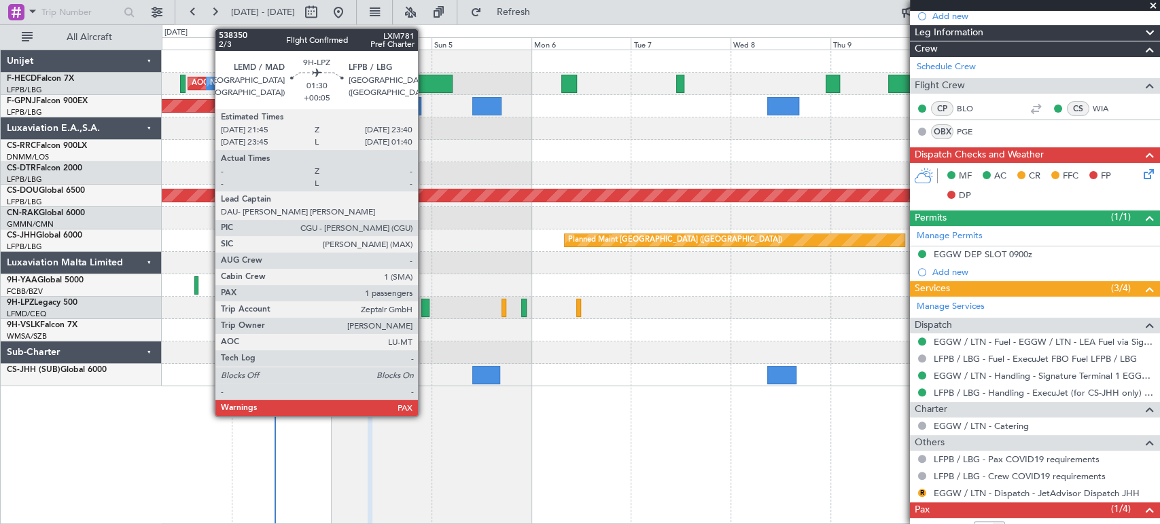
click at [424, 302] on div at bounding box center [425, 308] width 8 height 18
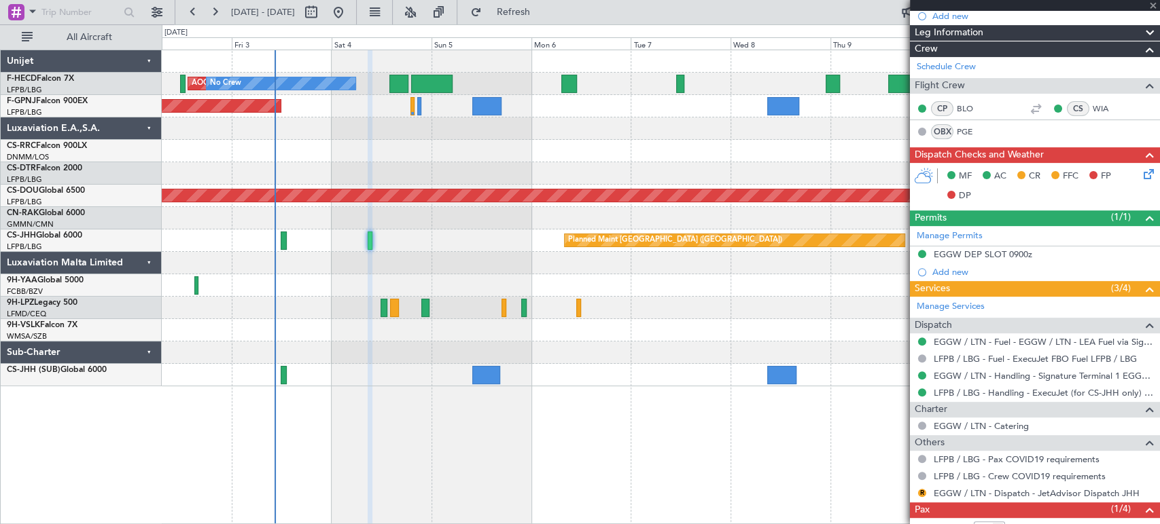
type input "+00:05"
type input "1"
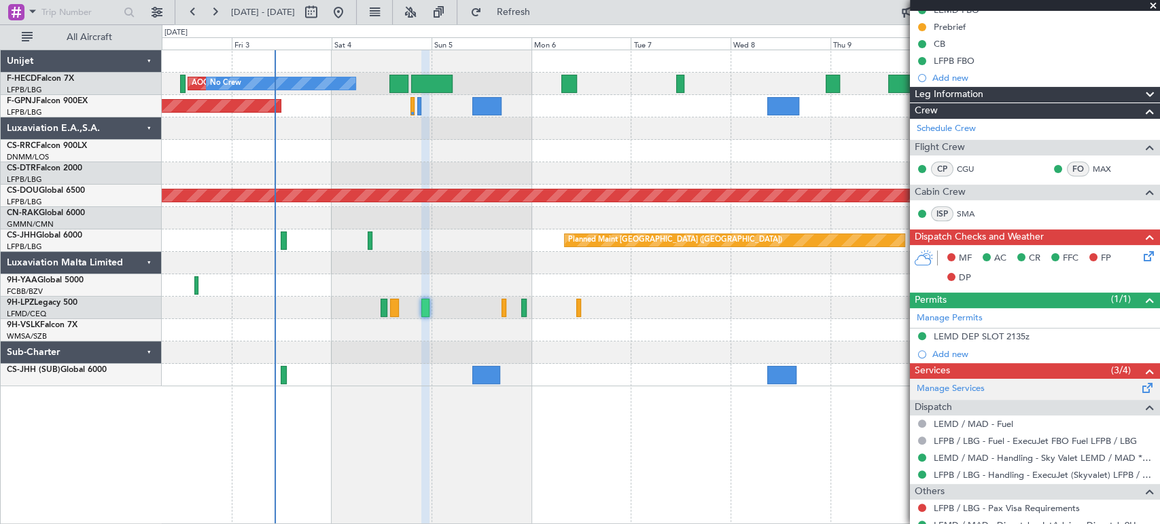
scroll to position [151, 0]
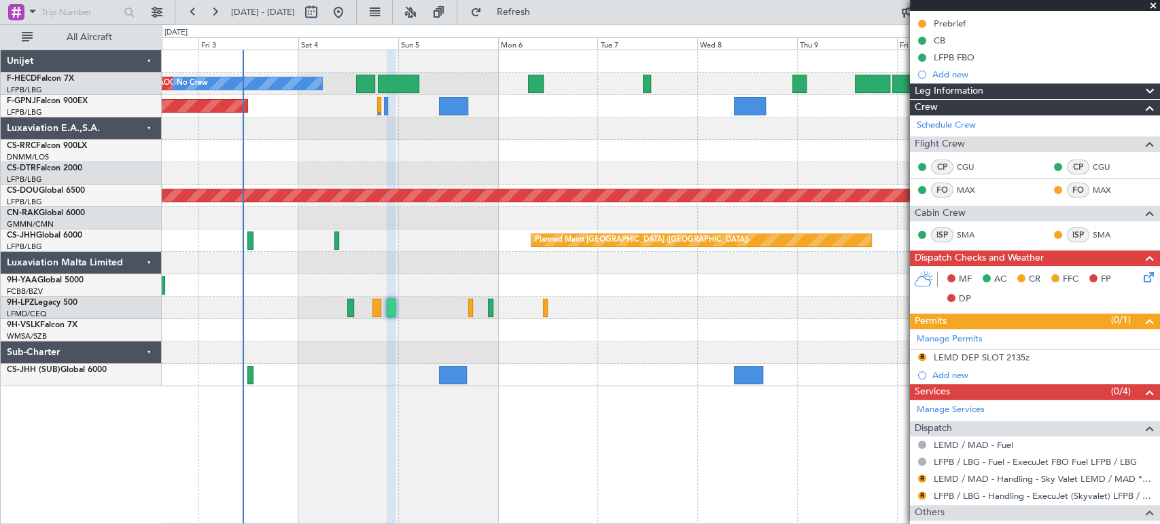
click at [295, 133] on div at bounding box center [660, 129] width 997 height 22
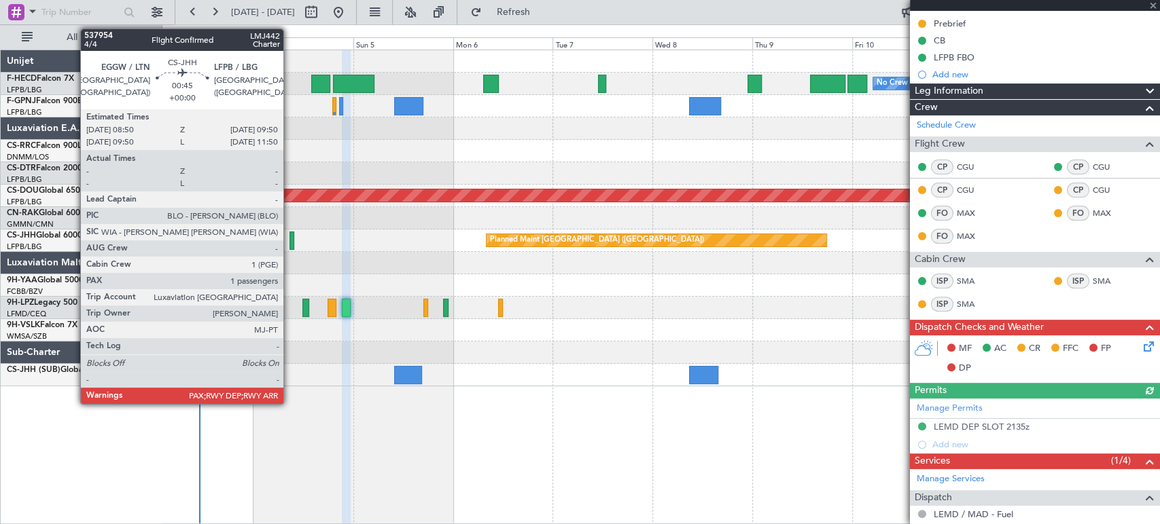
click at [289, 241] on div at bounding box center [291, 241] width 5 height 18
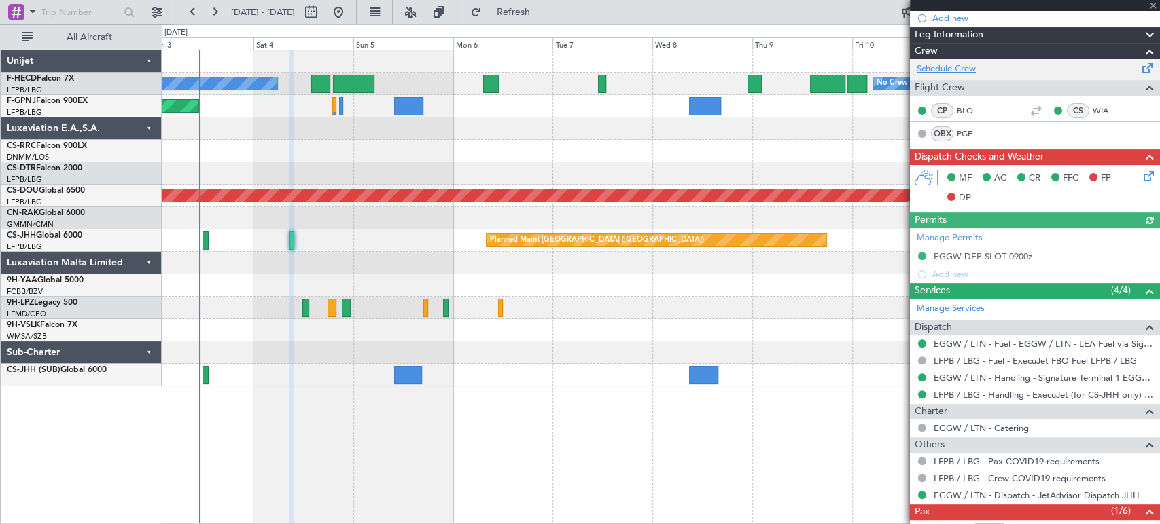
scroll to position [137, 0]
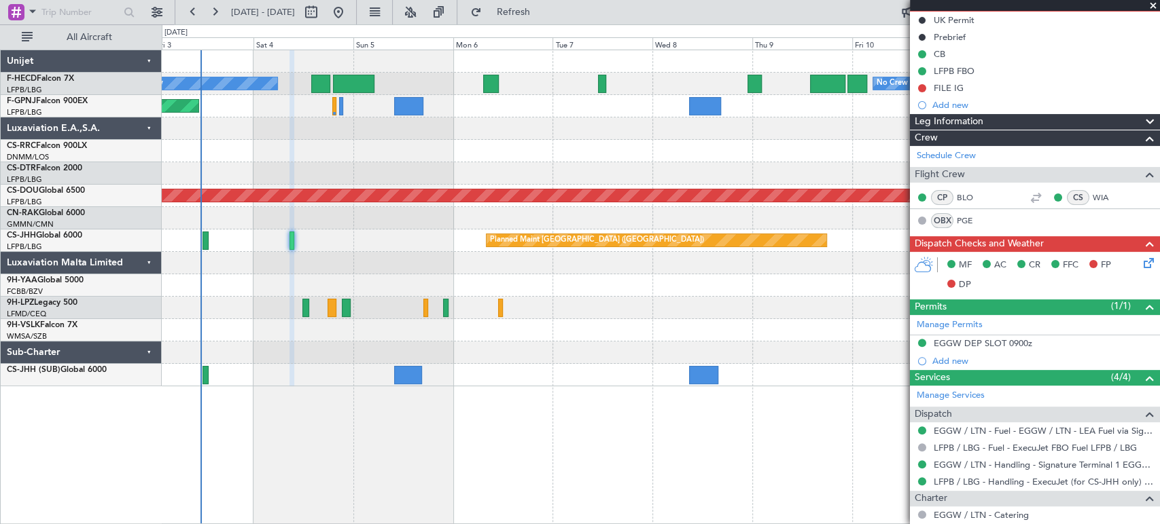
type input "8"
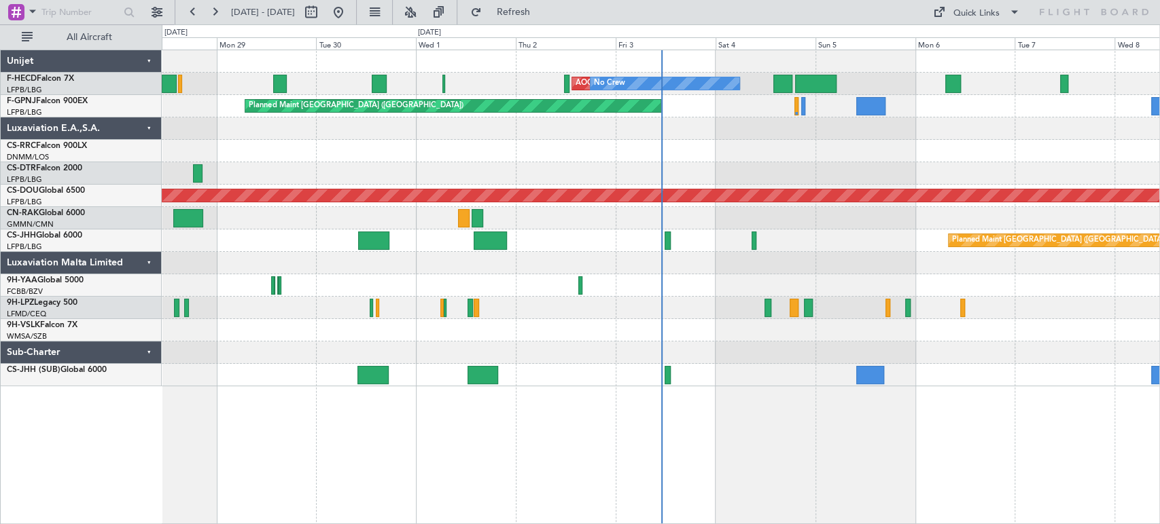
click at [571, 238] on div "Planned Maint [GEOGRAPHIC_DATA] ([GEOGRAPHIC_DATA])" at bounding box center [660, 241] width 997 height 22
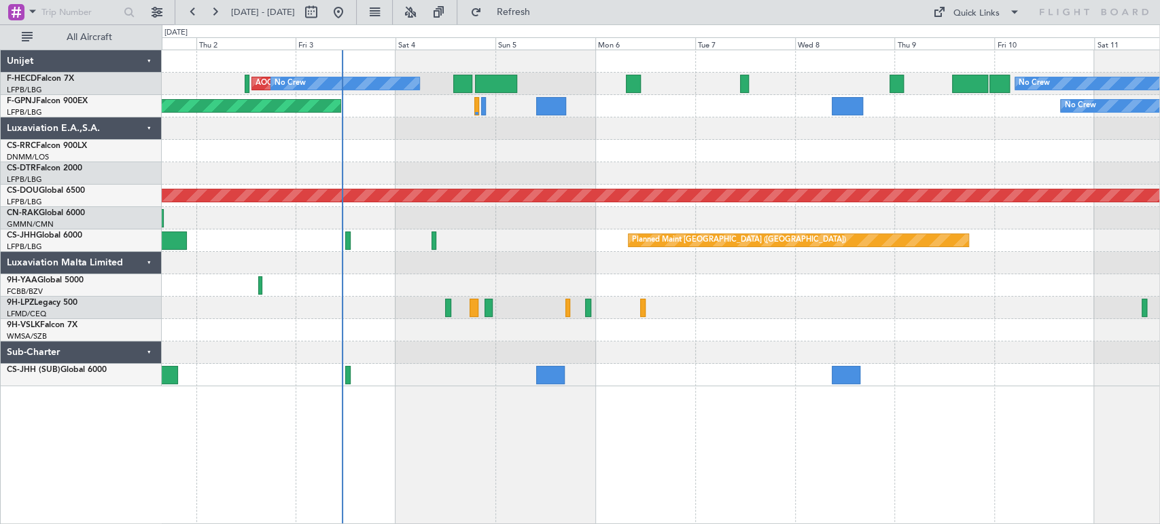
click at [689, 211] on div "No Crew AOG Maint [GEOGRAPHIC_DATA] ([GEOGRAPHIC_DATA]) No Crew Planned Maint […" at bounding box center [660, 218] width 997 height 336
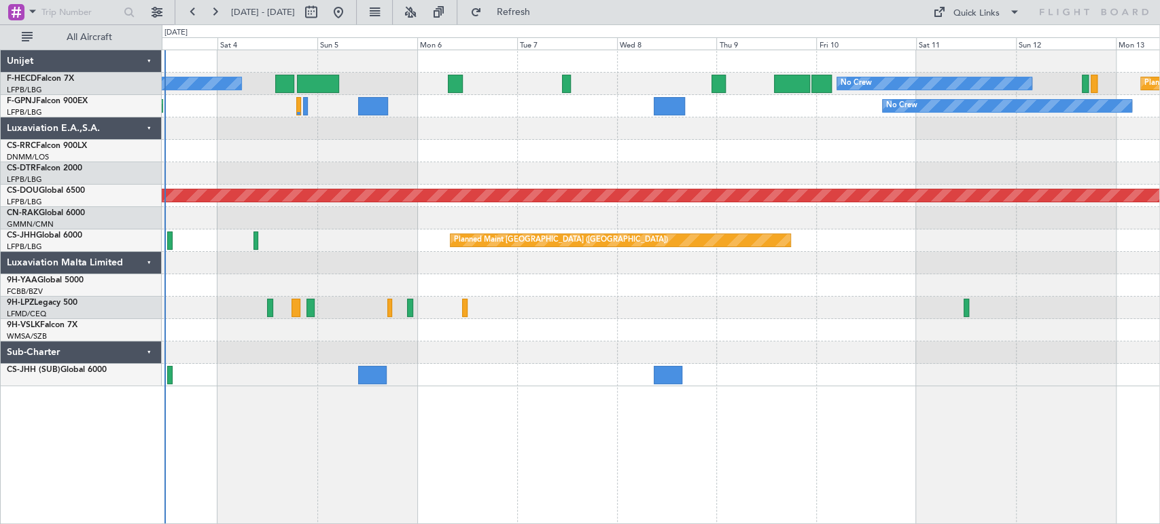
click at [329, 133] on div "No Crew AOG Maint [GEOGRAPHIC_DATA] ([GEOGRAPHIC_DATA]) No Crew Planned Maint […" at bounding box center [660, 218] width 997 height 336
click at [552, 7] on fb-refresh-button "Refresh" at bounding box center [504, 12] width 95 height 24
click at [541, 12] on span "Refresh" at bounding box center [512, 12] width 57 height 10
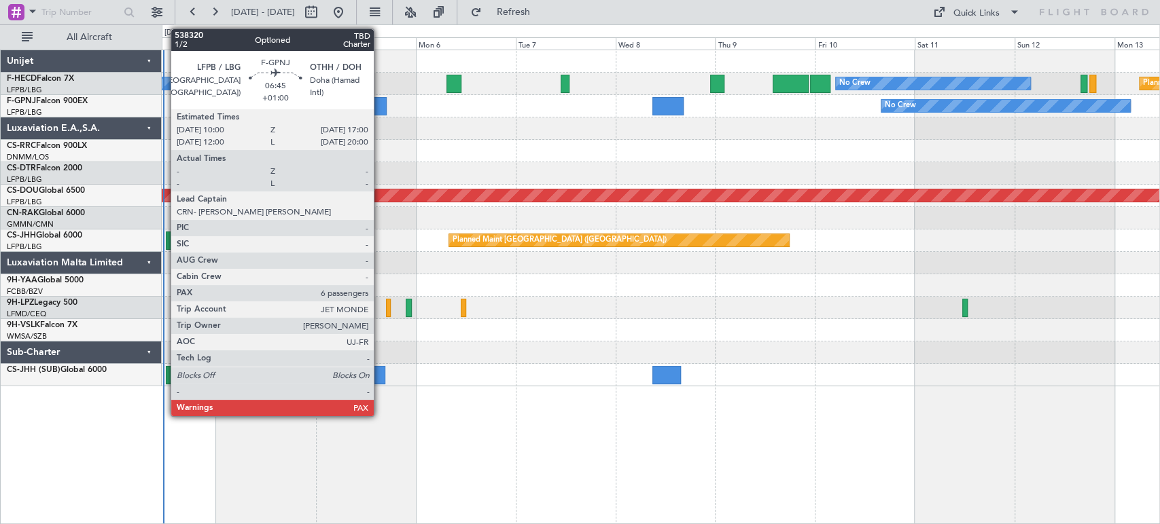
click at [380, 105] on div at bounding box center [371, 106] width 29 height 18
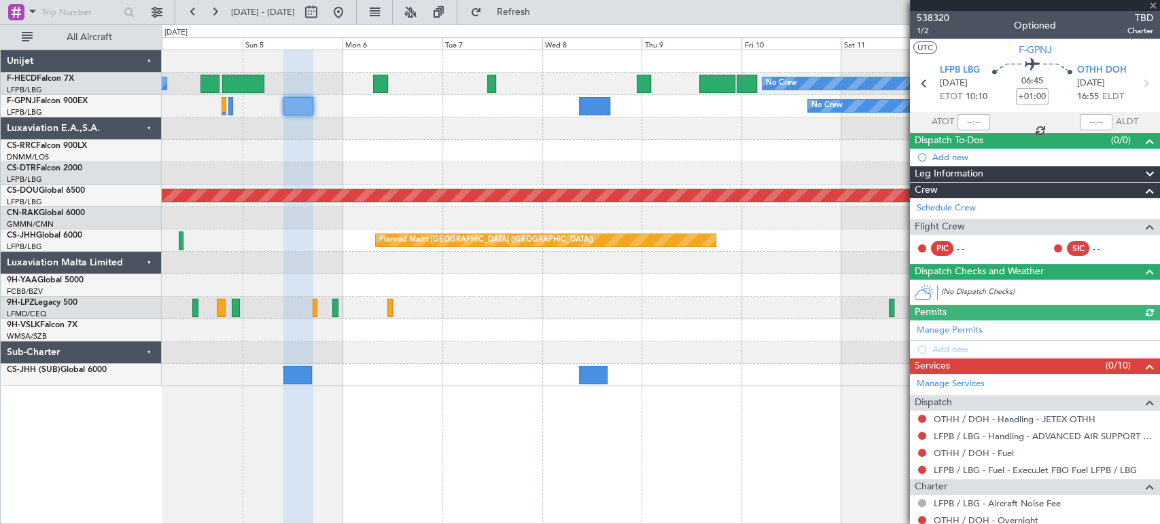
click at [426, 138] on div at bounding box center [660, 129] width 997 height 22
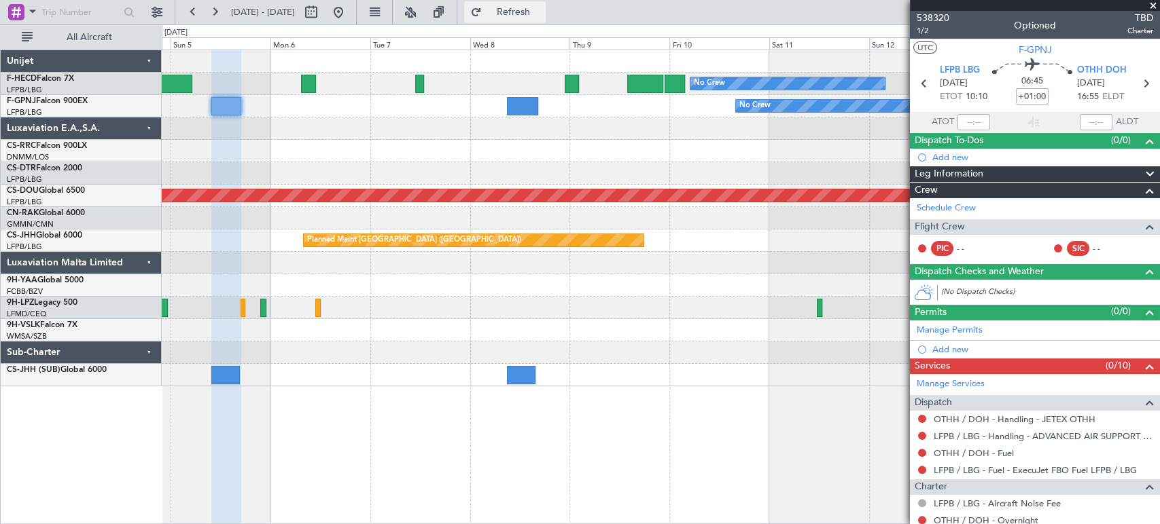
click at [541, 14] on span "Refresh" at bounding box center [512, 12] width 57 height 10
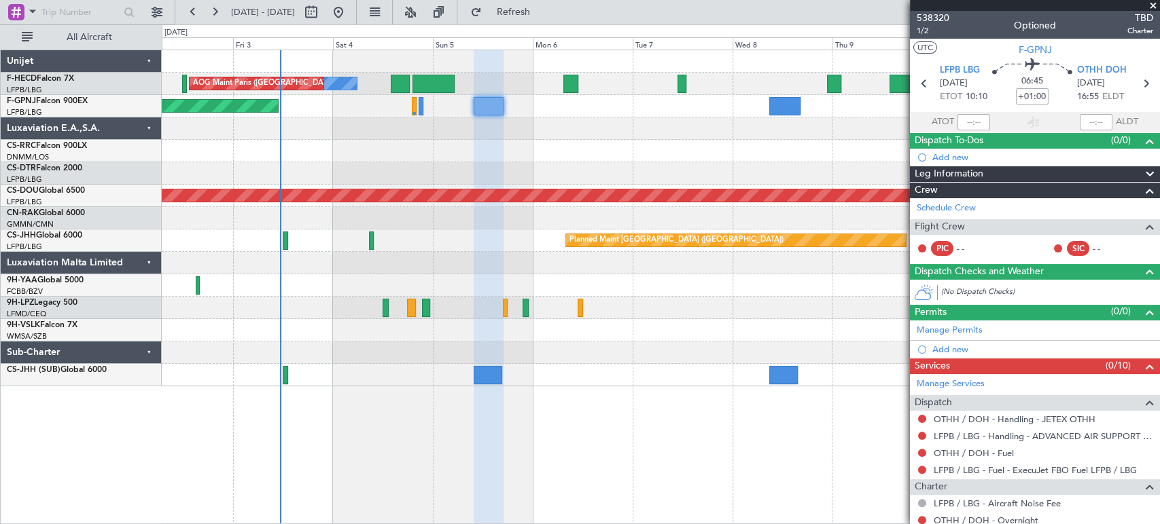
click at [685, 102] on div "No Crew Planned Maint Paris (Le Bourget) No Crew" at bounding box center [660, 106] width 997 height 22
click at [405, 128] on div "AOG Maint Paris (Le Bourget) No Crew No Crew Planned Maint Paris (Le Bourget) P…" at bounding box center [660, 218] width 997 height 336
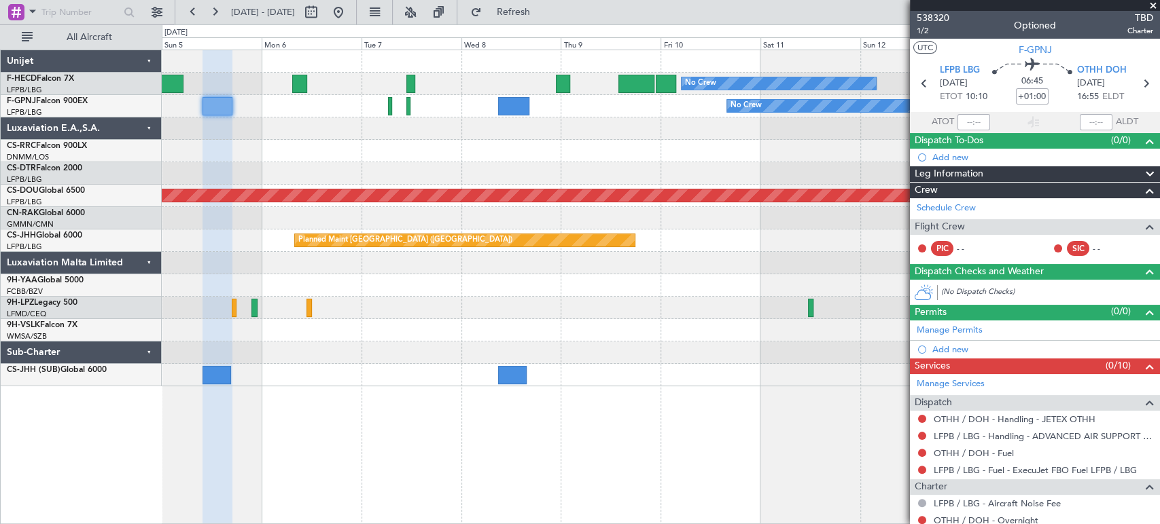
click at [336, 141] on div "No Crew Planned Maint Paris (Le Bourget) No Crew AOG Maint Paris (Le Bourget) N…" at bounding box center [660, 218] width 997 height 336
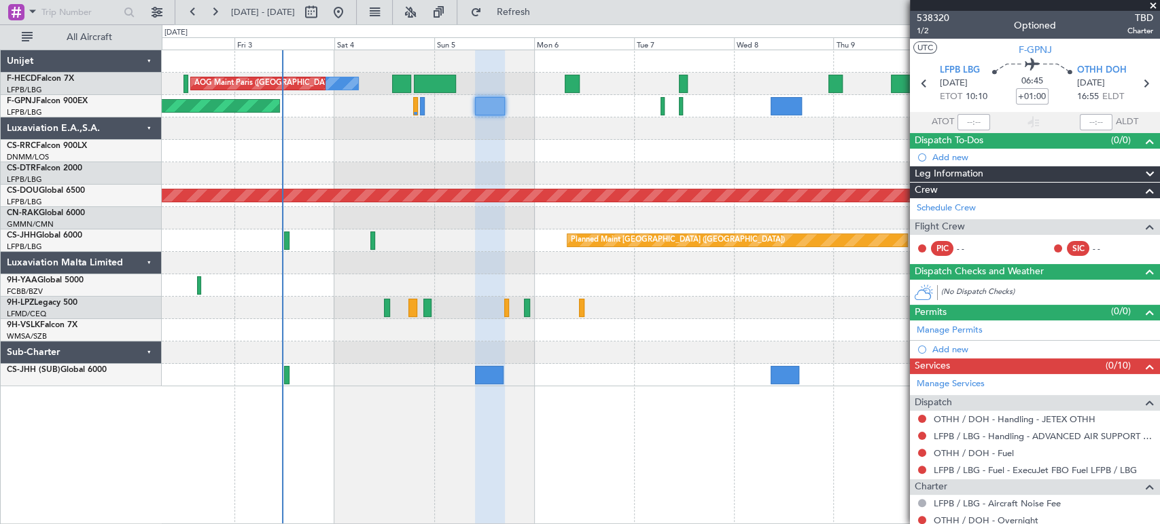
click at [637, 186] on div "No Crew No Crew AOG Maint Paris (Le Bourget) Planned Maint Paris (Le Bourget) N…" at bounding box center [660, 218] width 997 height 336
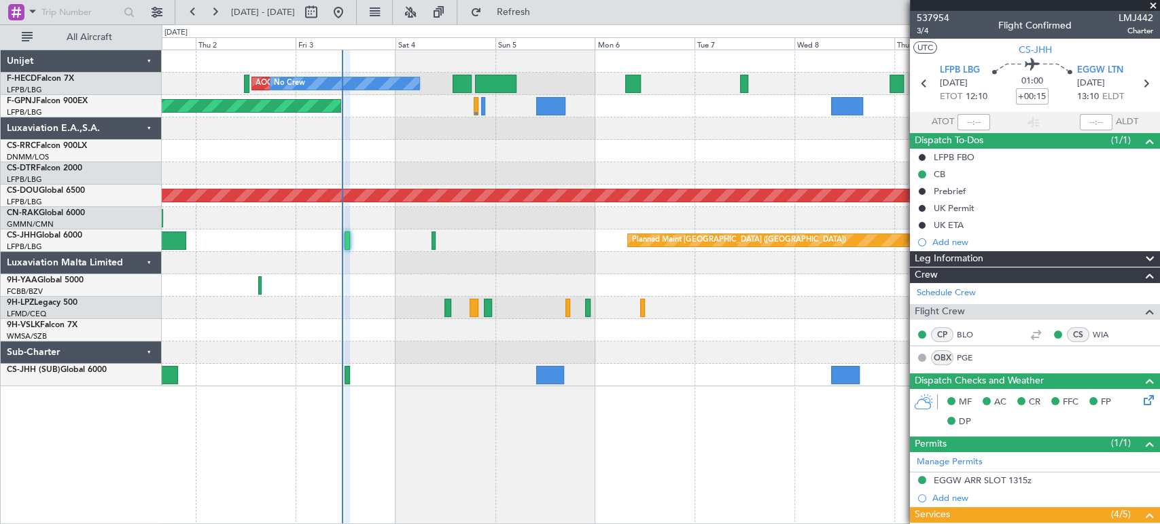
scroll to position [380, 0]
